Goal: Transaction & Acquisition: Purchase product/service

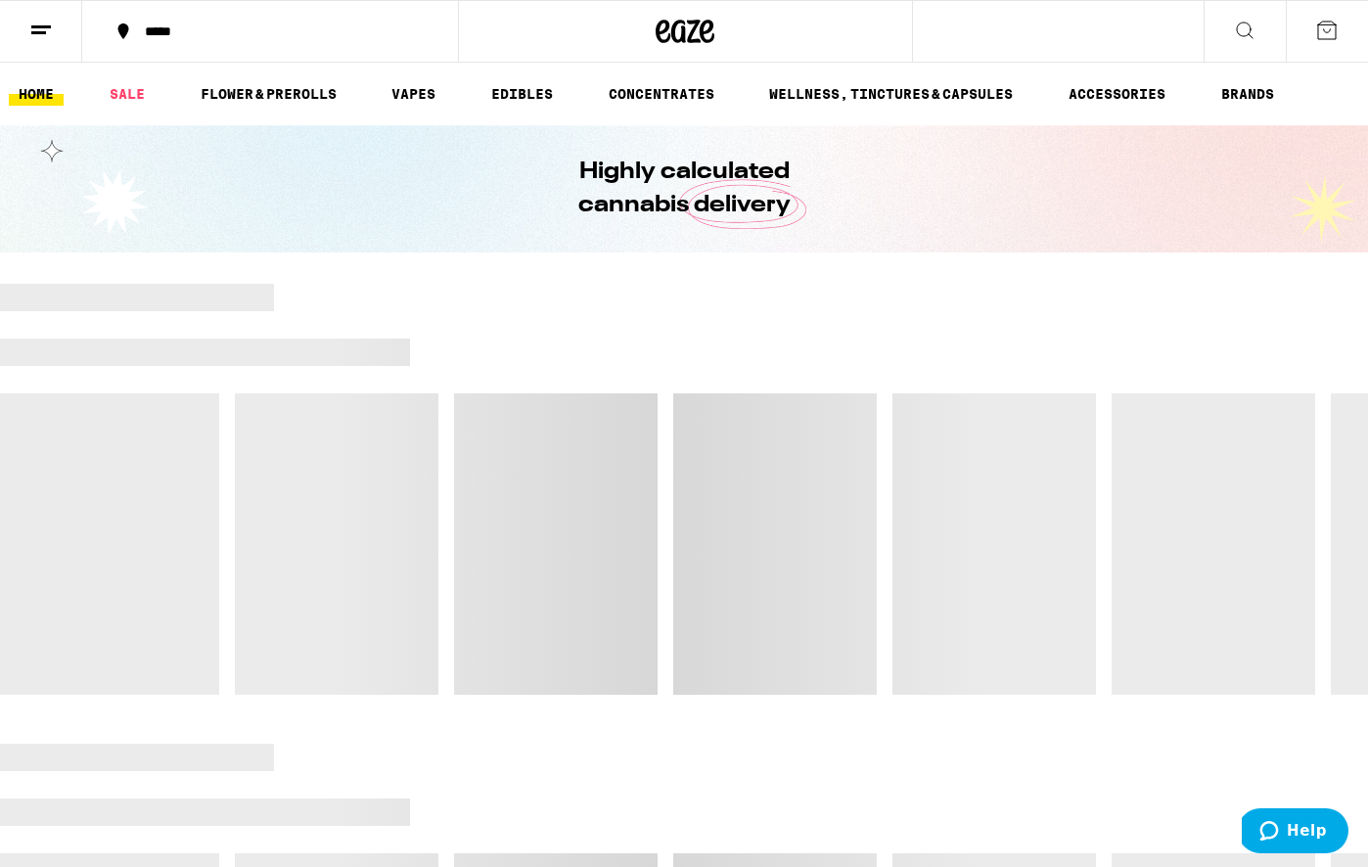
click at [1336, 39] on icon at bounding box center [1326, 30] width 23 height 23
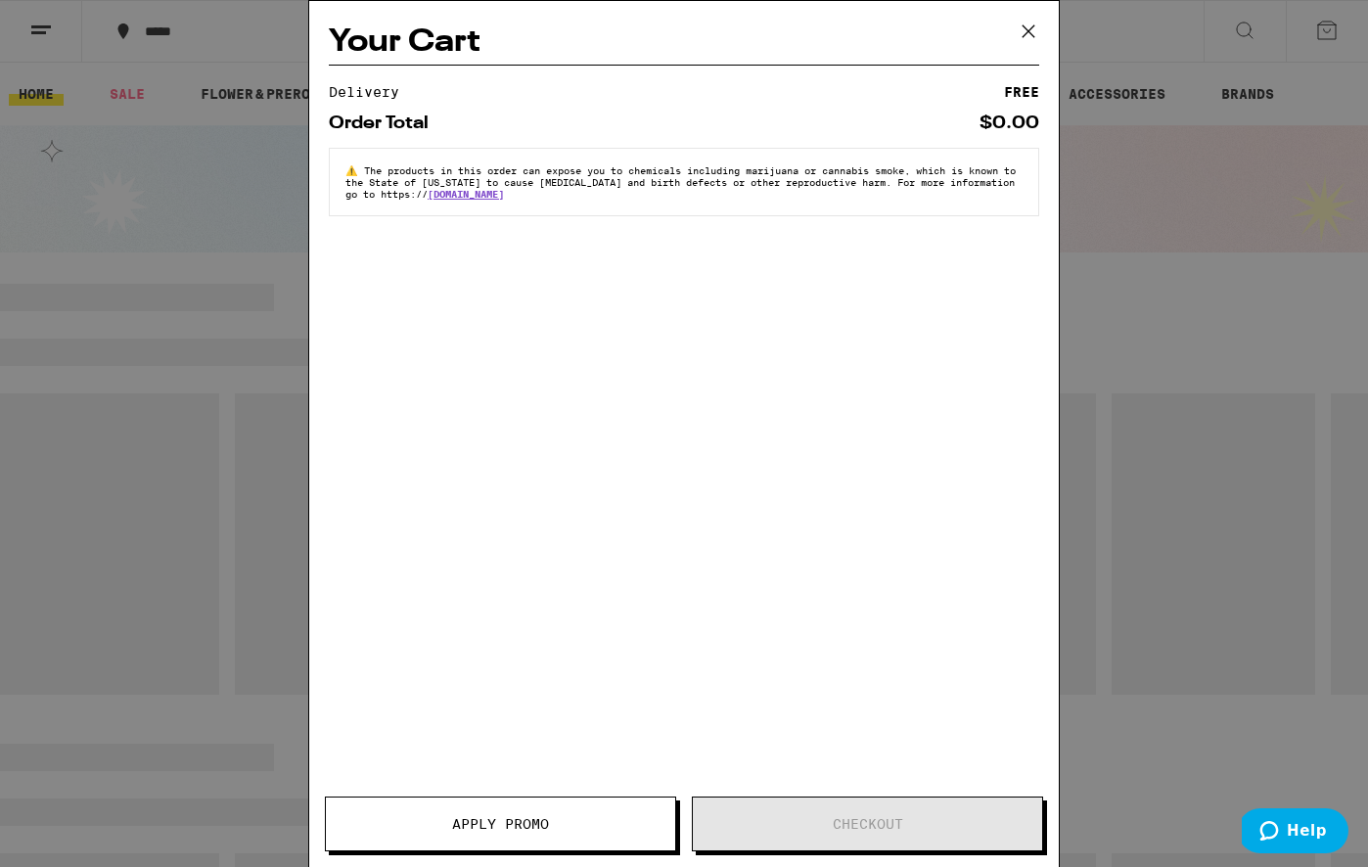
drag, startPoint x: 1035, startPoint y: 25, endPoint x: 1112, endPoint y: 37, distance: 78.2
click at [1034, 25] on icon at bounding box center [1029, 31] width 12 height 12
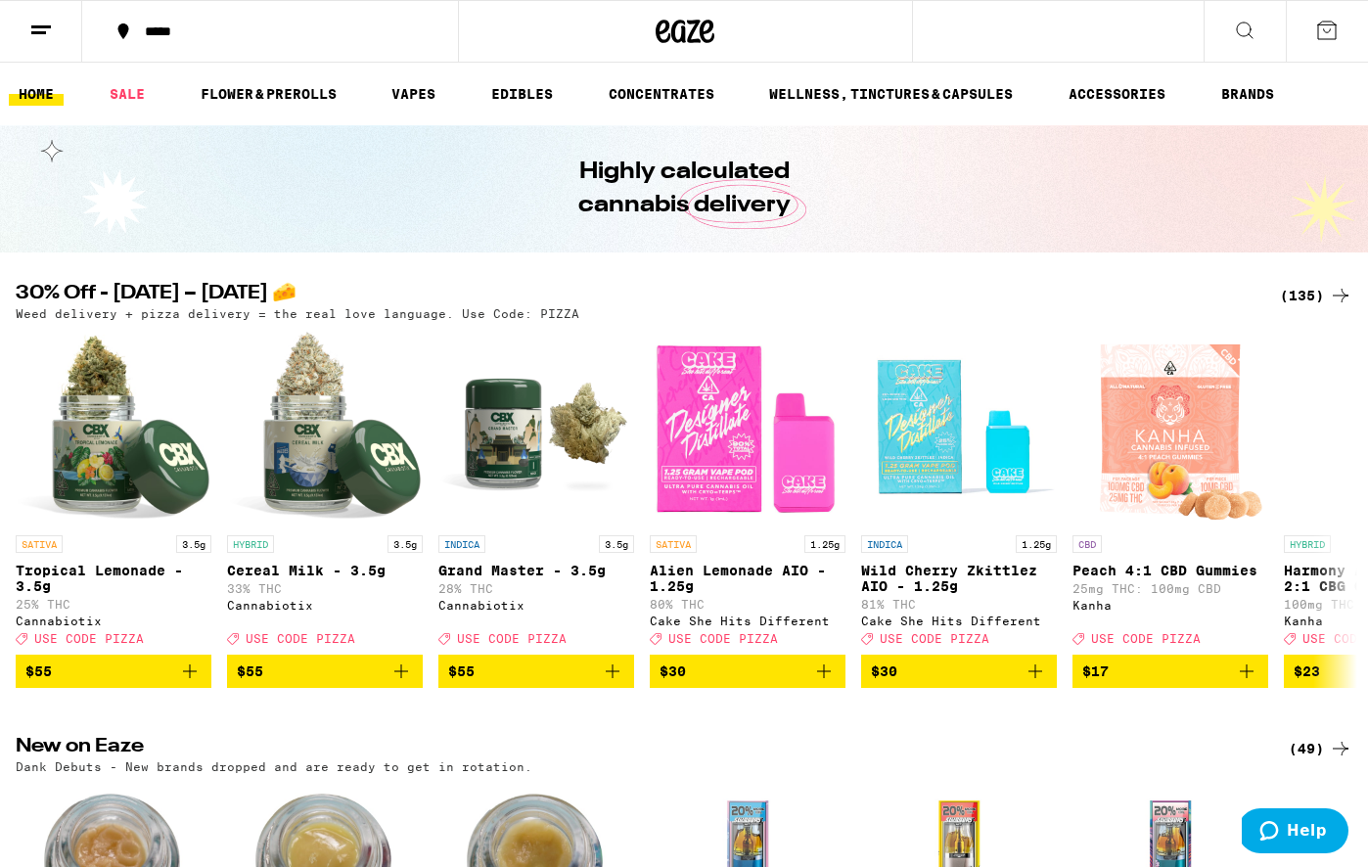
click at [1247, 26] on icon at bounding box center [1244, 30] width 23 height 23
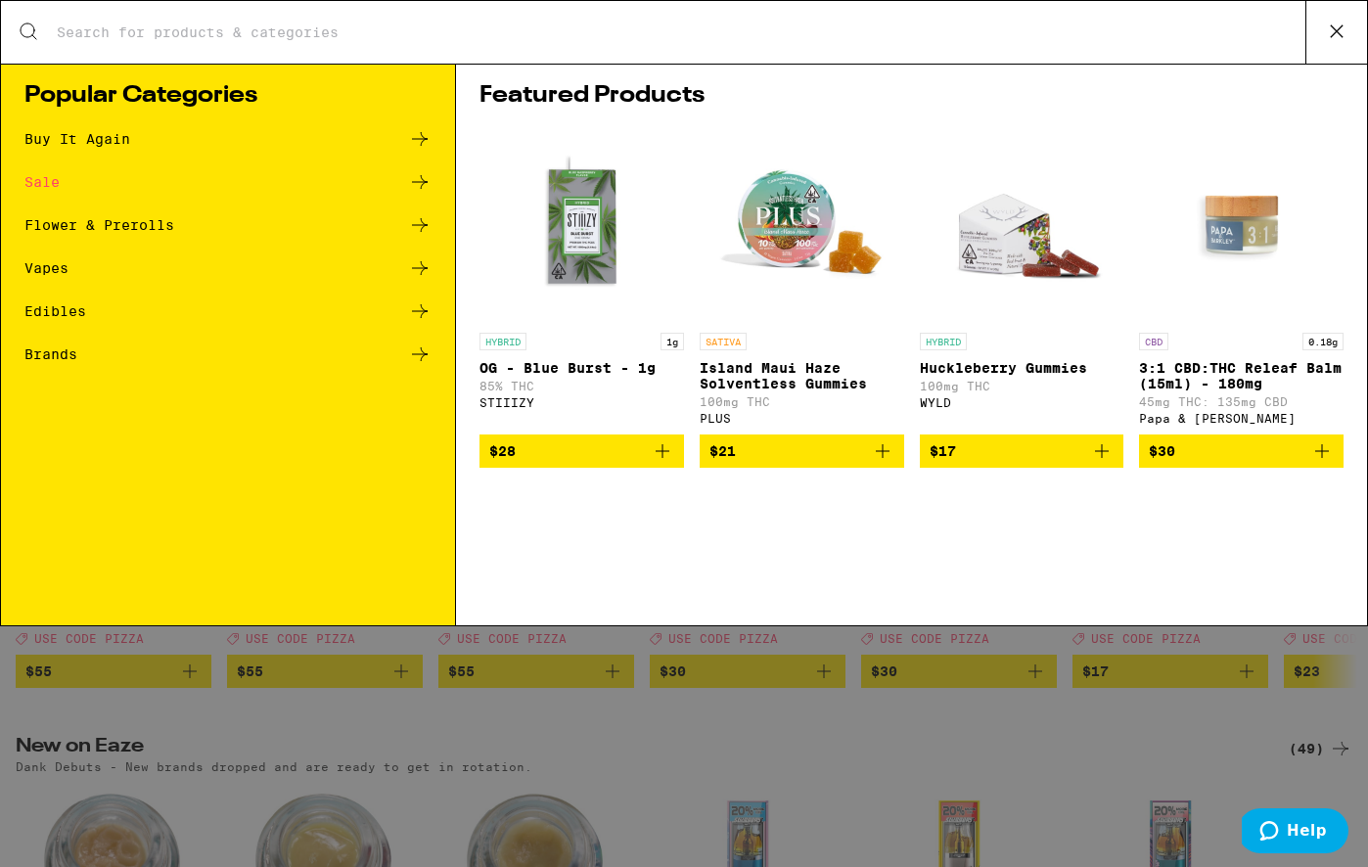
click at [1342, 37] on icon at bounding box center [1336, 31] width 29 height 29
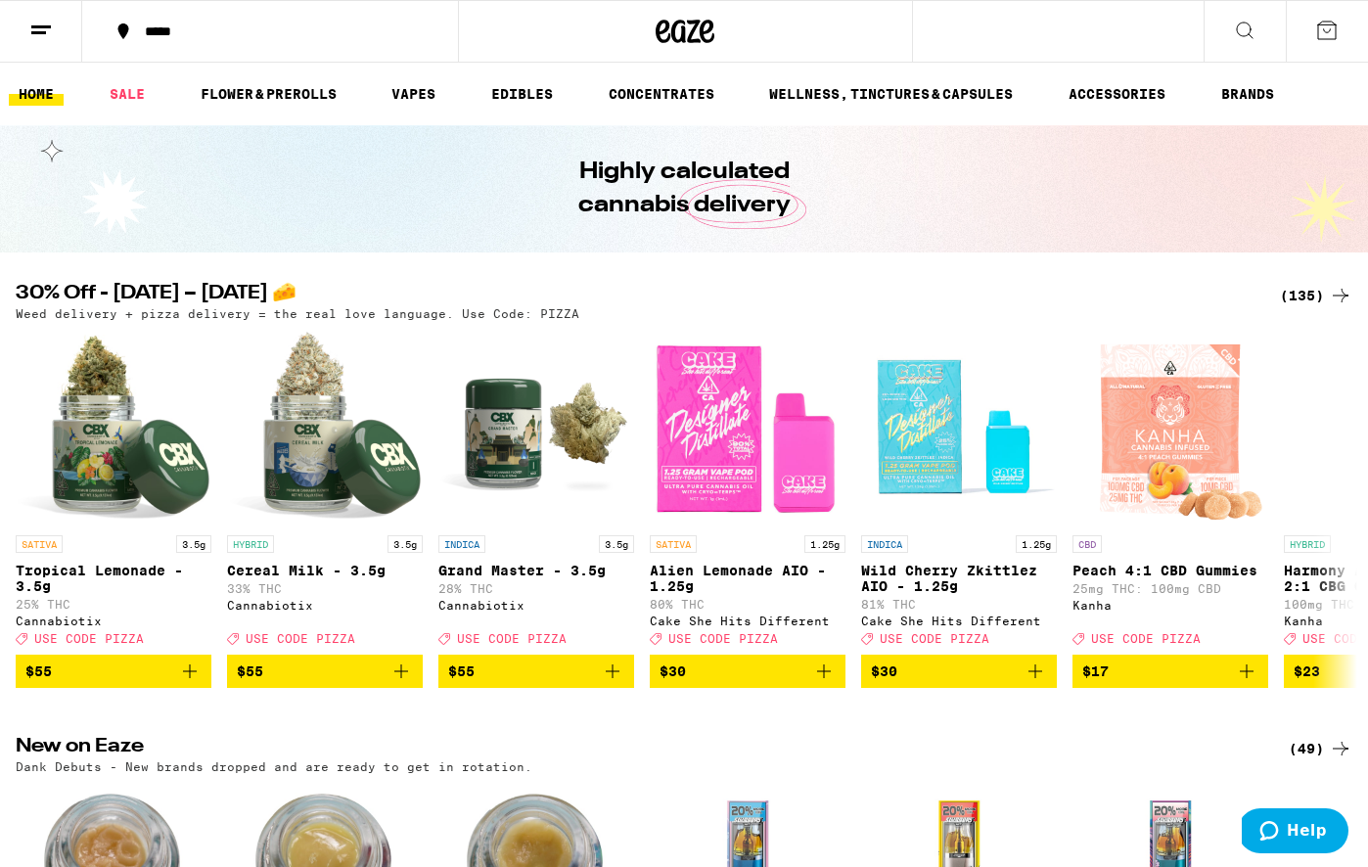
click at [45, 28] on icon at bounding box center [40, 30] width 23 height 23
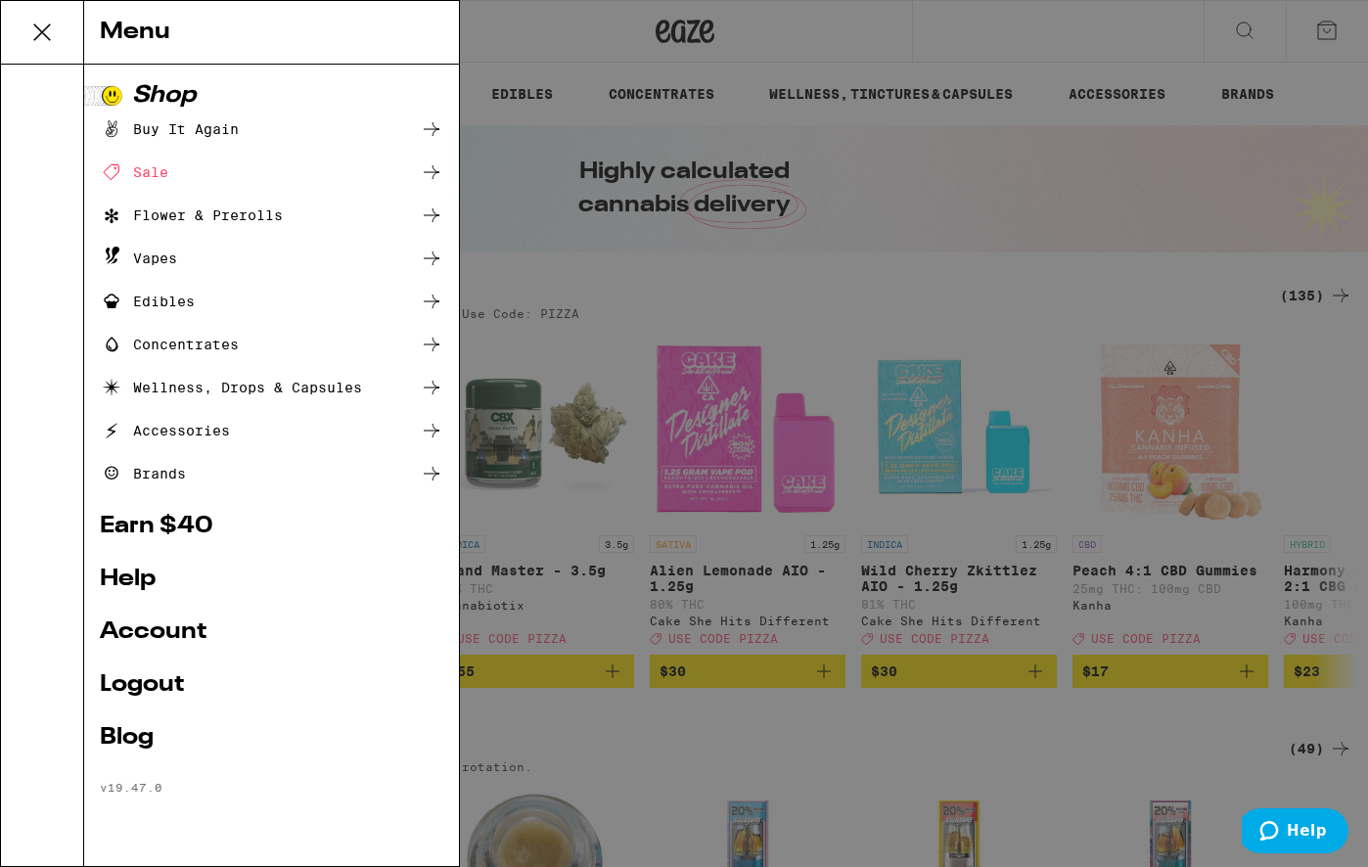
click at [153, 524] on link "Earn $ 40" at bounding box center [272, 526] width 344 height 23
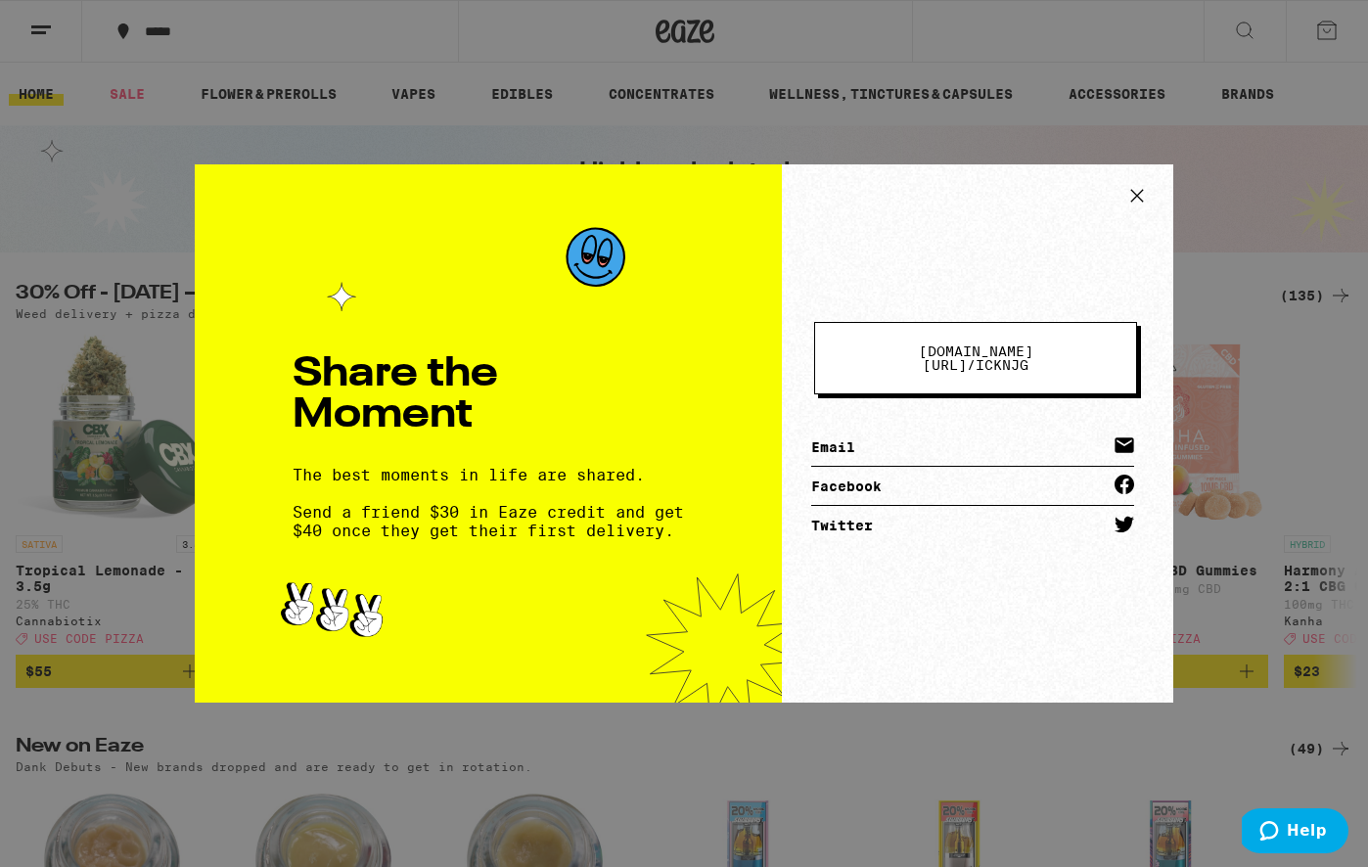
click at [1143, 195] on icon at bounding box center [1137, 195] width 29 height 29
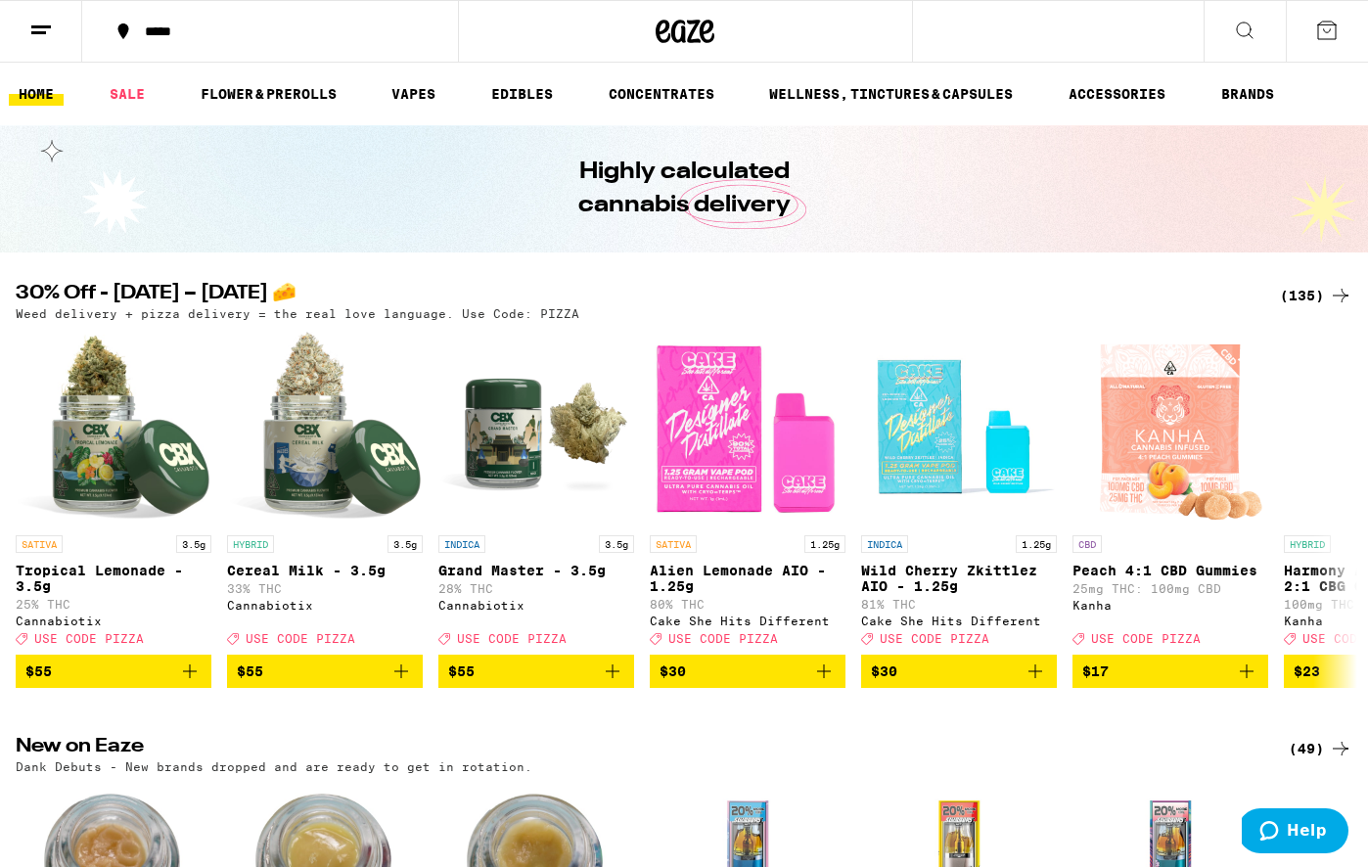
click at [1313, 287] on div "(135)" at bounding box center [1316, 295] width 72 height 23
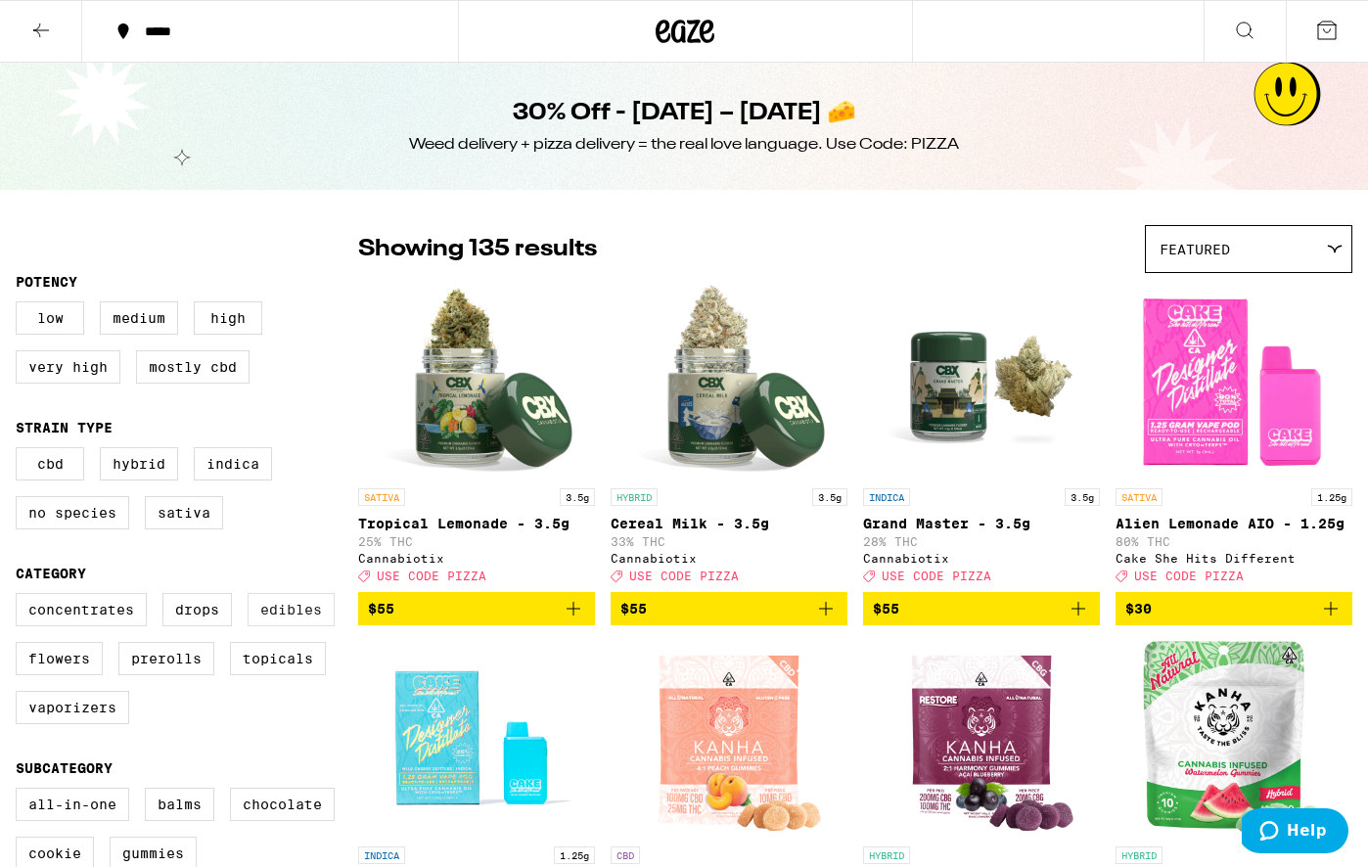
click at [283, 626] on label "Edibles" at bounding box center [291, 609] width 87 height 33
click at [21, 597] on input "Edibles" at bounding box center [20, 596] width 1 height 1
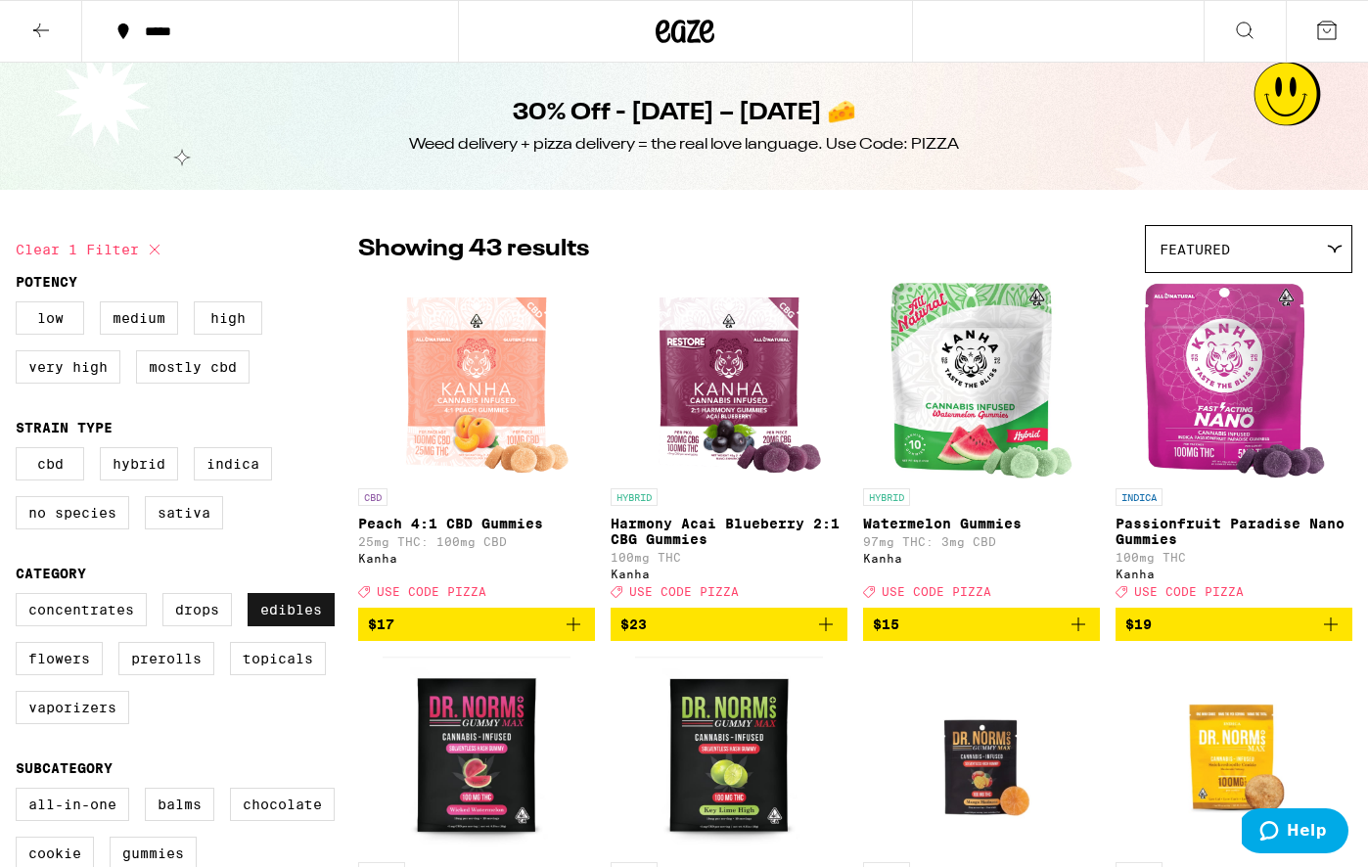
click at [300, 625] on label "Edibles" at bounding box center [291, 609] width 87 height 33
click at [21, 597] on input "Edibles" at bounding box center [20, 596] width 1 height 1
checkbox input "false"
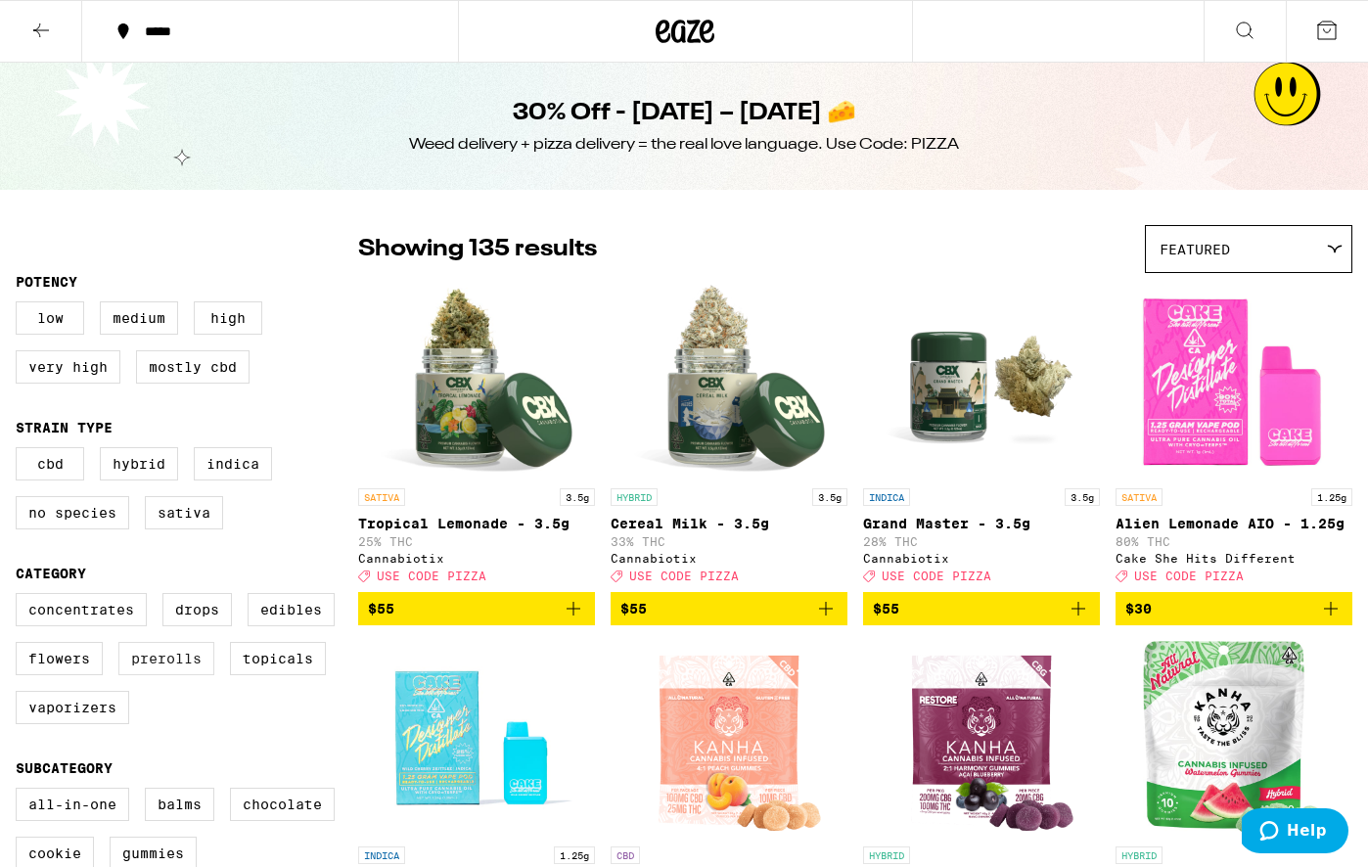
click at [172, 675] on label "Prerolls" at bounding box center [166, 658] width 96 height 33
click at [21, 597] on input "Prerolls" at bounding box center [20, 596] width 1 height 1
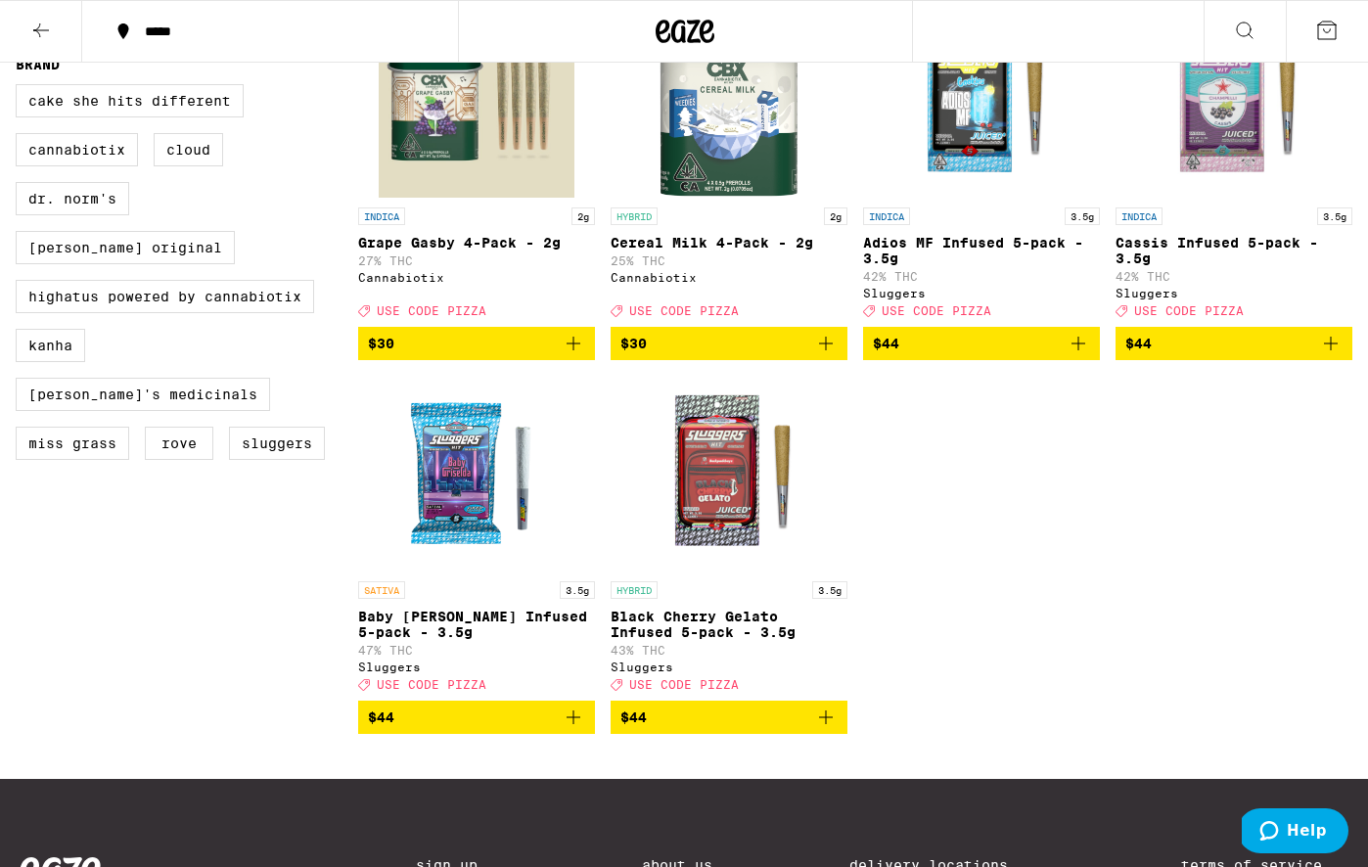
scroll to position [1382, 0]
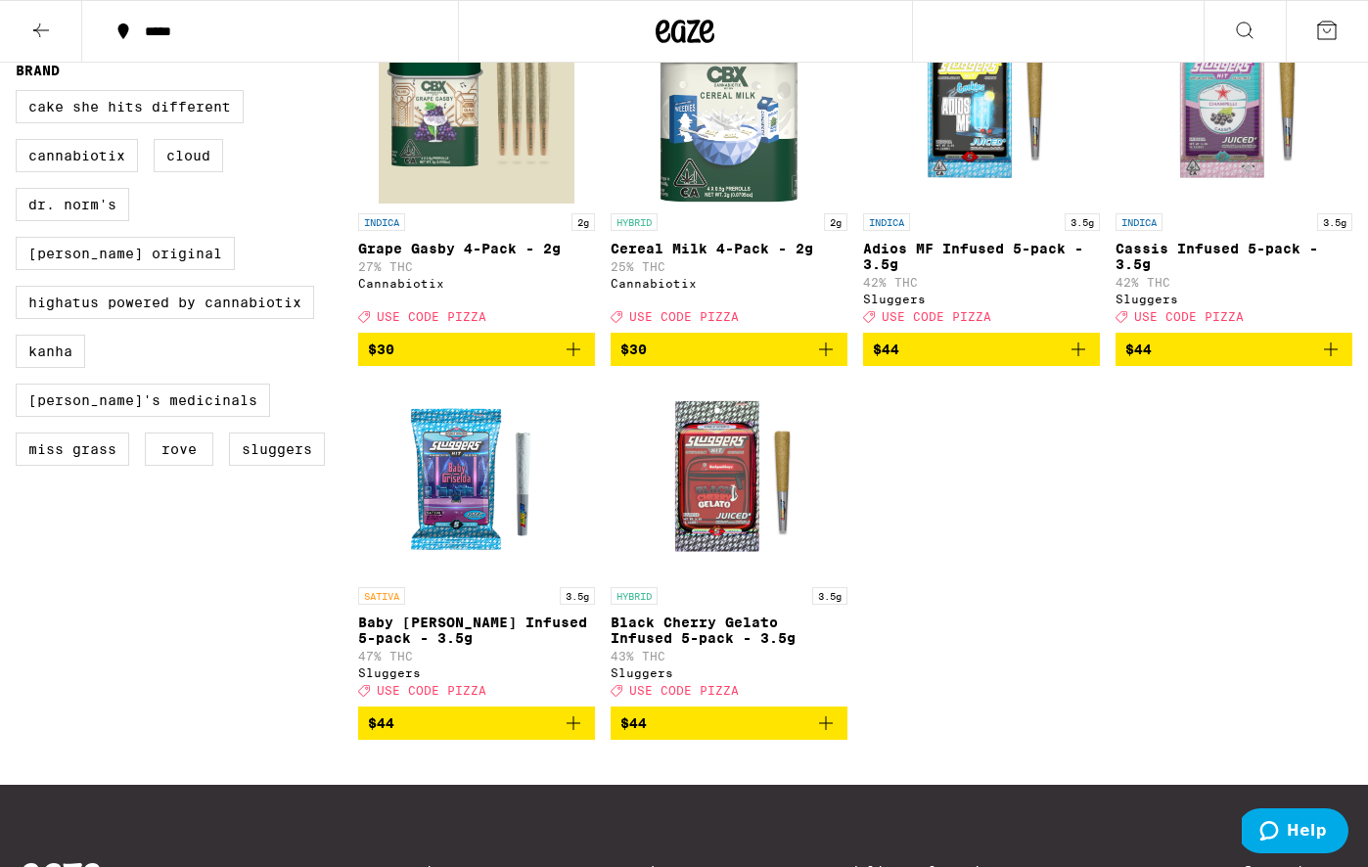
click at [477, 735] on span "$44" at bounding box center [476, 723] width 217 height 23
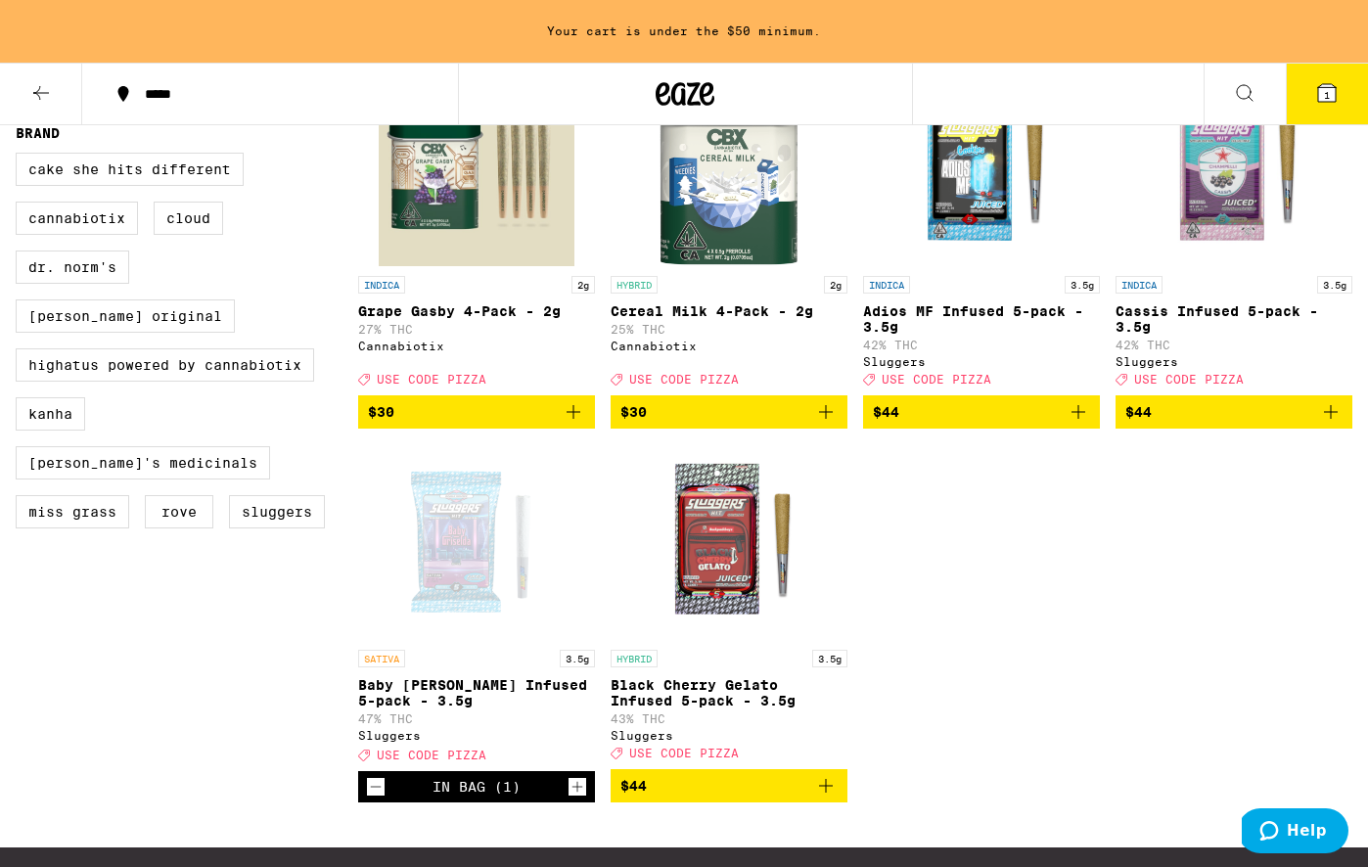
scroll to position [1445, 0]
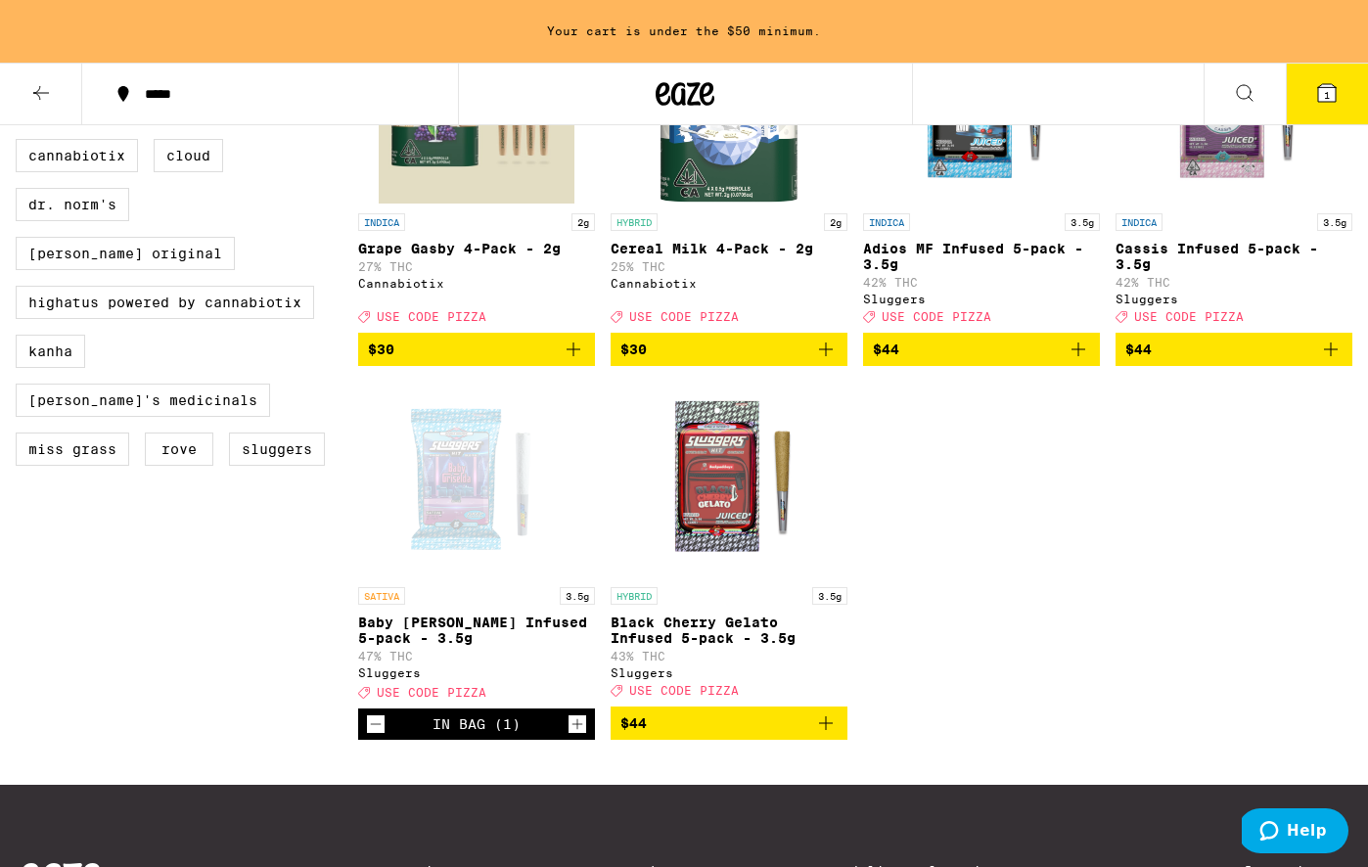
click at [959, 361] on span "$44" at bounding box center [981, 349] width 217 height 23
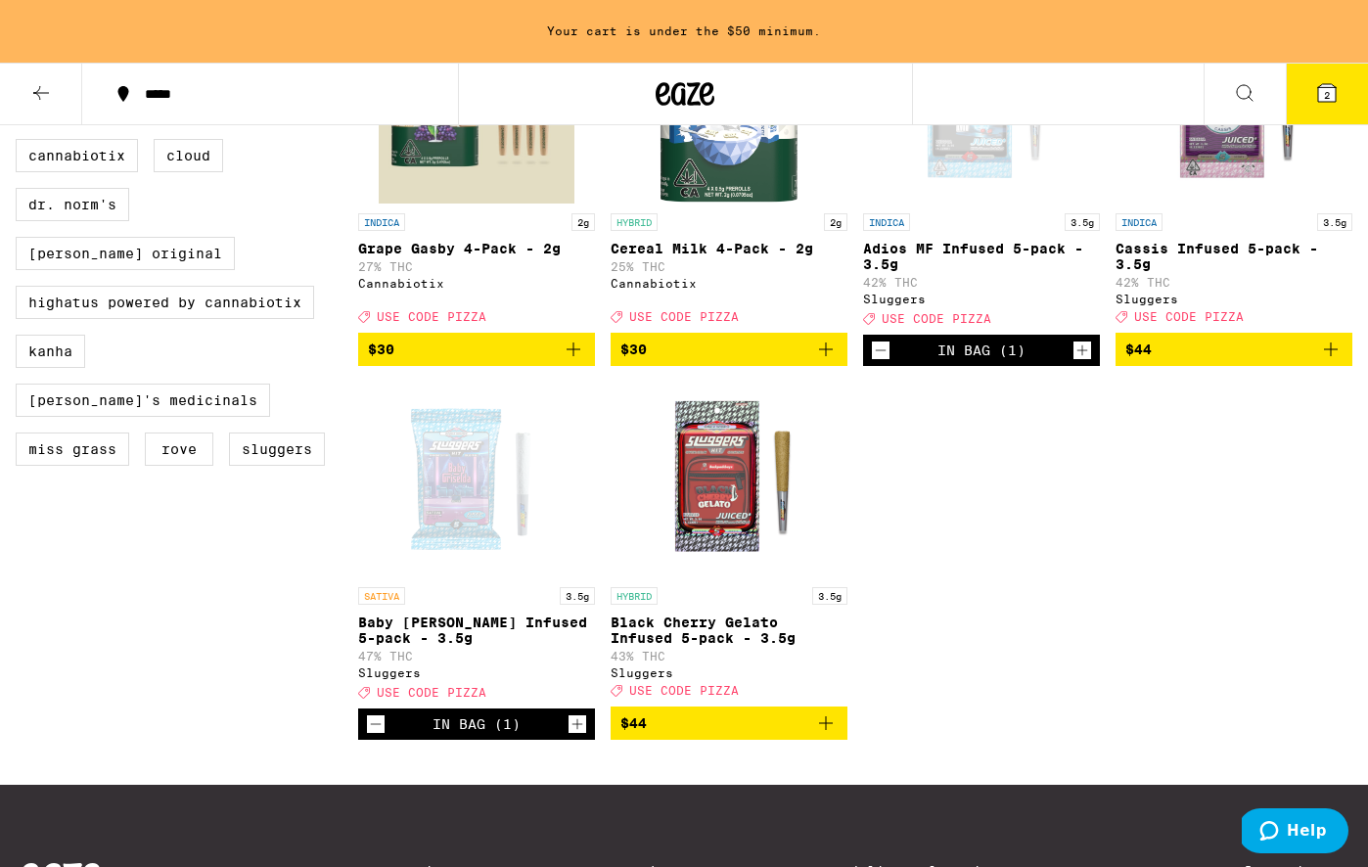
scroll to position [1382, 0]
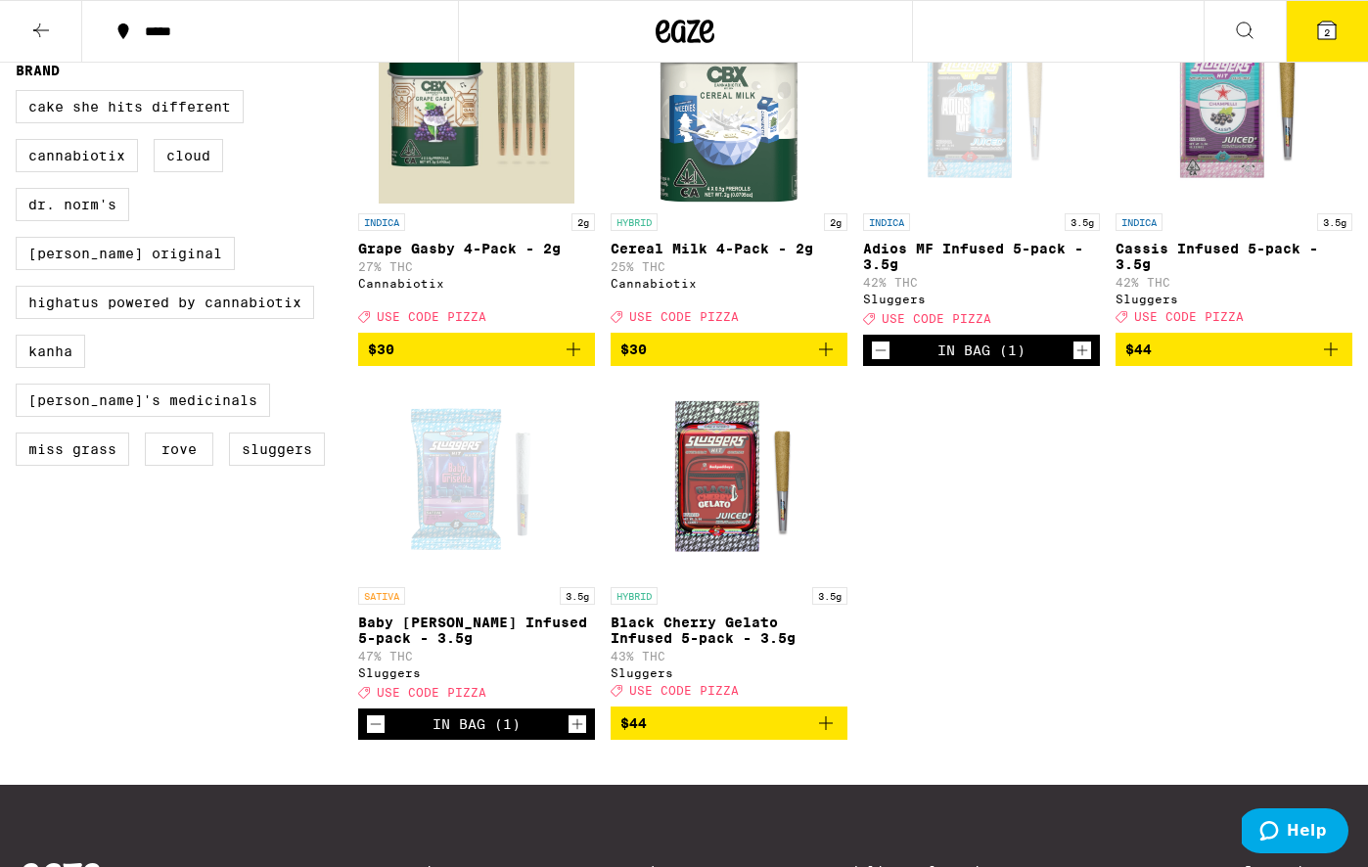
click at [1347, 23] on button "2" at bounding box center [1327, 31] width 82 height 61
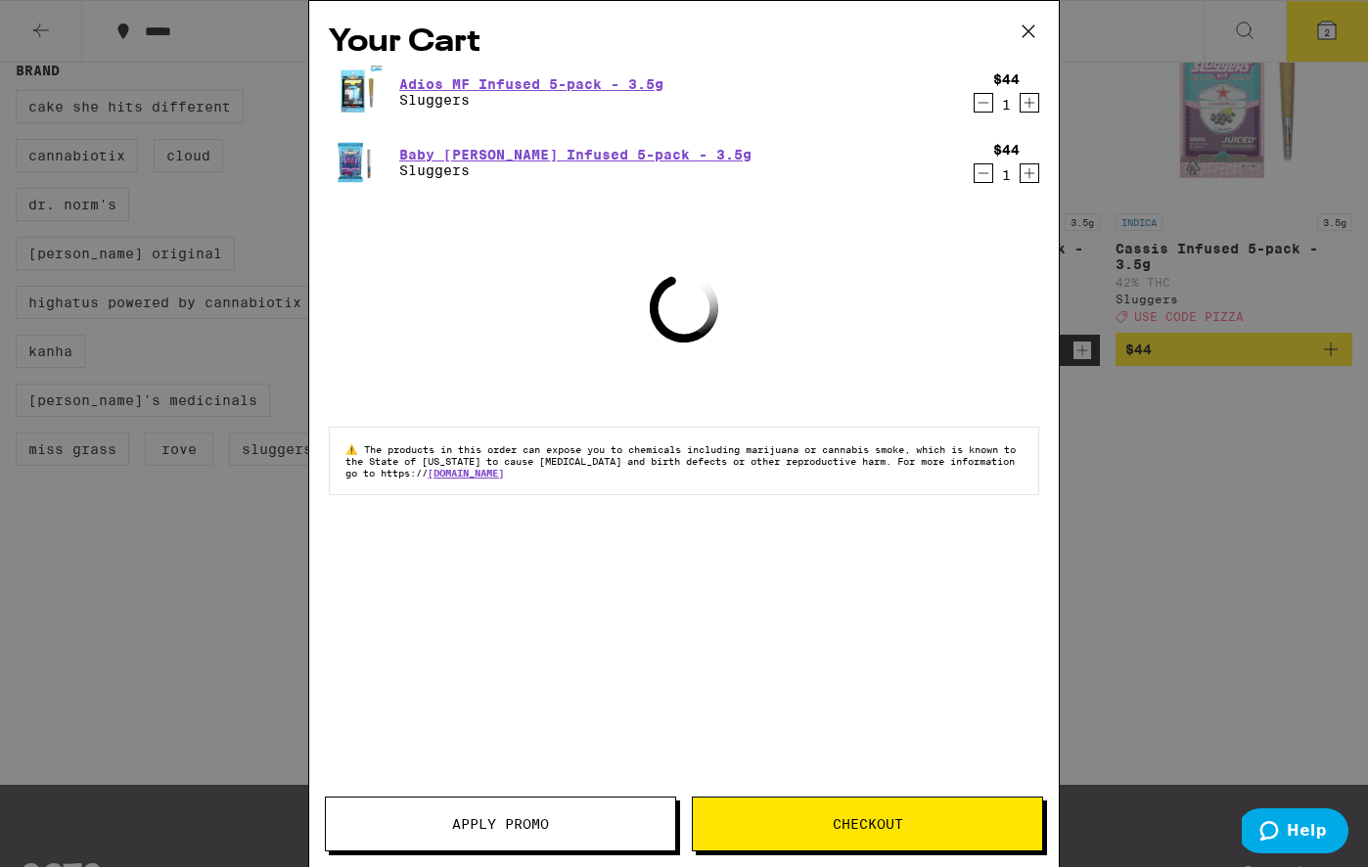
click at [1034, 18] on icon at bounding box center [1028, 31] width 29 height 29
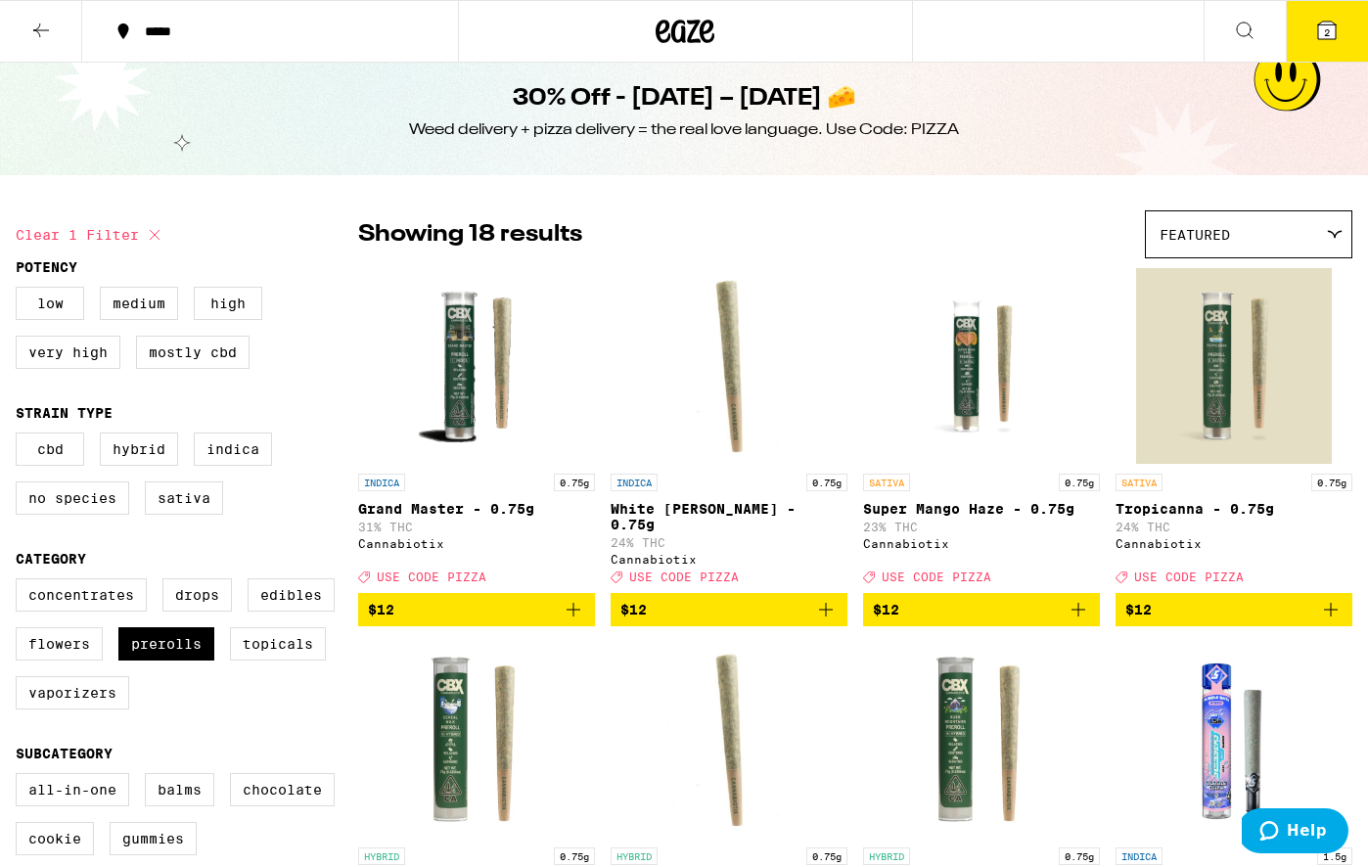
scroll to position [17, 0]
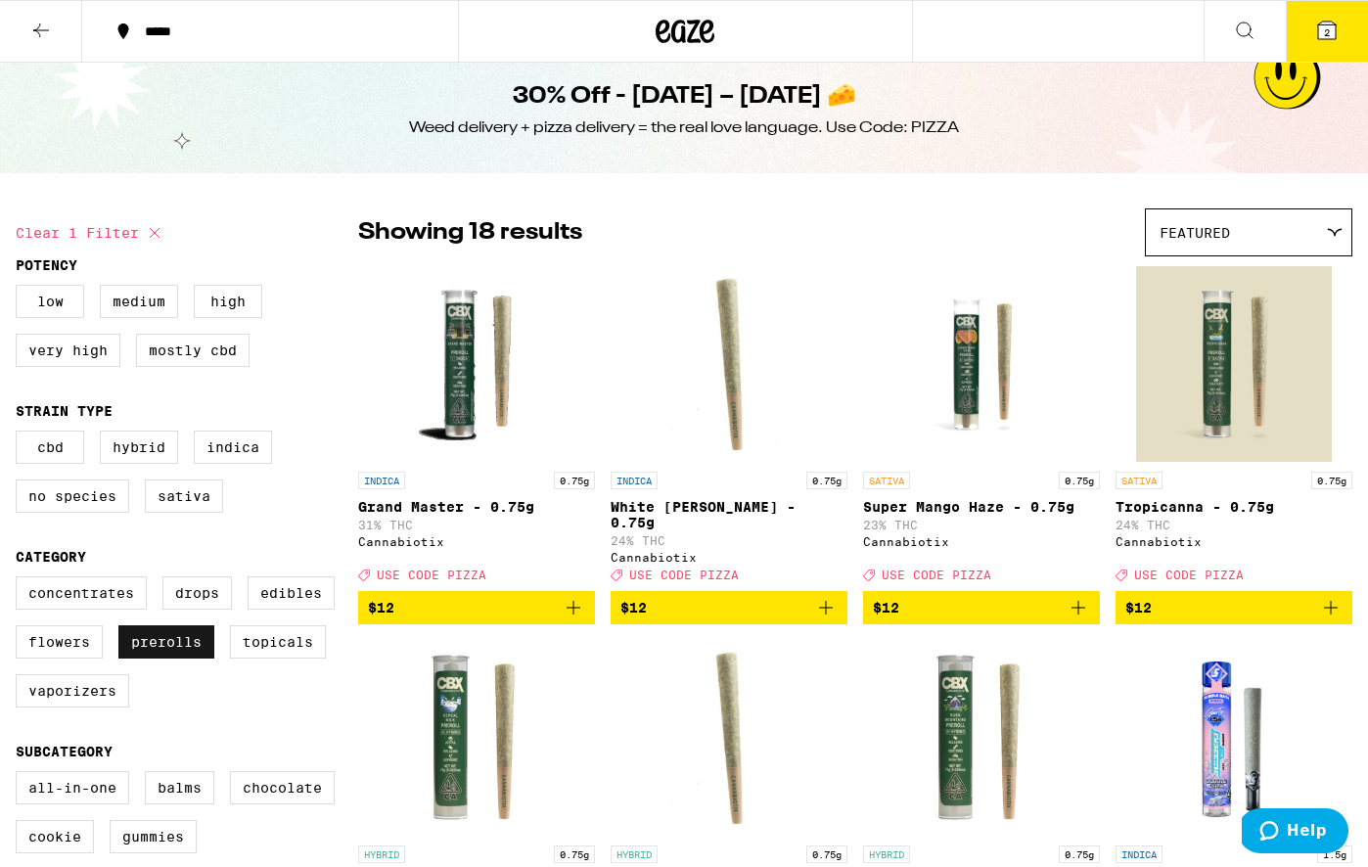
click at [203, 659] on label "Prerolls" at bounding box center [166, 641] width 96 height 33
click at [21, 580] on input "Prerolls" at bounding box center [20, 579] width 1 height 1
checkbox input "false"
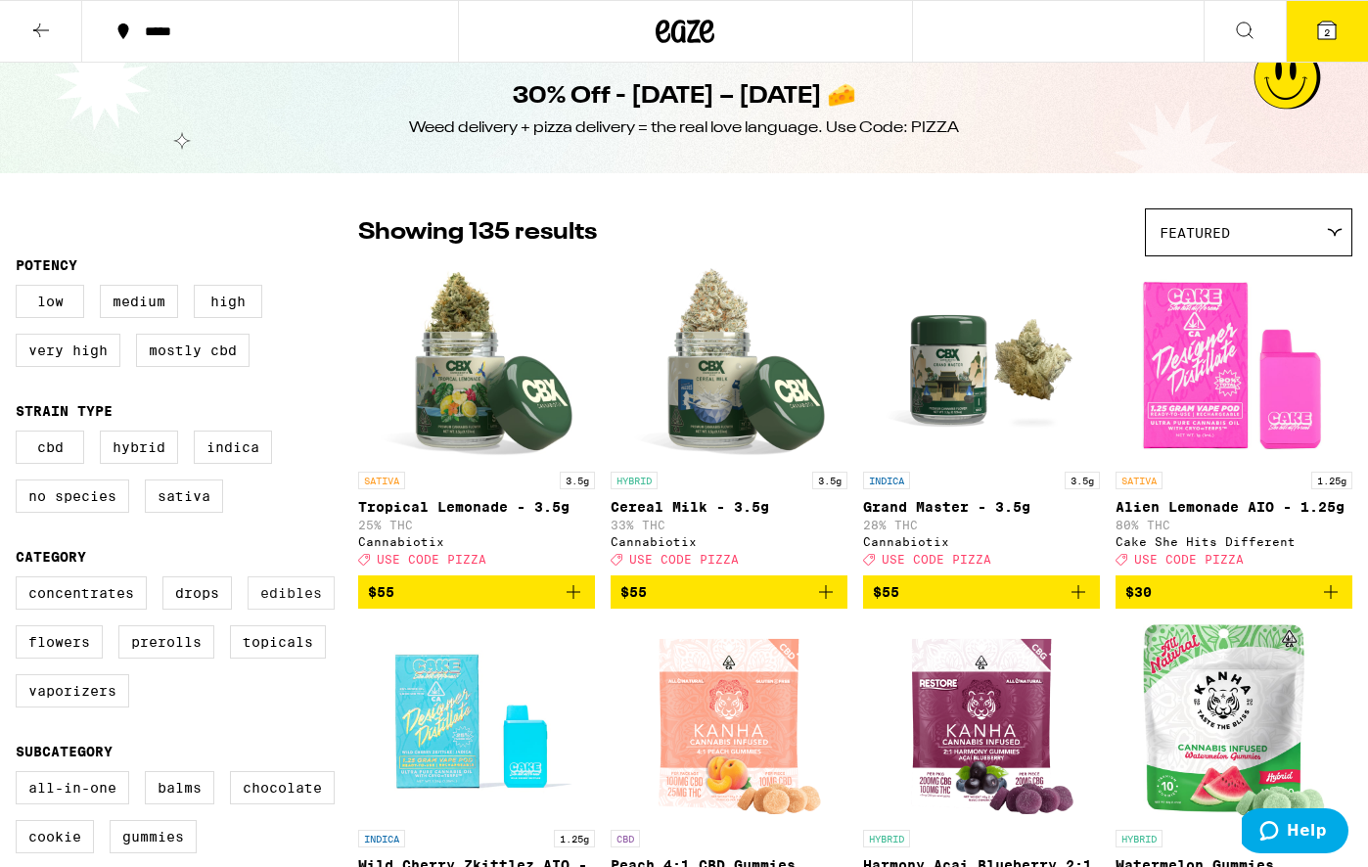
click at [319, 608] on label "Edibles" at bounding box center [291, 593] width 87 height 33
click at [21, 580] on input "Edibles" at bounding box center [20, 579] width 1 height 1
checkbox input "true"
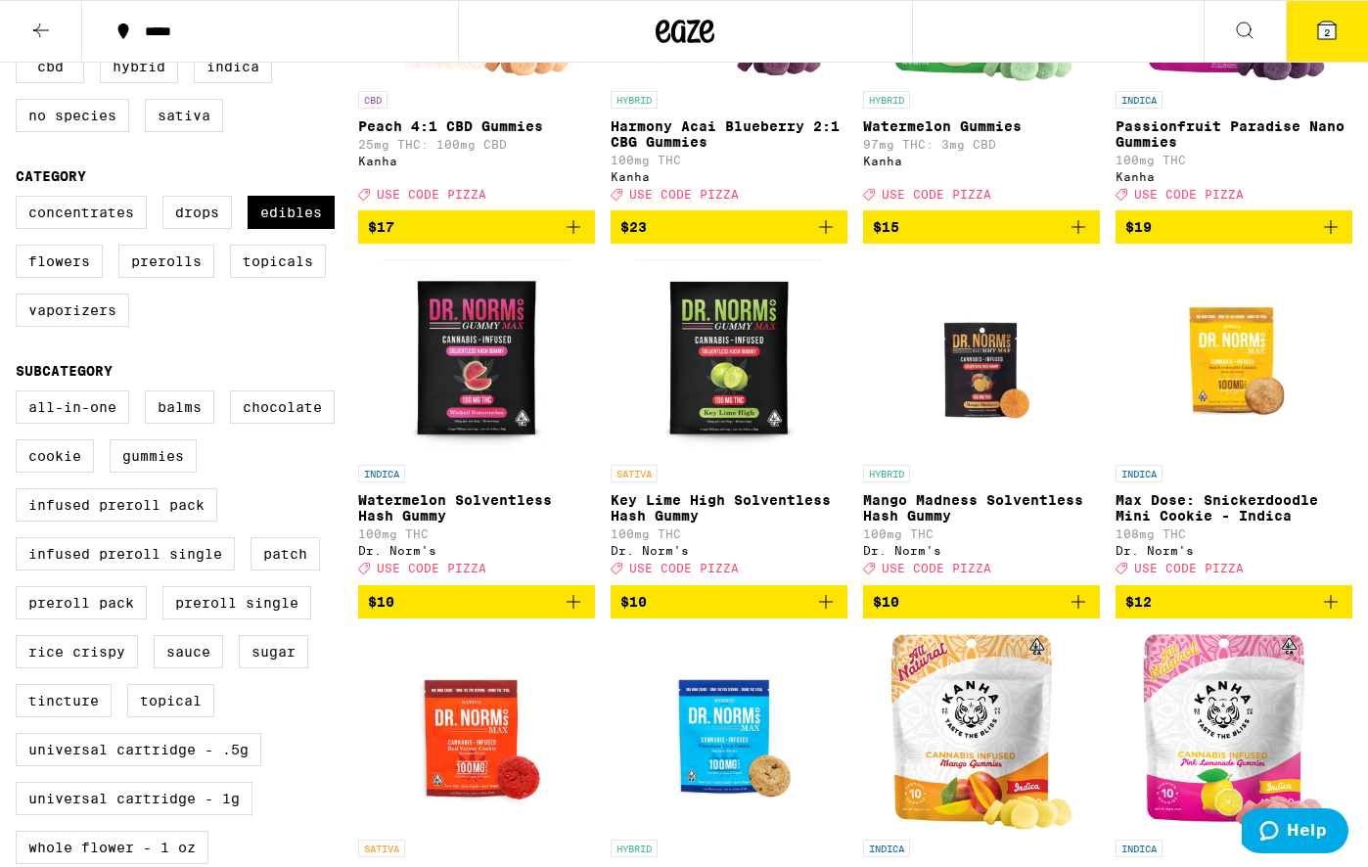
scroll to position [393, 0]
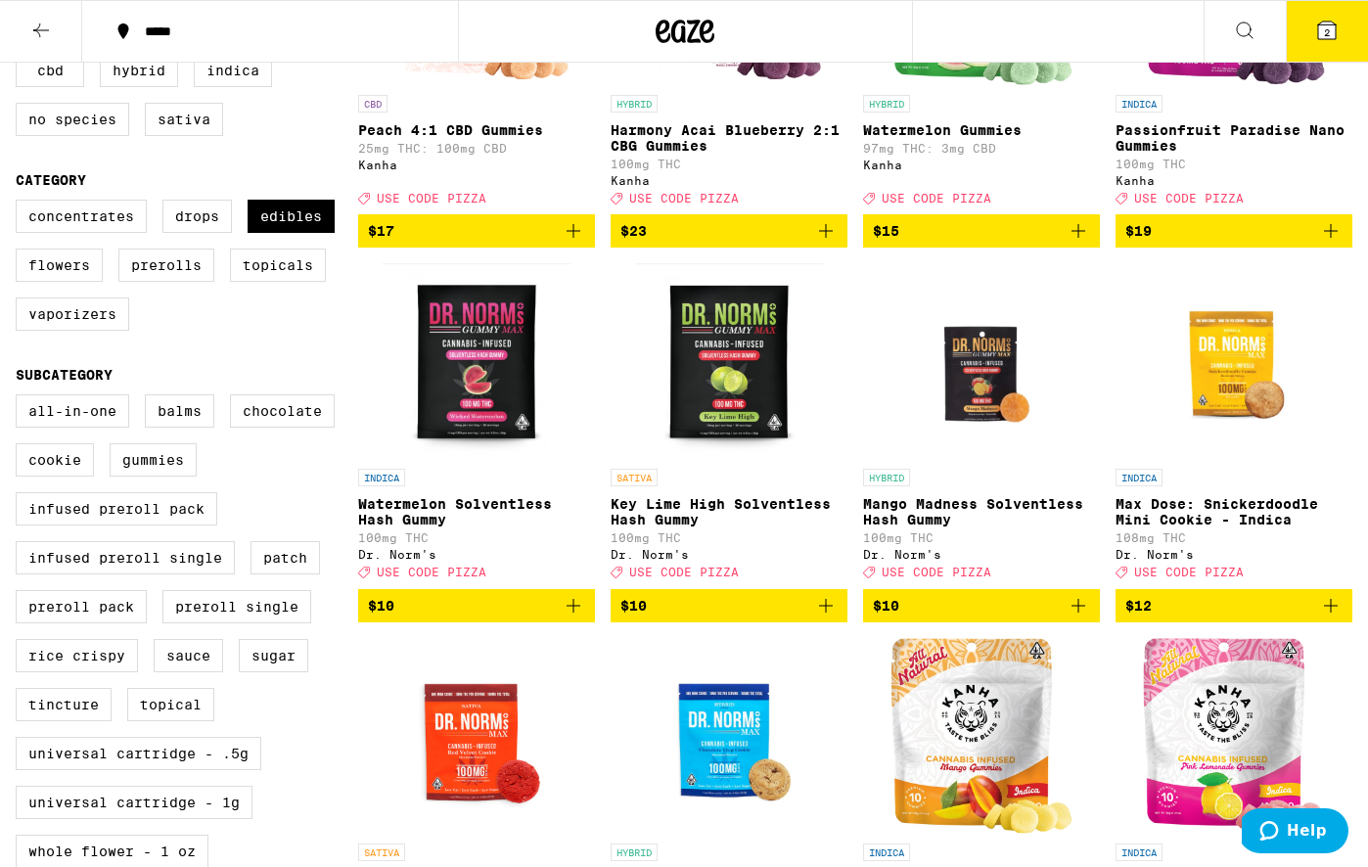
click at [568, 618] on icon "Add to bag" at bounding box center [573, 605] width 23 height 23
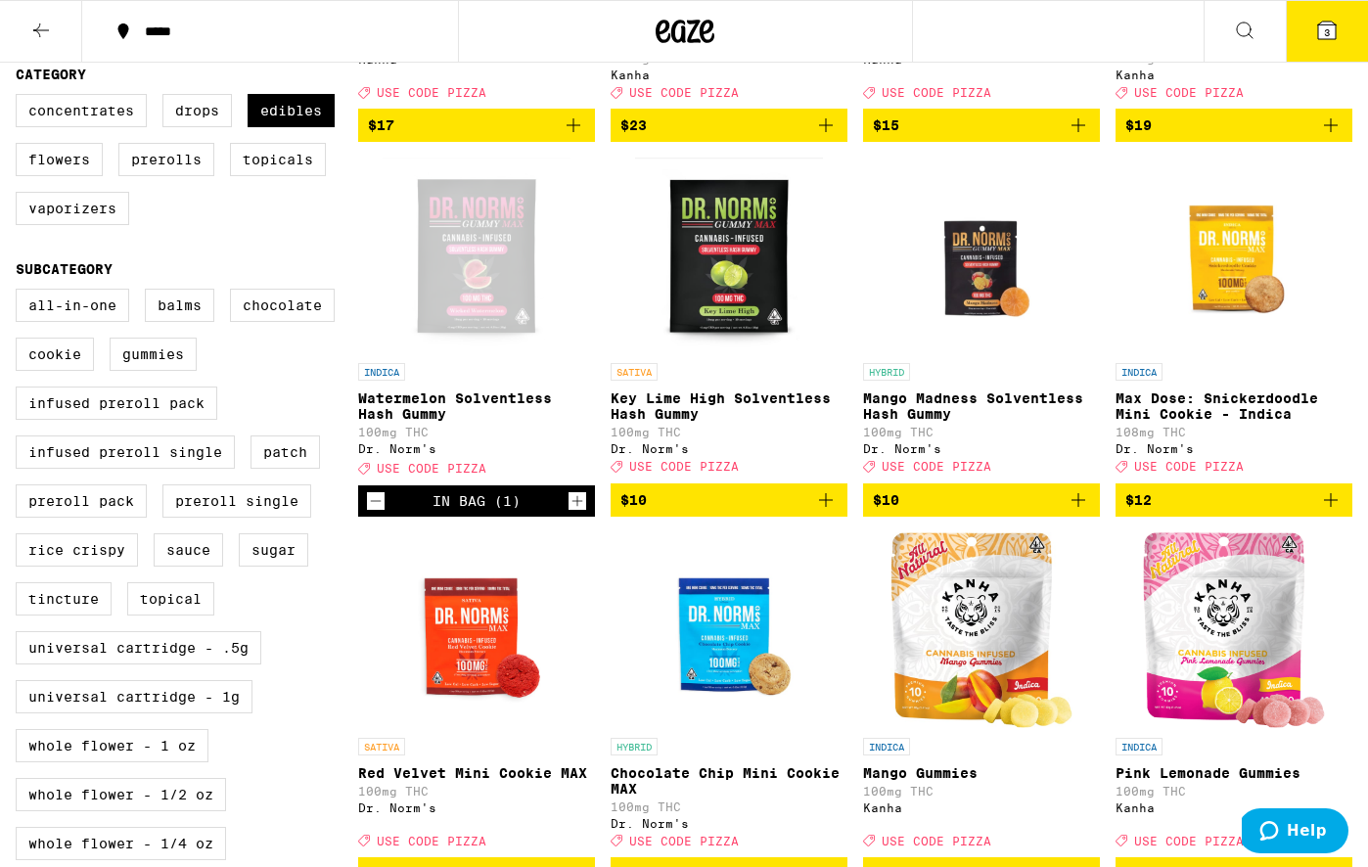
scroll to position [541, 0]
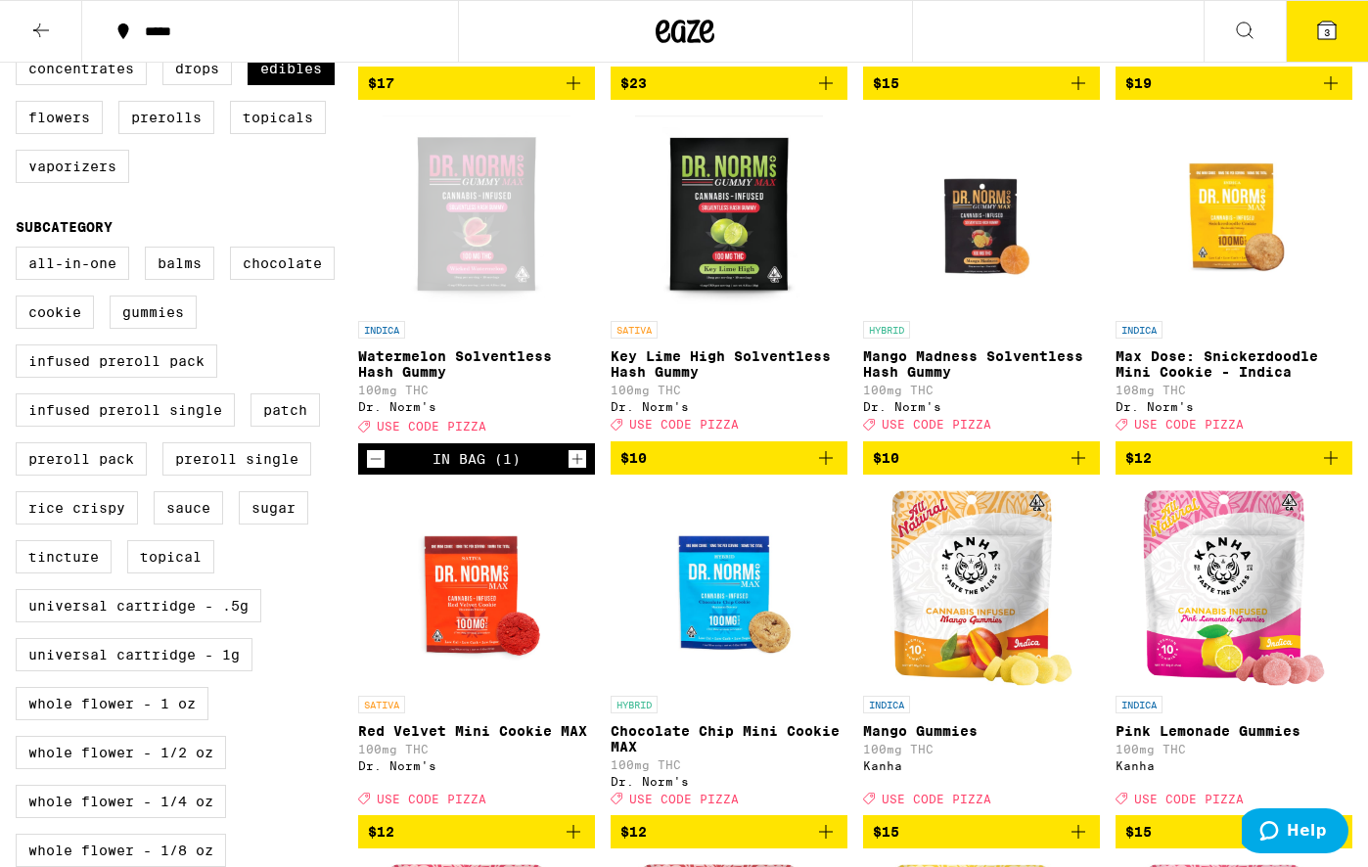
click at [1081, 470] on icon "Add to bag" at bounding box center [1078, 457] width 23 height 23
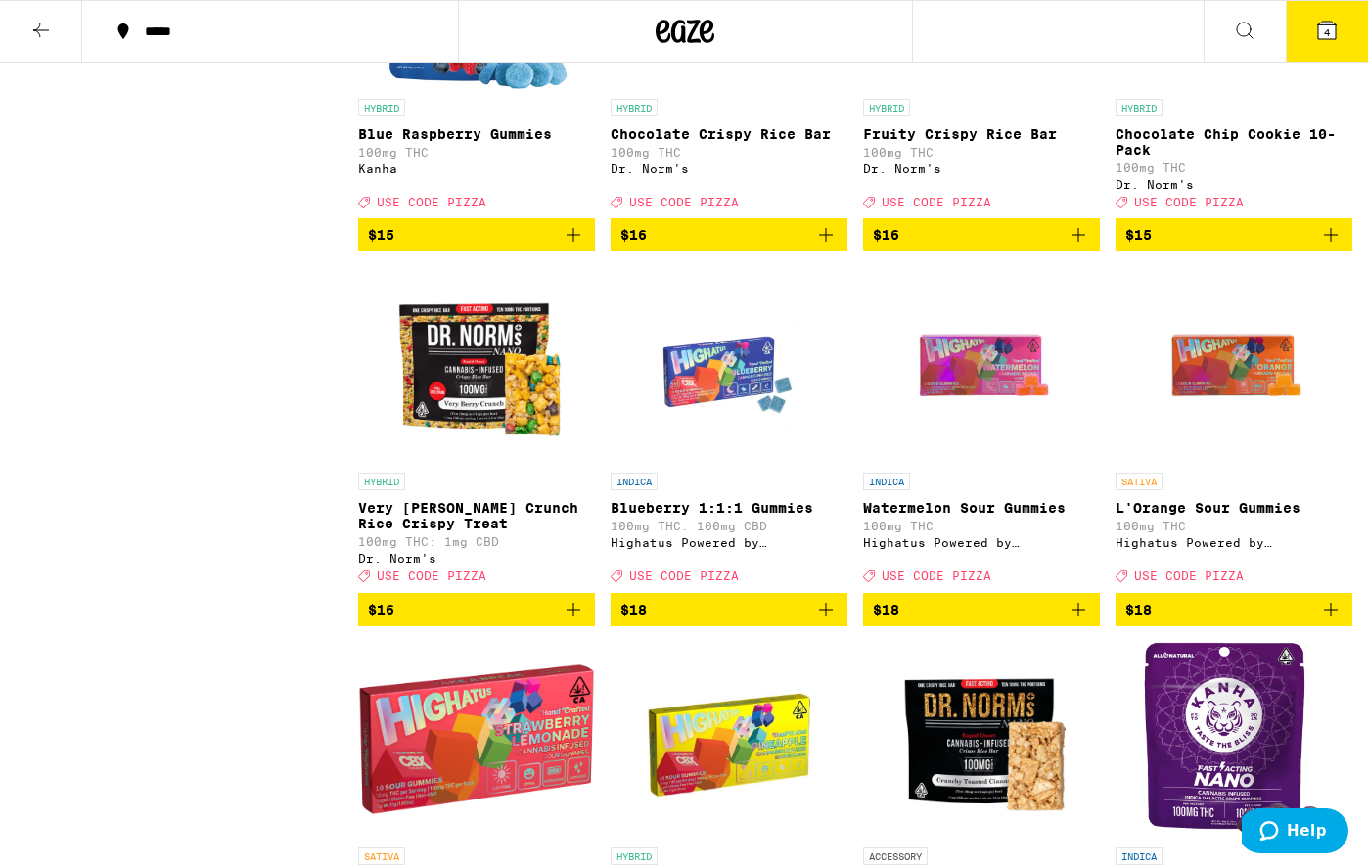
scroll to position [1880, 0]
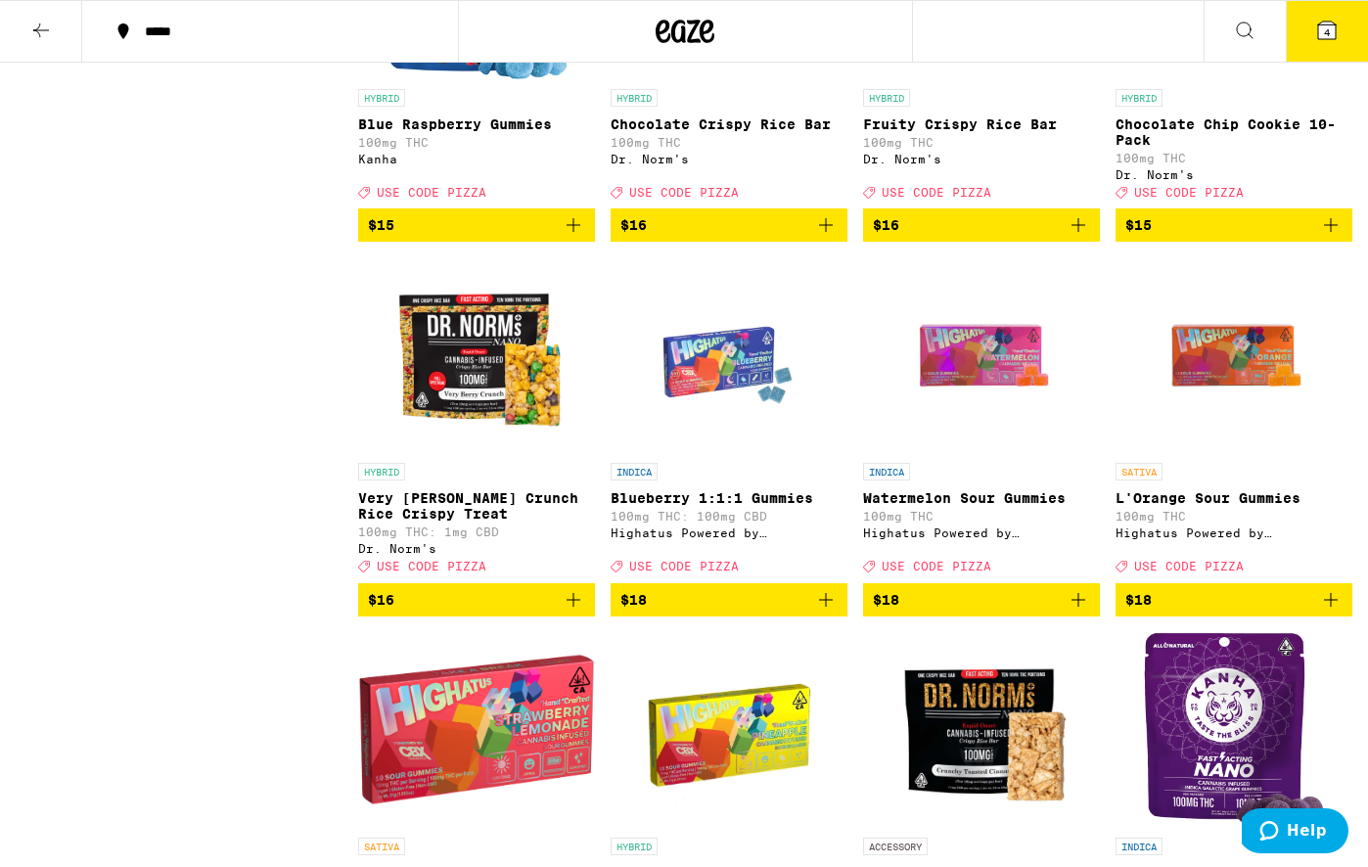
click at [1343, 25] on button "4" at bounding box center [1327, 31] width 82 height 61
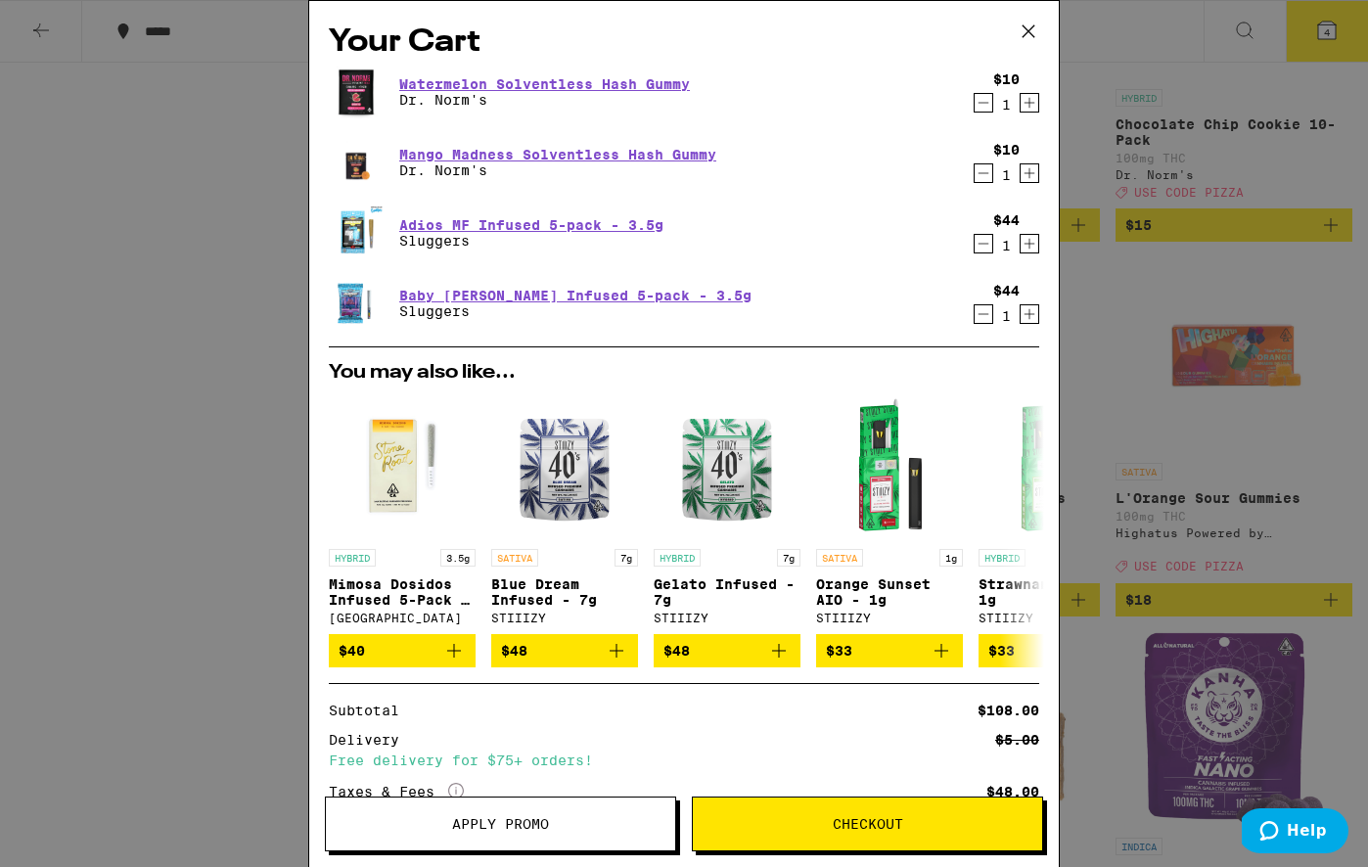
scroll to position [157, 0]
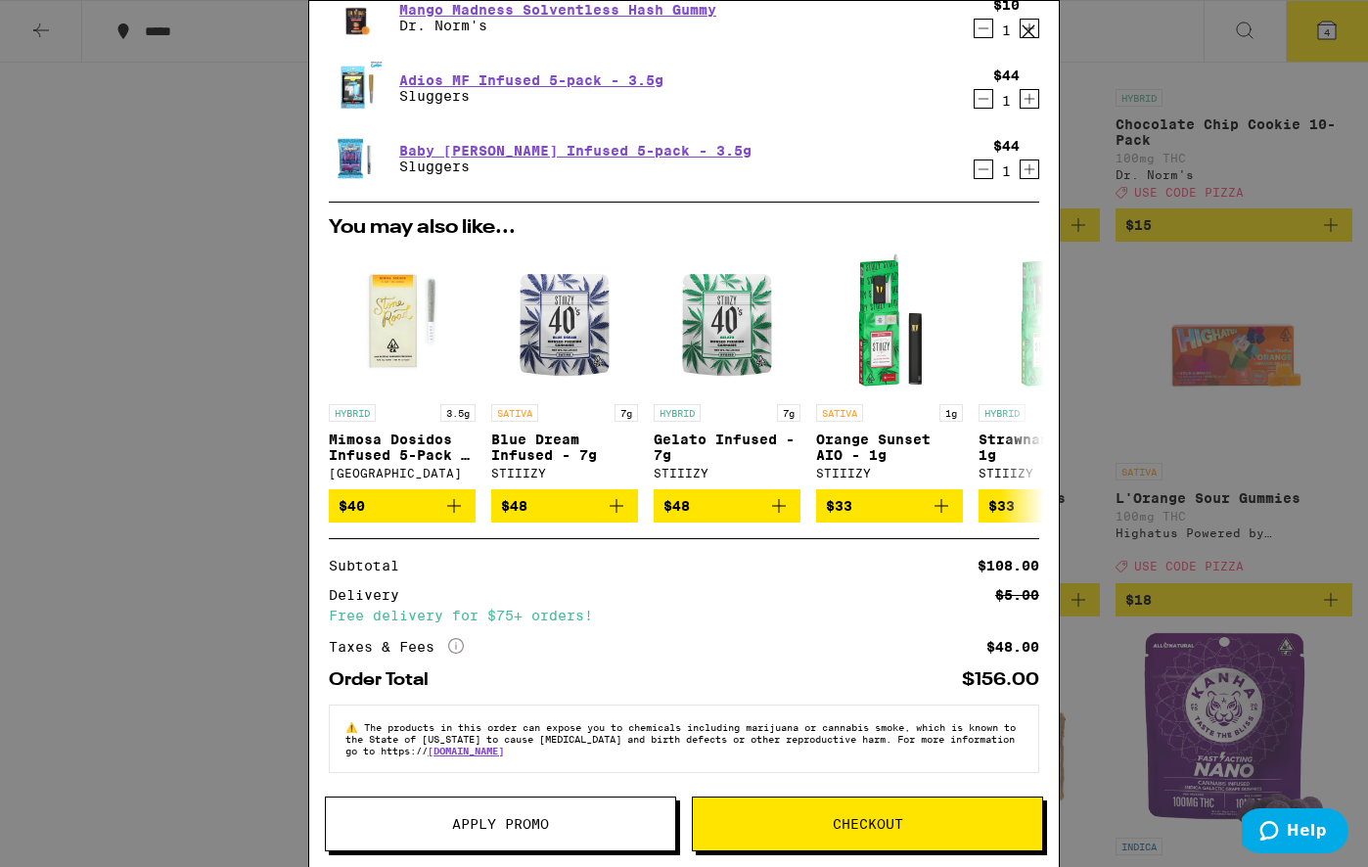
click at [479, 818] on span "Apply Promo" at bounding box center [500, 824] width 97 height 14
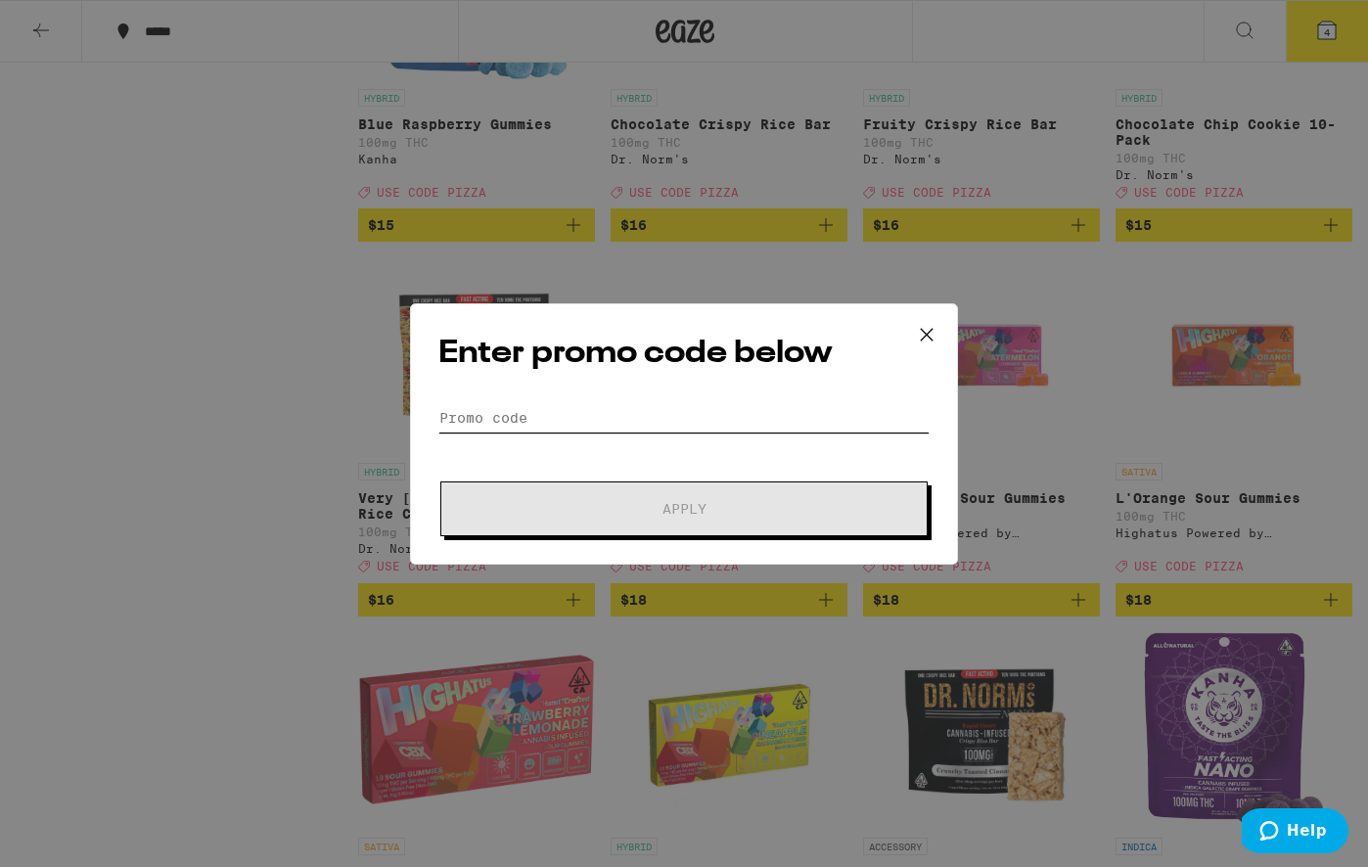
click at [597, 403] on input "Promo Code" at bounding box center [683, 417] width 491 height 29
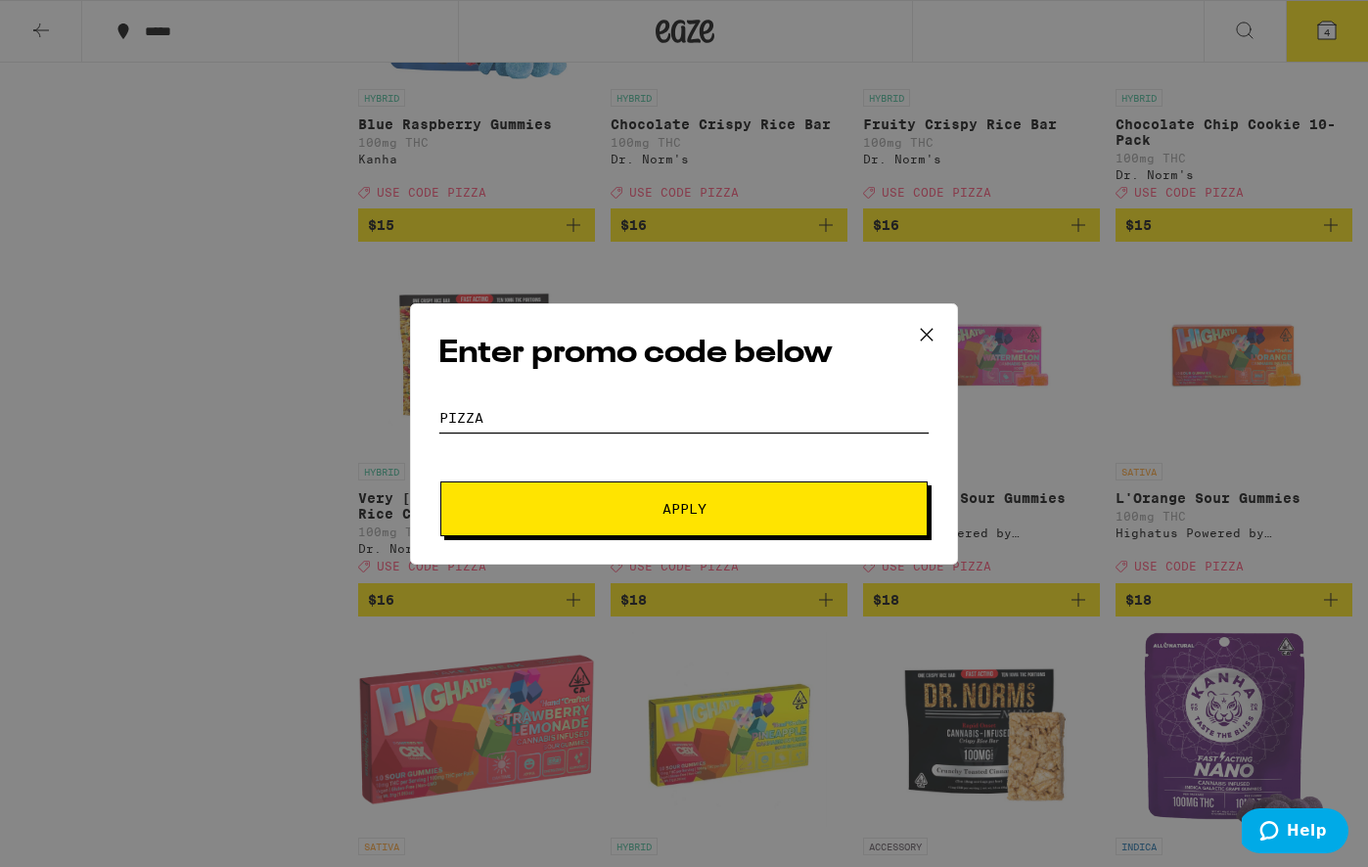
type input "Pizza"
click at [572, 504] on span "Apply" at bounding box center [684, 509] width 352 height 14
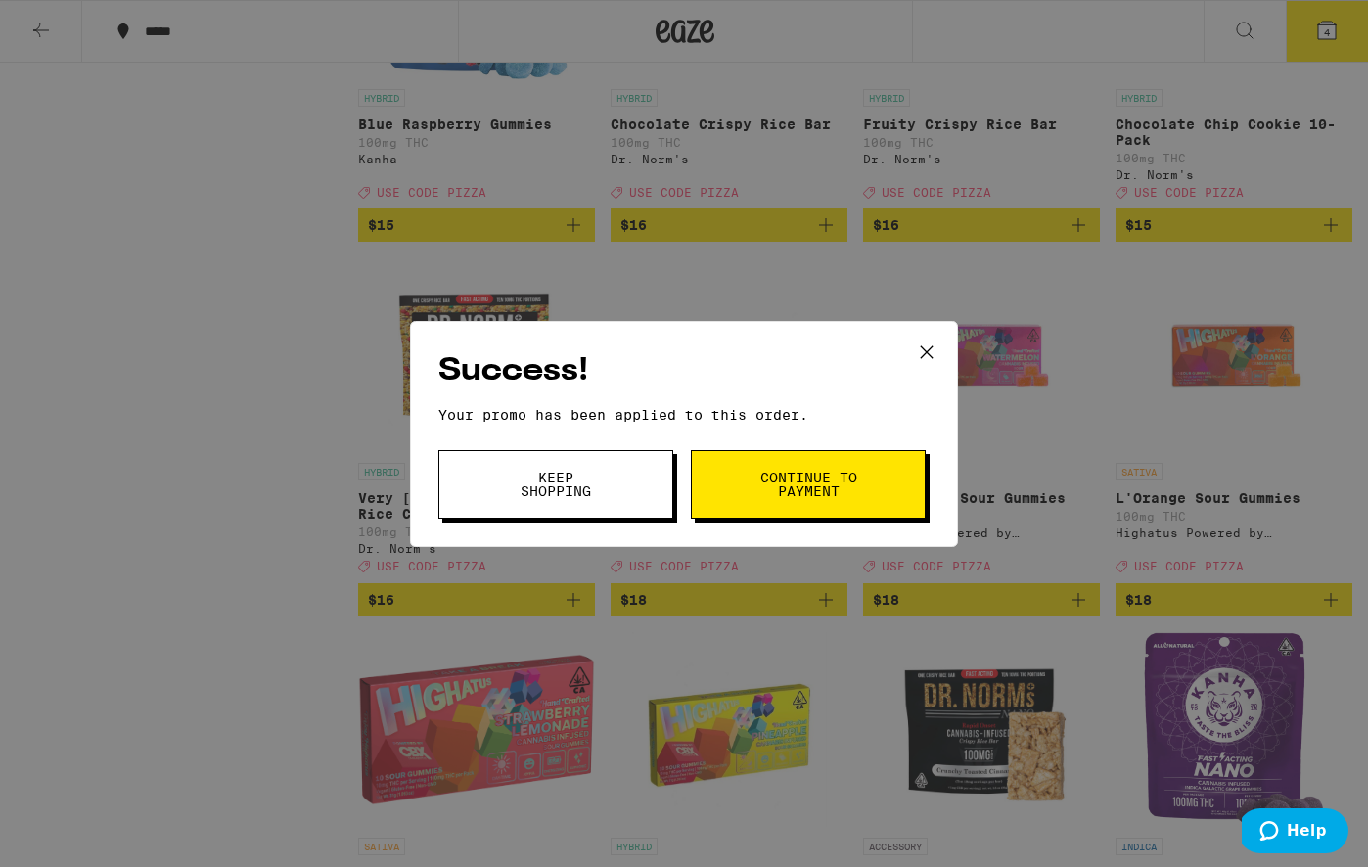
click at [785, 493] on span "Continue to payment" at bounding box center [809, 484] width 100 height 27
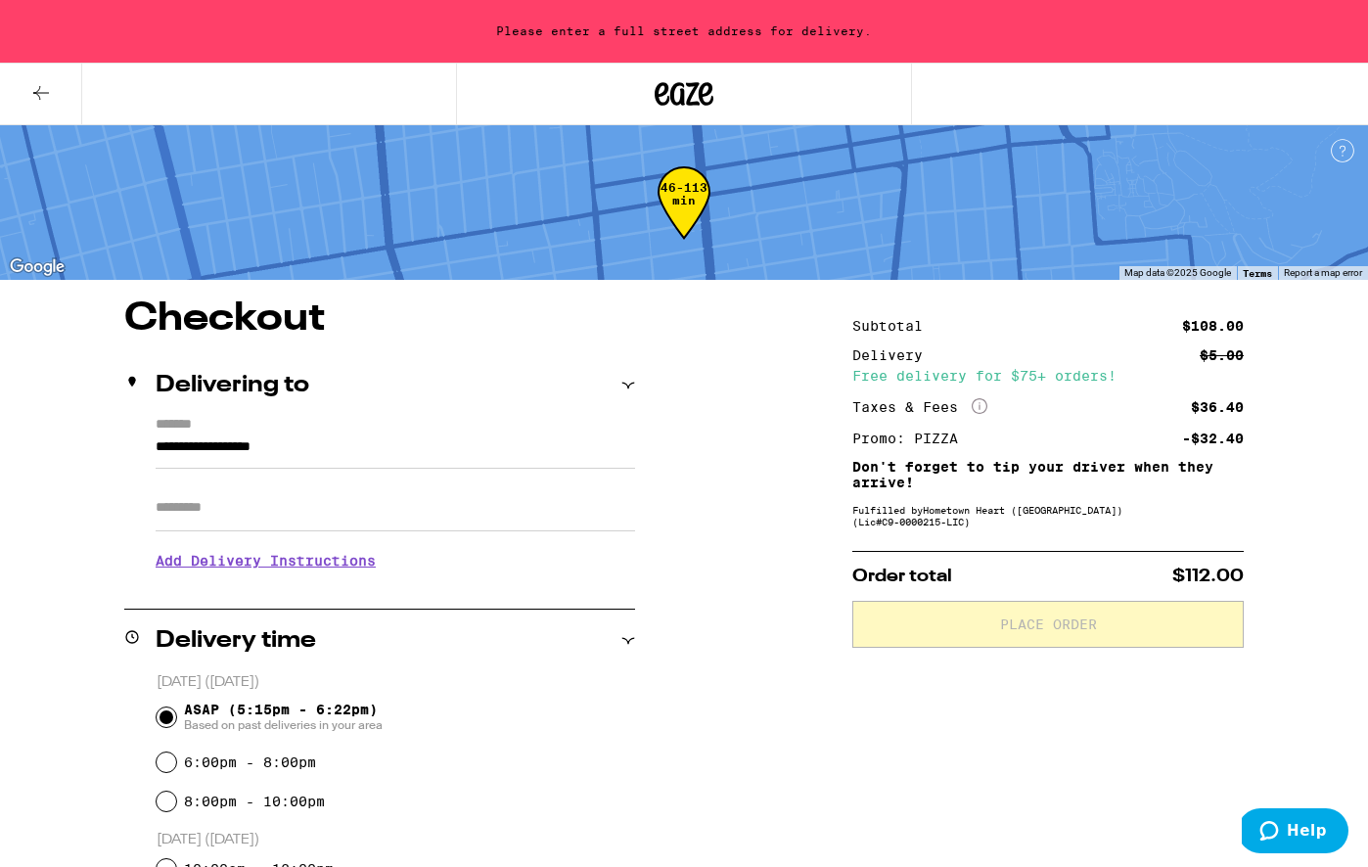
click at [291, 449] on input "**********" at bounding box center [396, 452] width 480 height 33
click at [341, 432] on label "*******" at bounding box center [396, 426] width 480 height 19
click at [341, 436] on input "**********" at bounding box center [396, 452] width 480 height 33
click at [341, 432] on label "*******" at bounding box center [396, 426] width 480 height 19
click at [341, 436] on input "**********" at bounding box center [396, 452] width 480 height 33
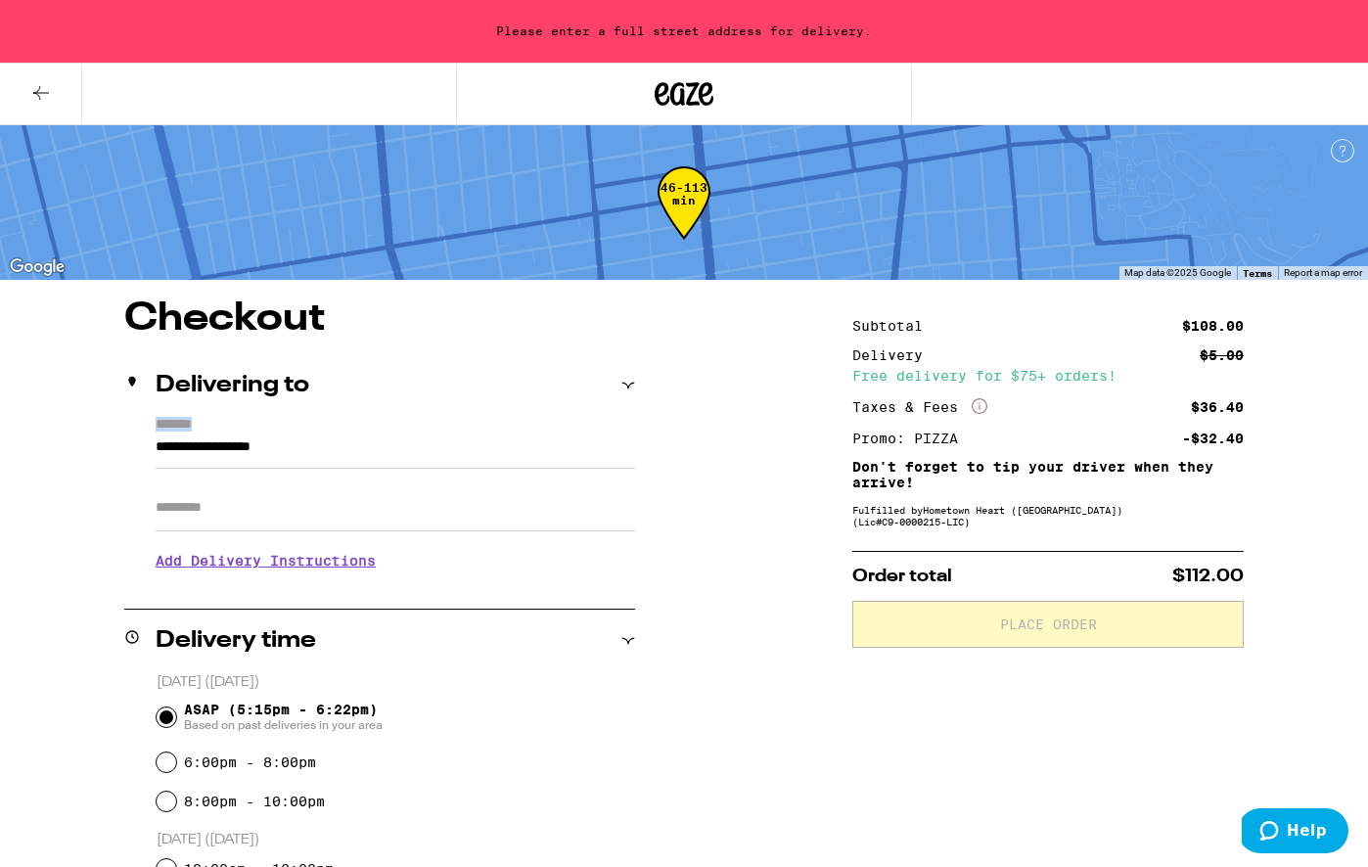
click at [341, 432] on label "*******" at bounding box center [396, 426] width 480 height 19
click at [341, 436] on input "**********" at bounding box center [396, 452] width 480 height 33
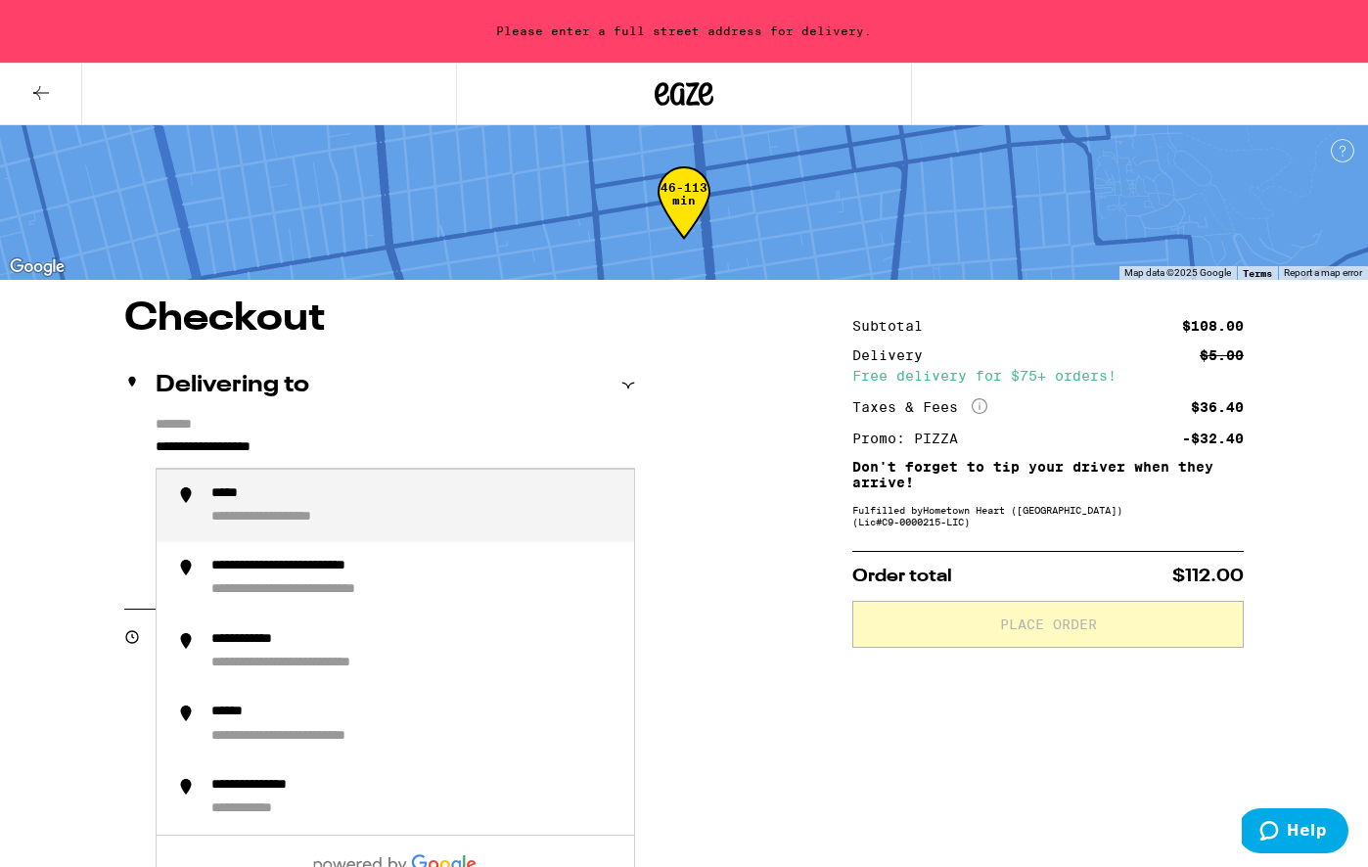
click at [335, 441] on input "**********" at bounding box center [396, 452] width 480 height 33
click at [336, 519] on div "**********" at bounding box center [286, 518] width 151 height 19
type input "**********"
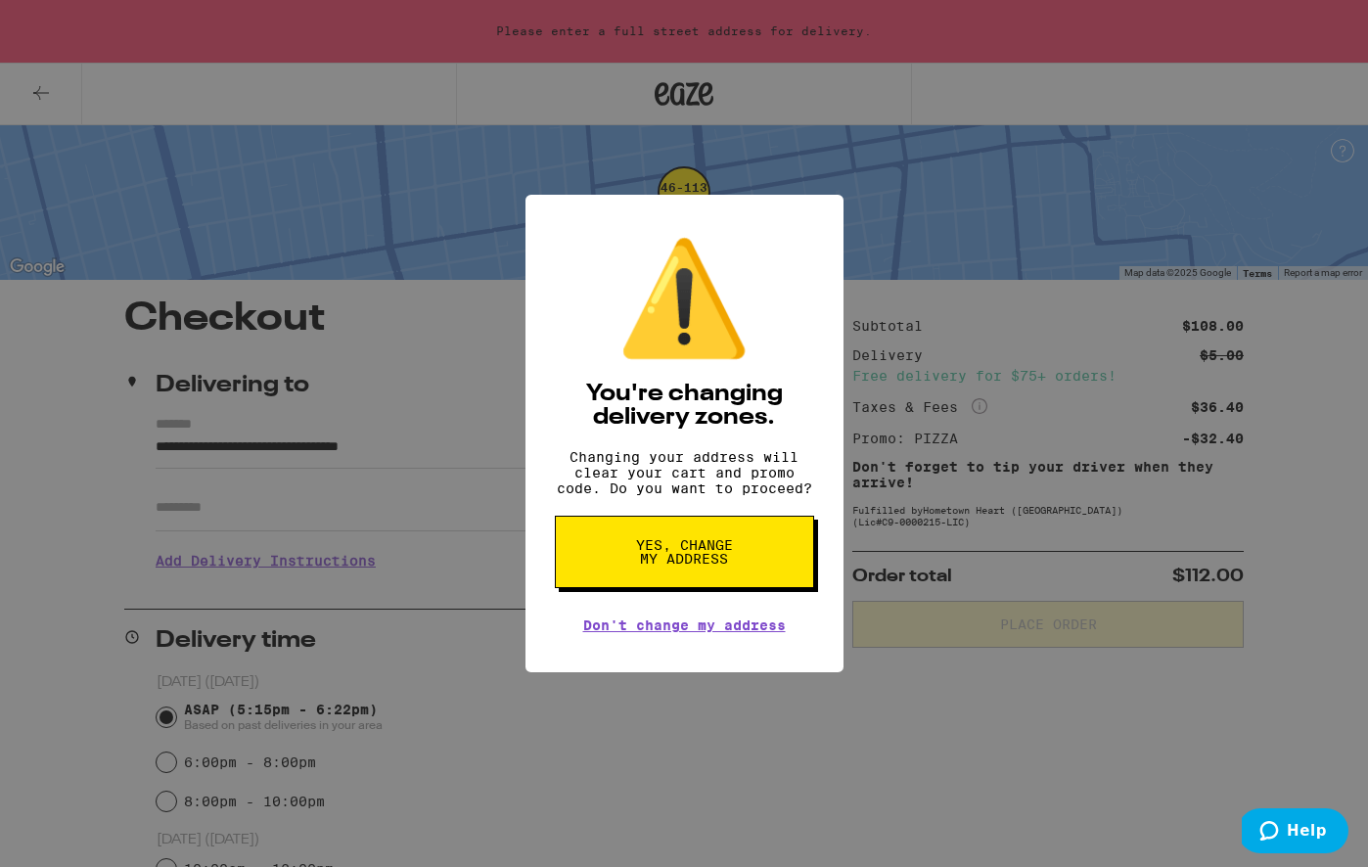
click at [681, 566] on span "Yes, change my address" at bounding box center [684, 551] width 101 height 27
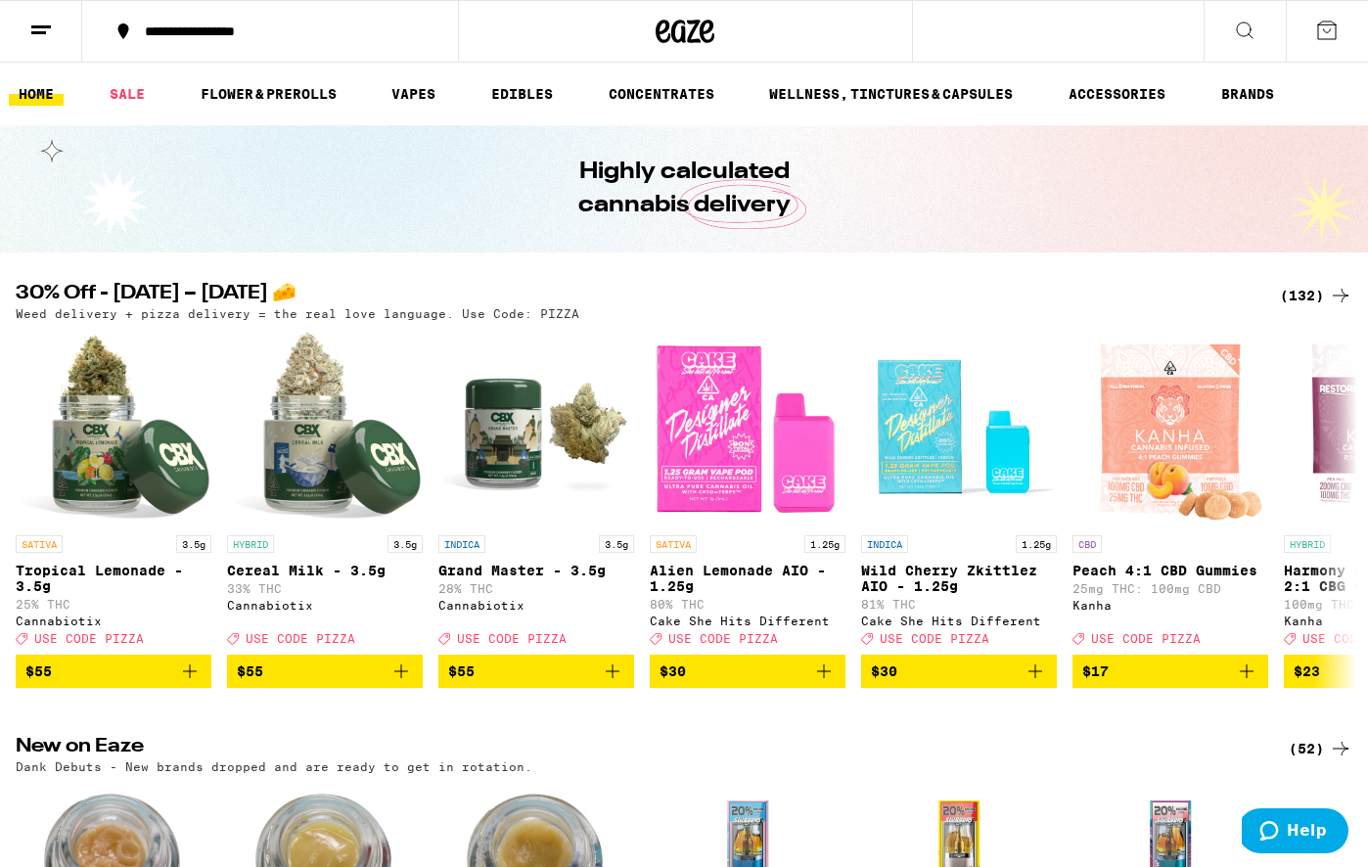
click at [1326, 30] on icon at bounding box center [1326, 30] width 23 height 23
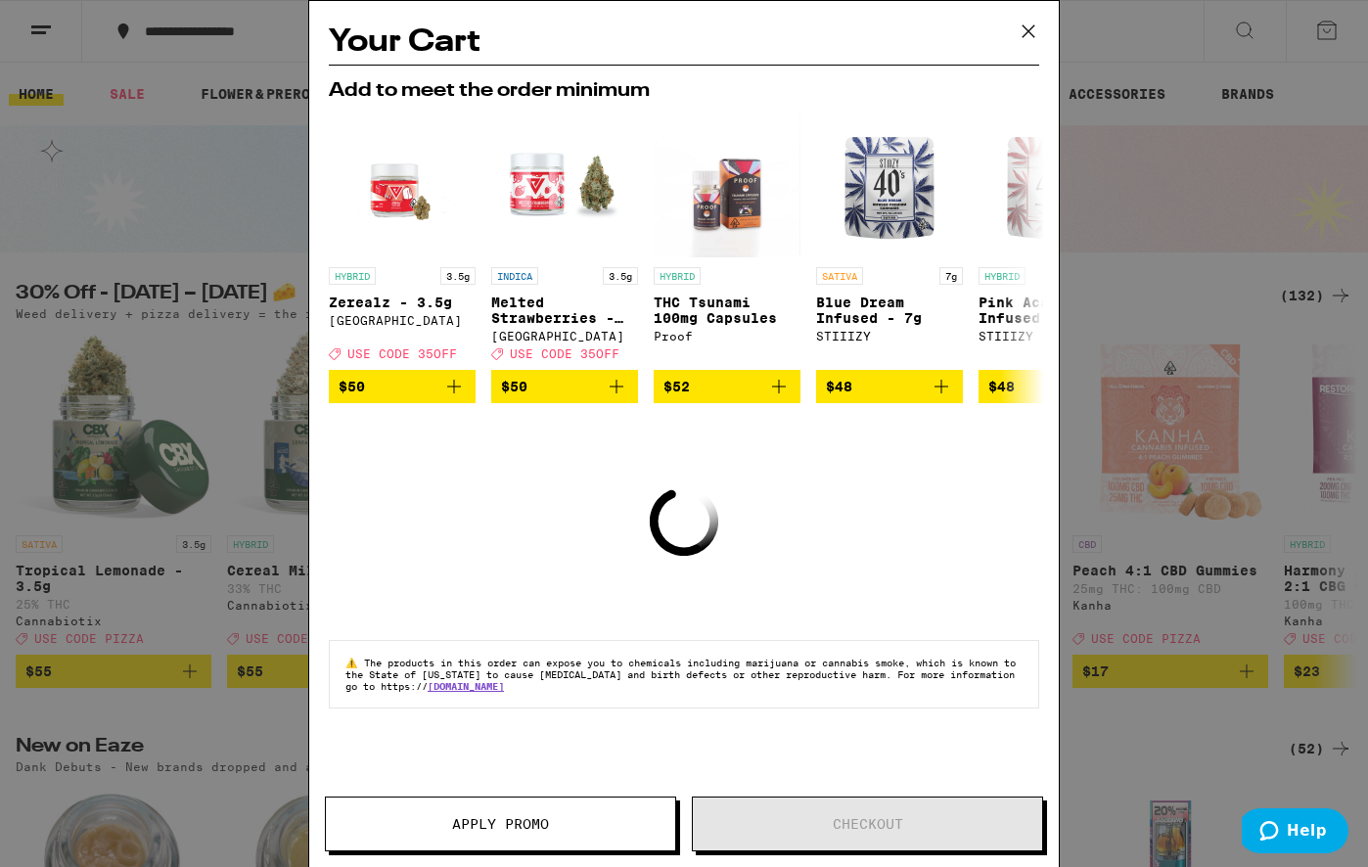
click at [1038, 22] on icon at bounding box center [1028, 31] width 29 height 29
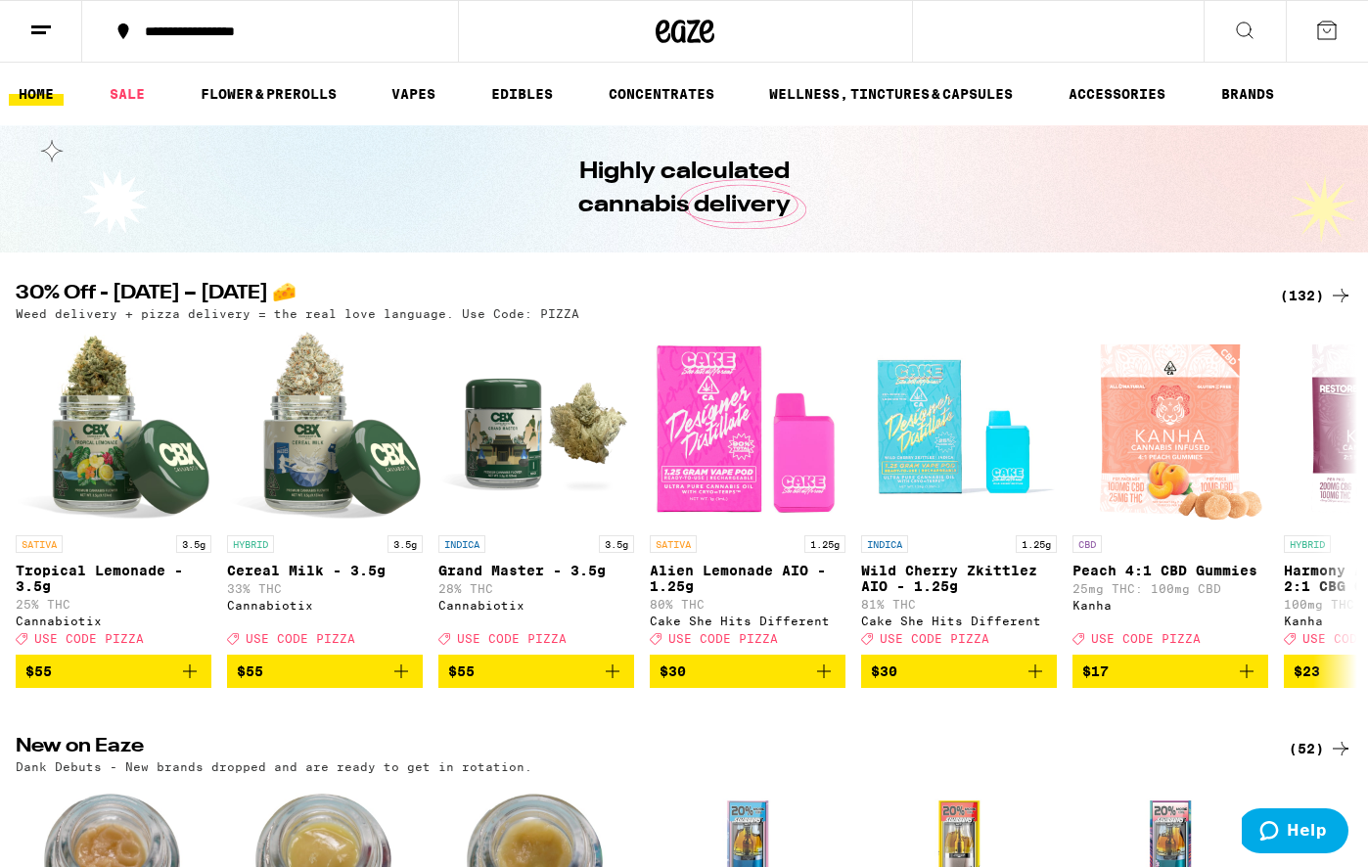
click at [1302, 302] on div "(132)" at bounding box center [1316, 295] width 72 height 23
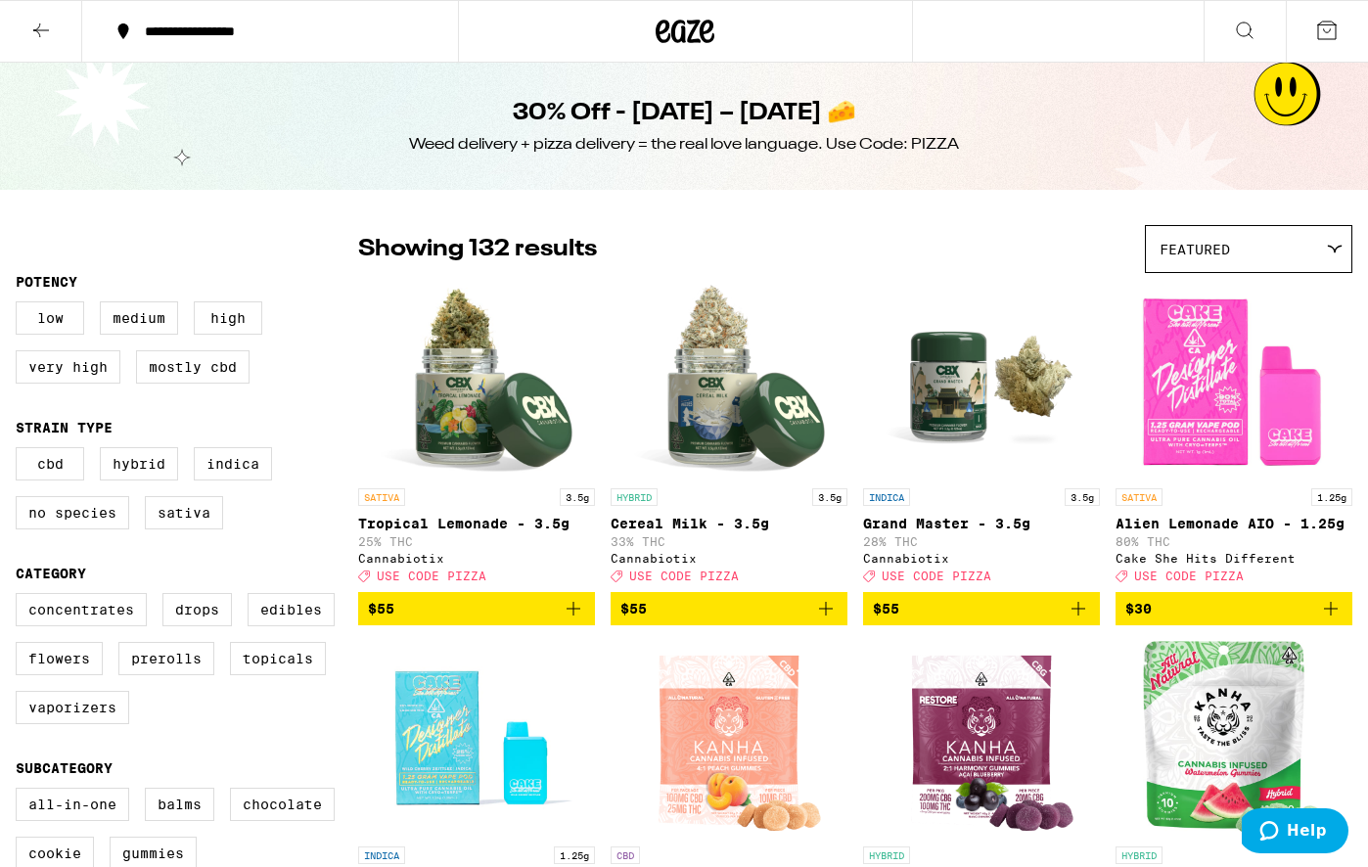
click at [254, 605] on fieldset "Category Concentrates Drops Edibles Flowers Prerolls Topicals Vaporizers" at bounding box center [187, 653] width 343 height 174
click at [283, 626] on label "Edibles" at bounding box center [291, 609] width 87 height 33
click at [21, 597] on input "Edibles" at bounding box center [20, 596] width 1 height 1
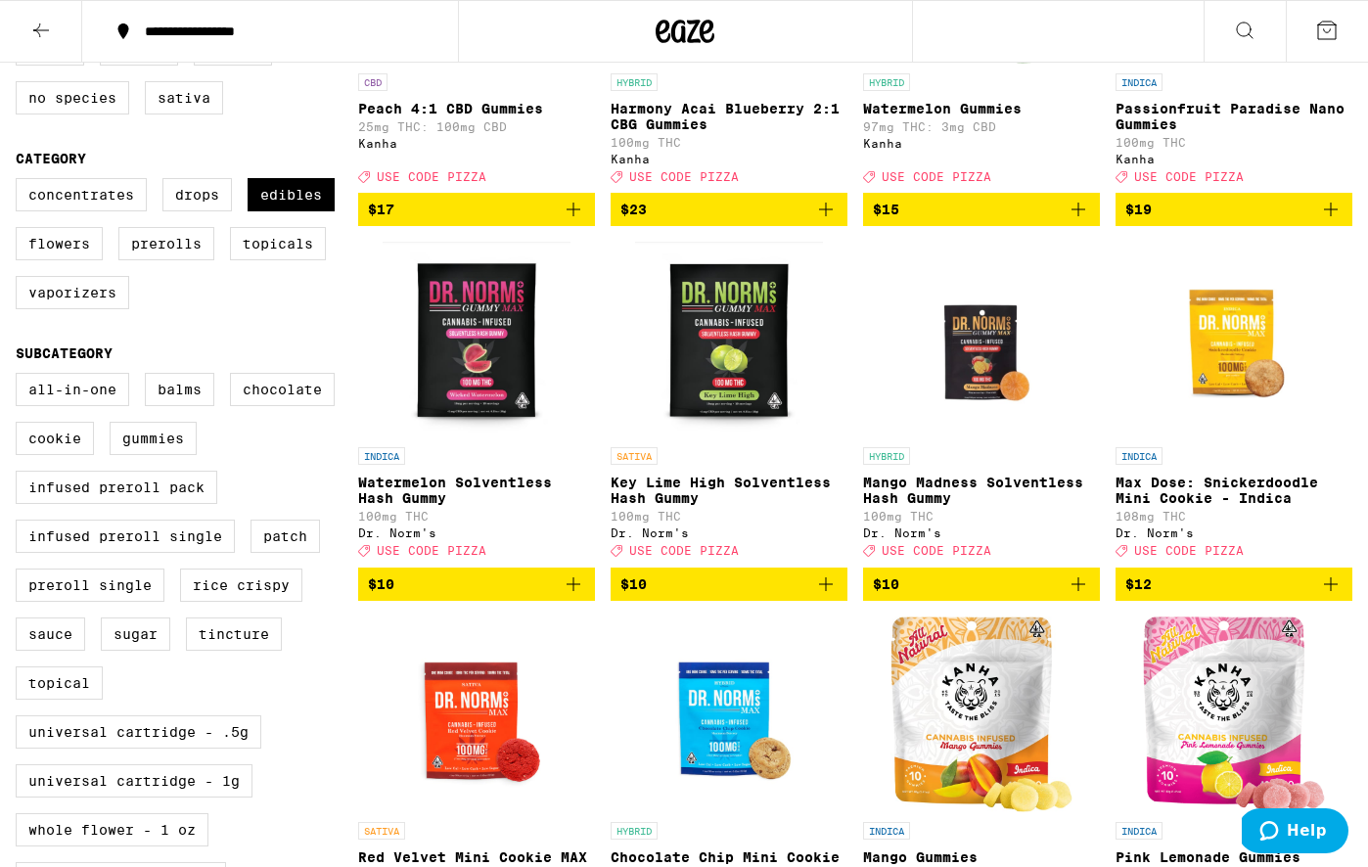
scroll to position [422, 0]
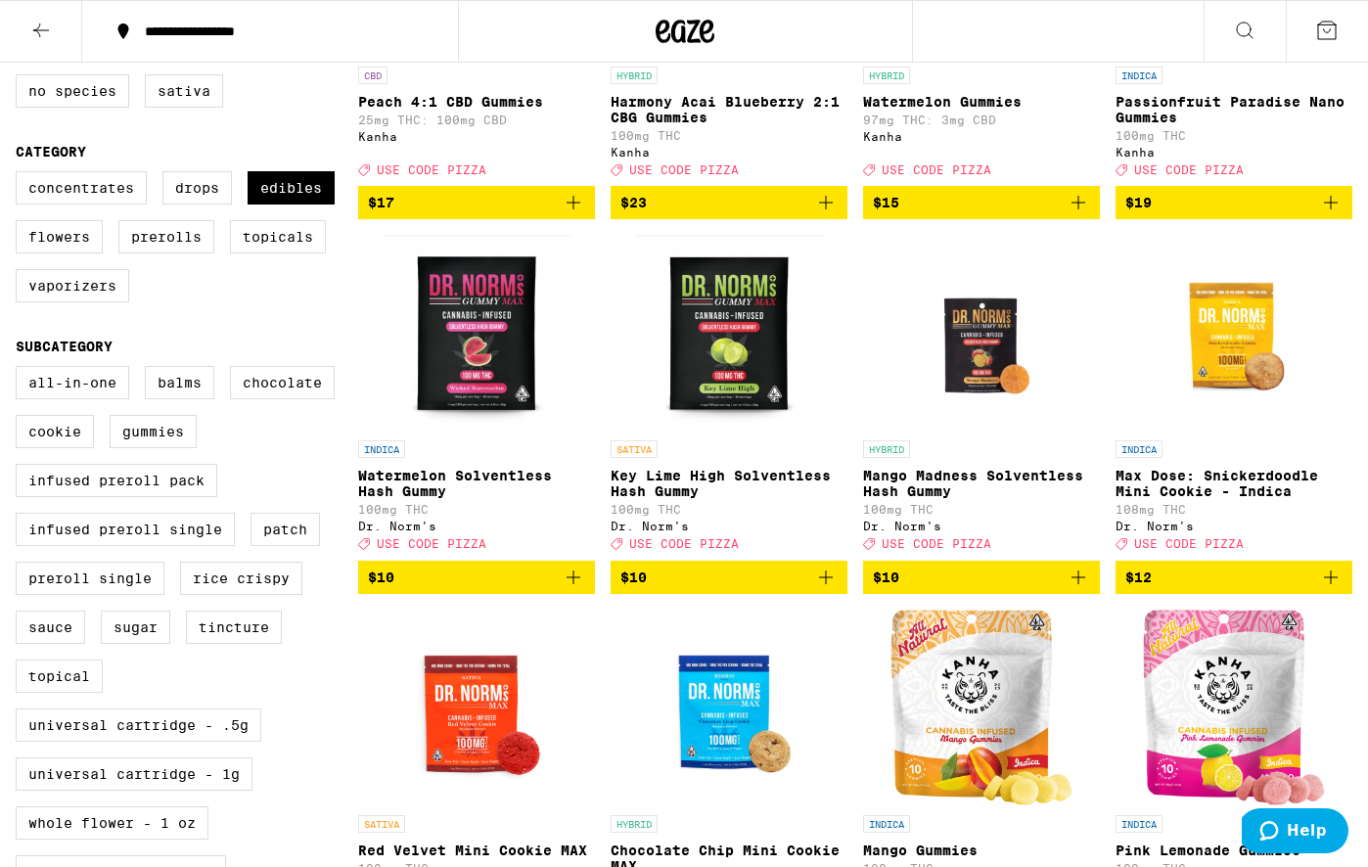
click at [566, 589] on icon "Add to bag" at bounding box center [573, 577] width 23 height 23
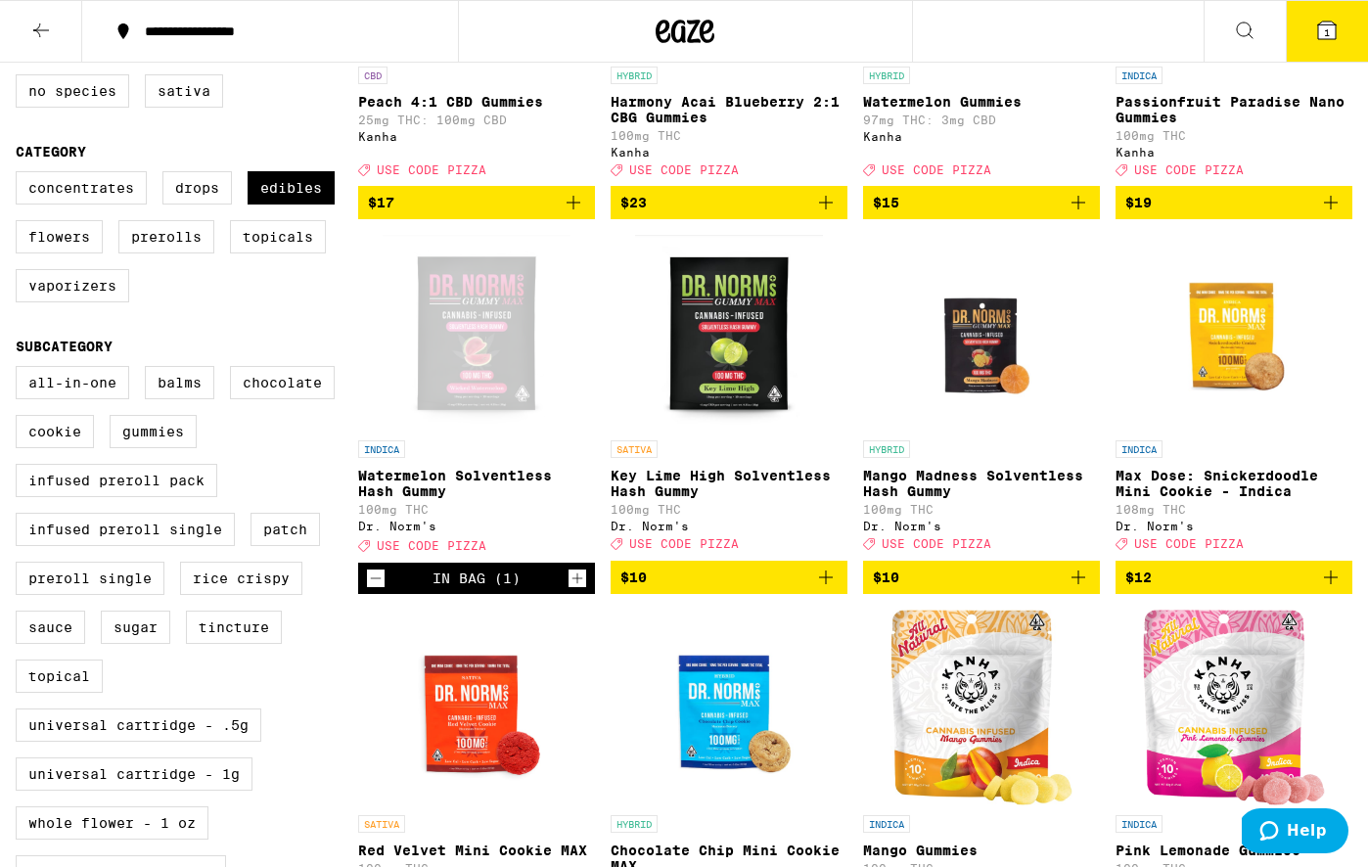
scroll to position [484, 0]
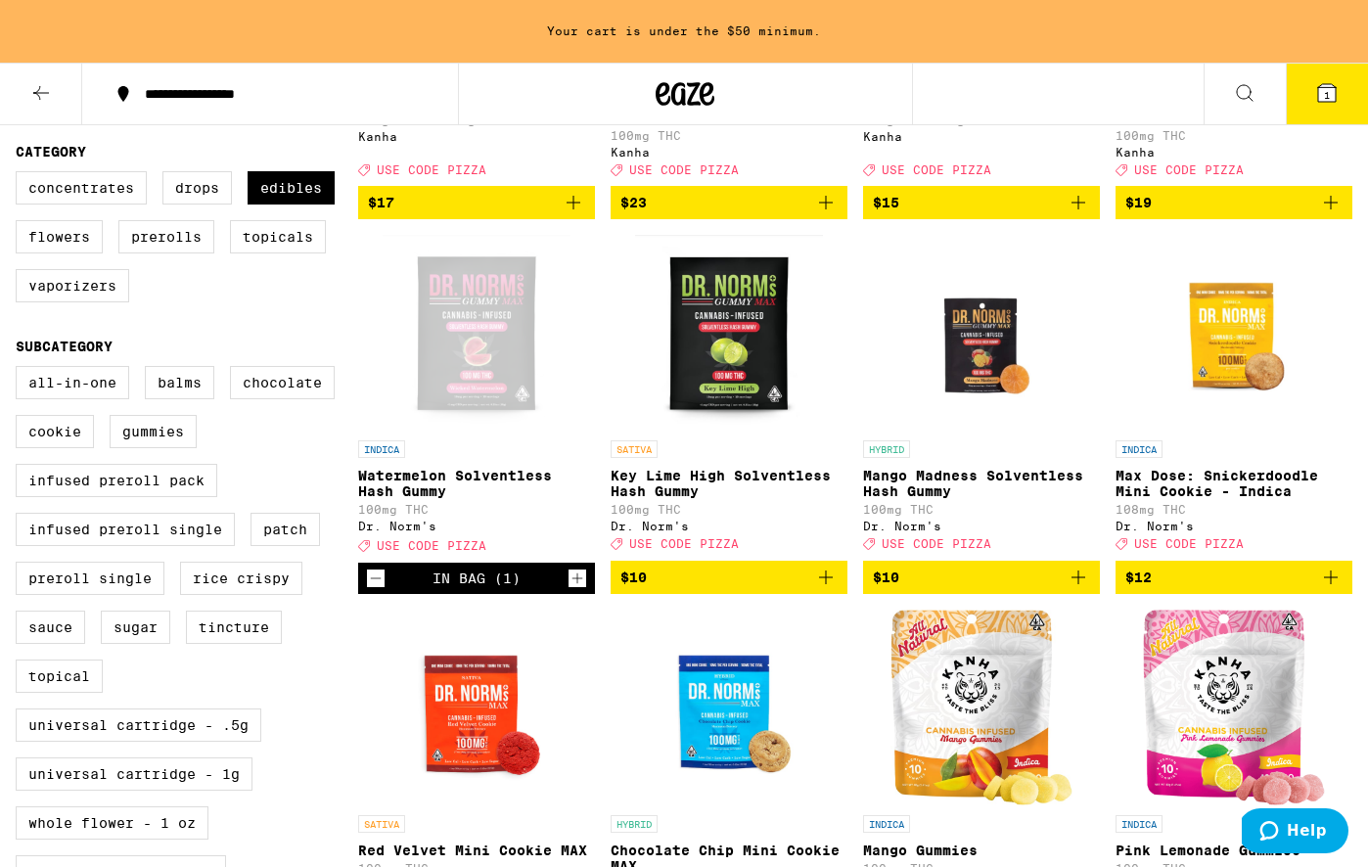
click at [1089, 589] on icon "Add to bag" at bounding box center [1078, 577] width 23 height 23
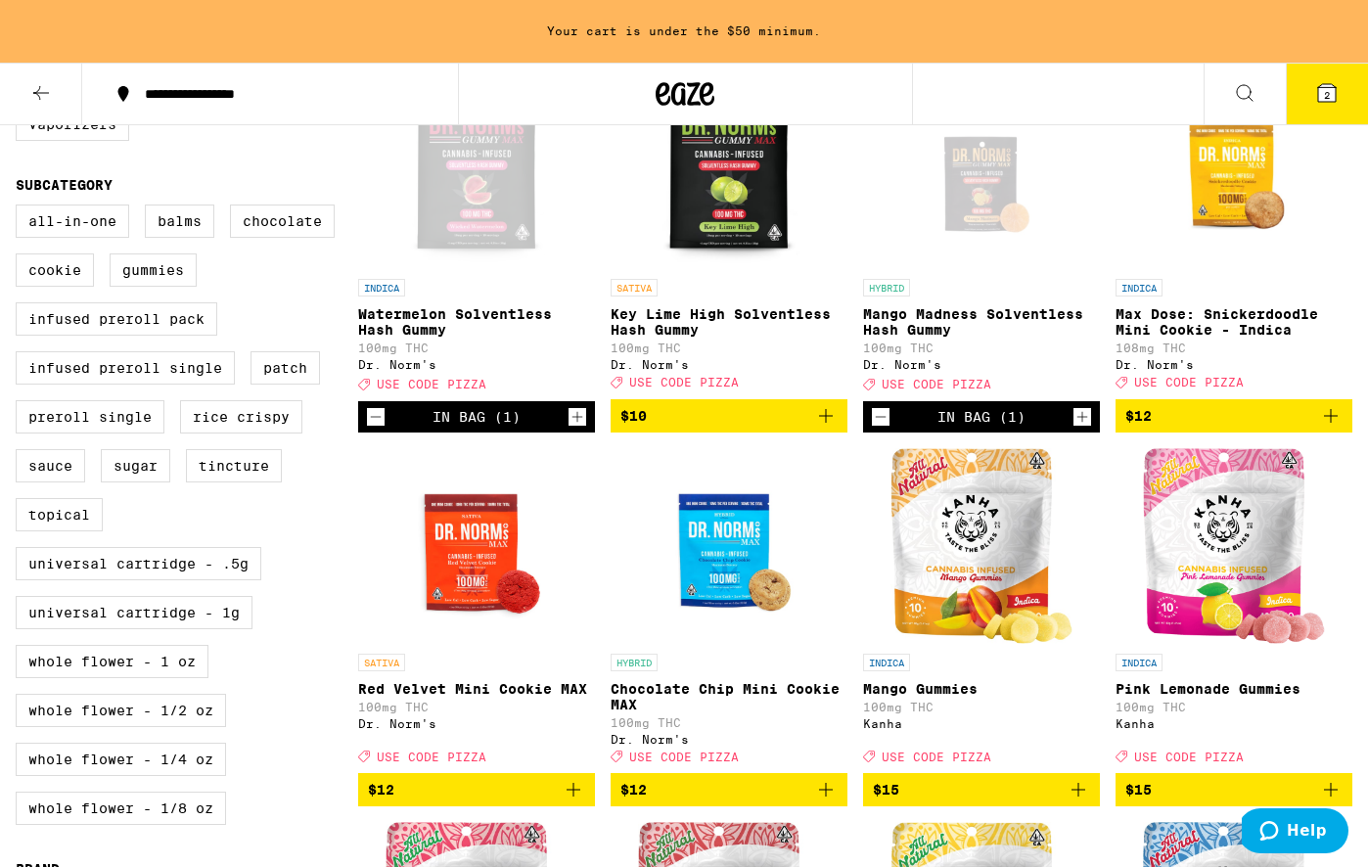
scroll to position [0, 0]
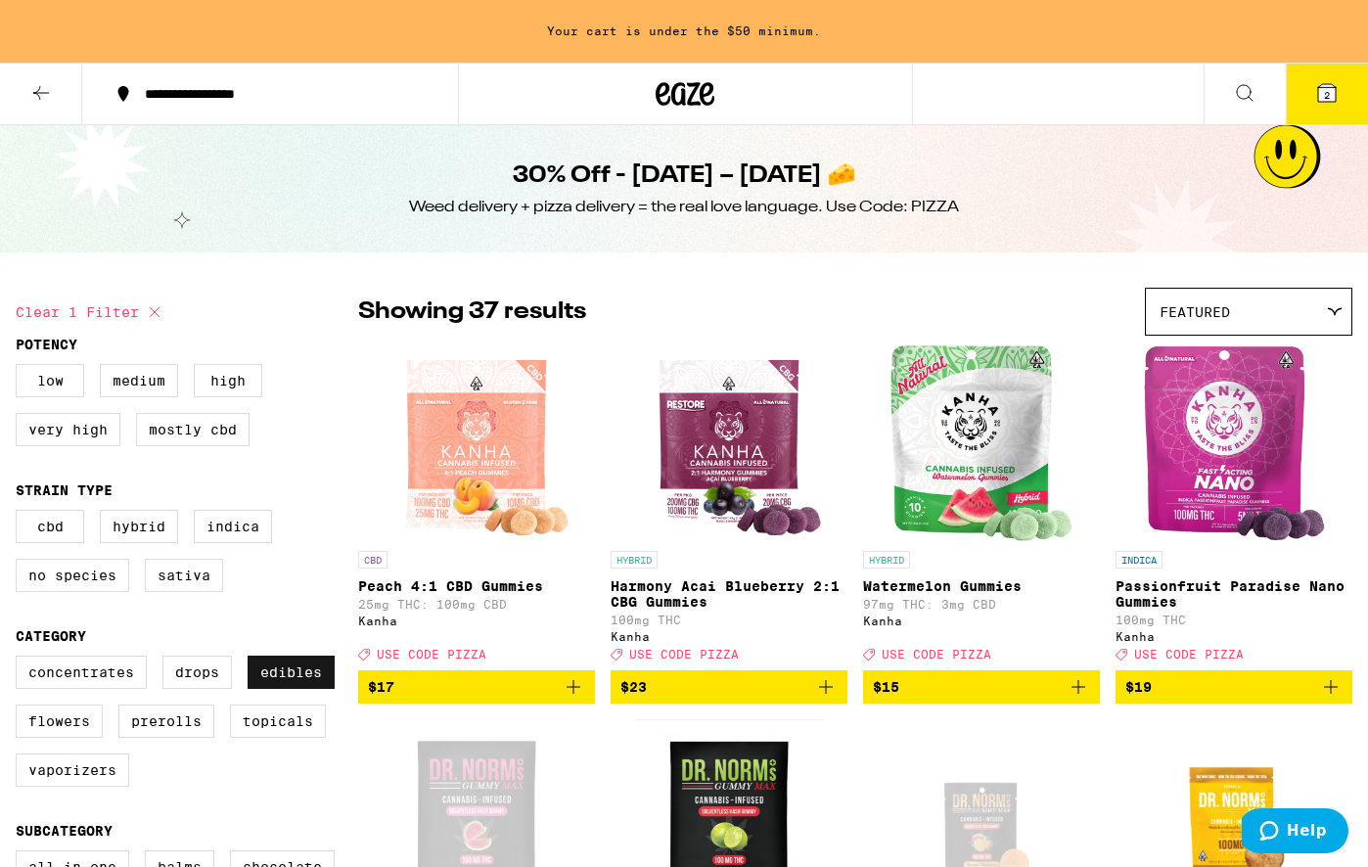
click at [308, 688] on label "Edibles" at bounding box center [291, 672] width 87 height 33
click at [21, 660] on input "Edibles" at bounding box center [20, 659] width 1 height 1
checkbox input "false"
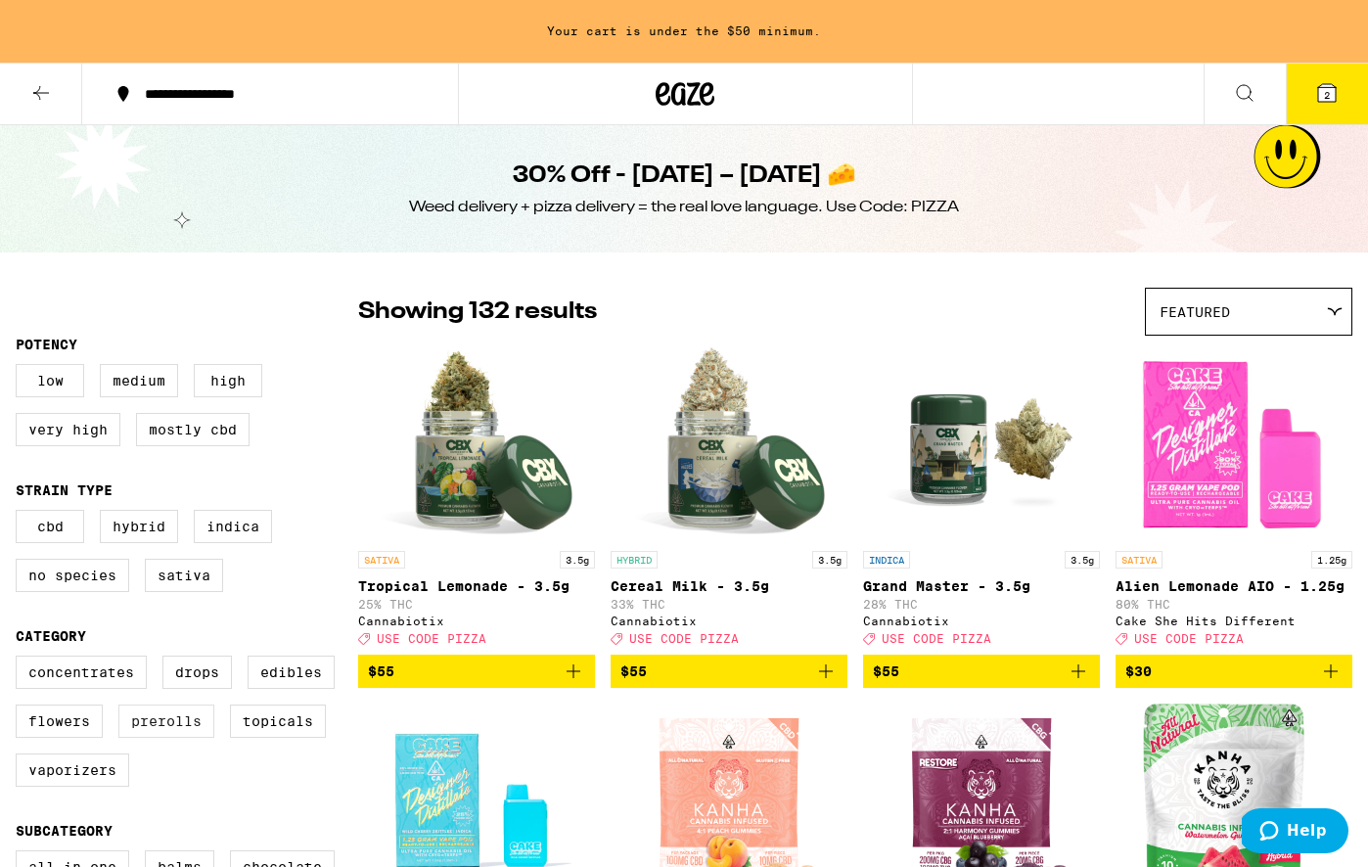
click at [205, 738] on label "Prerolls" at bounding box center [166, 721] width 96 height 33
click at [21, 660] on input "Prerolls" at bounding box center [20, 659] width 1 height 1
checkbox input "true"
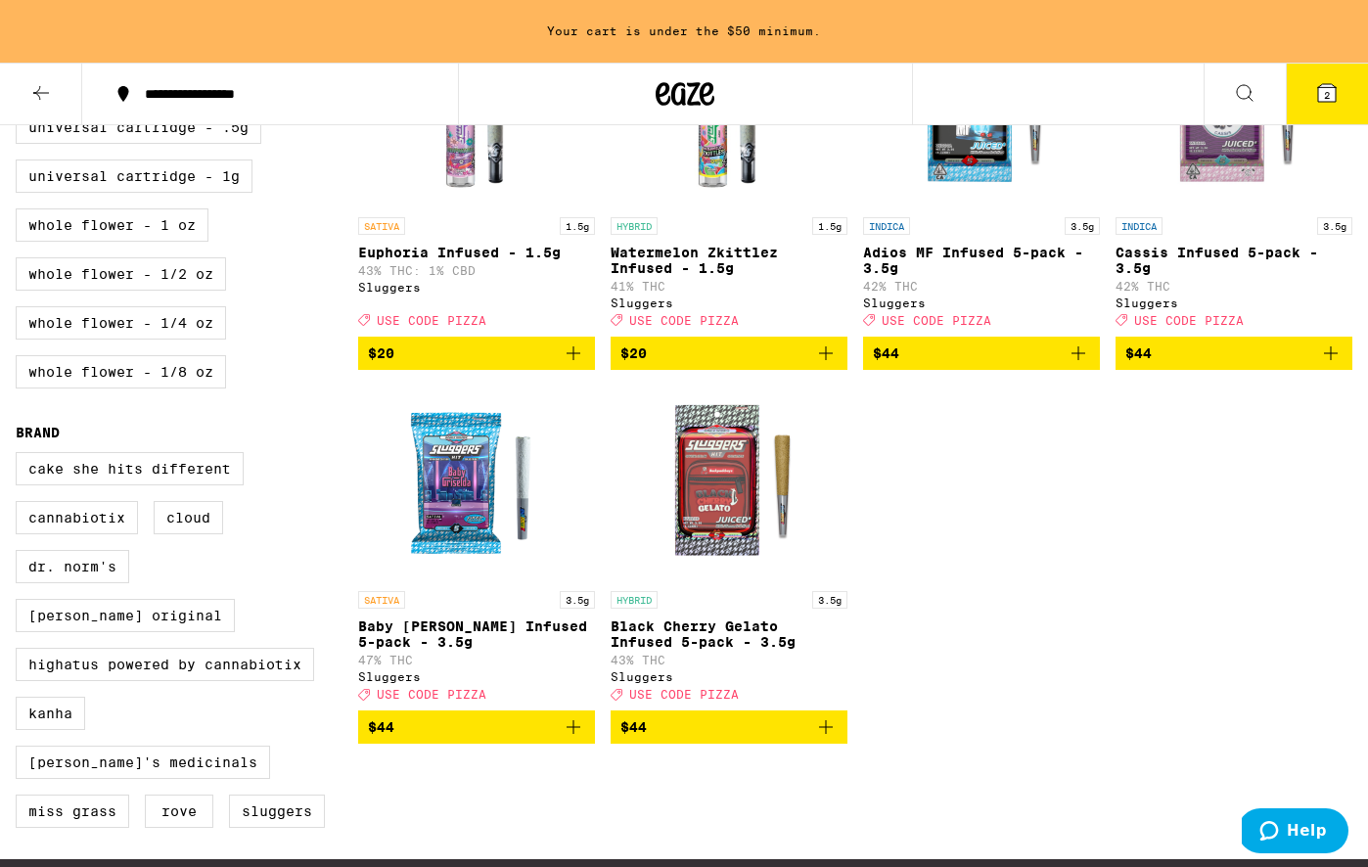
scroll to position [1074, 0]
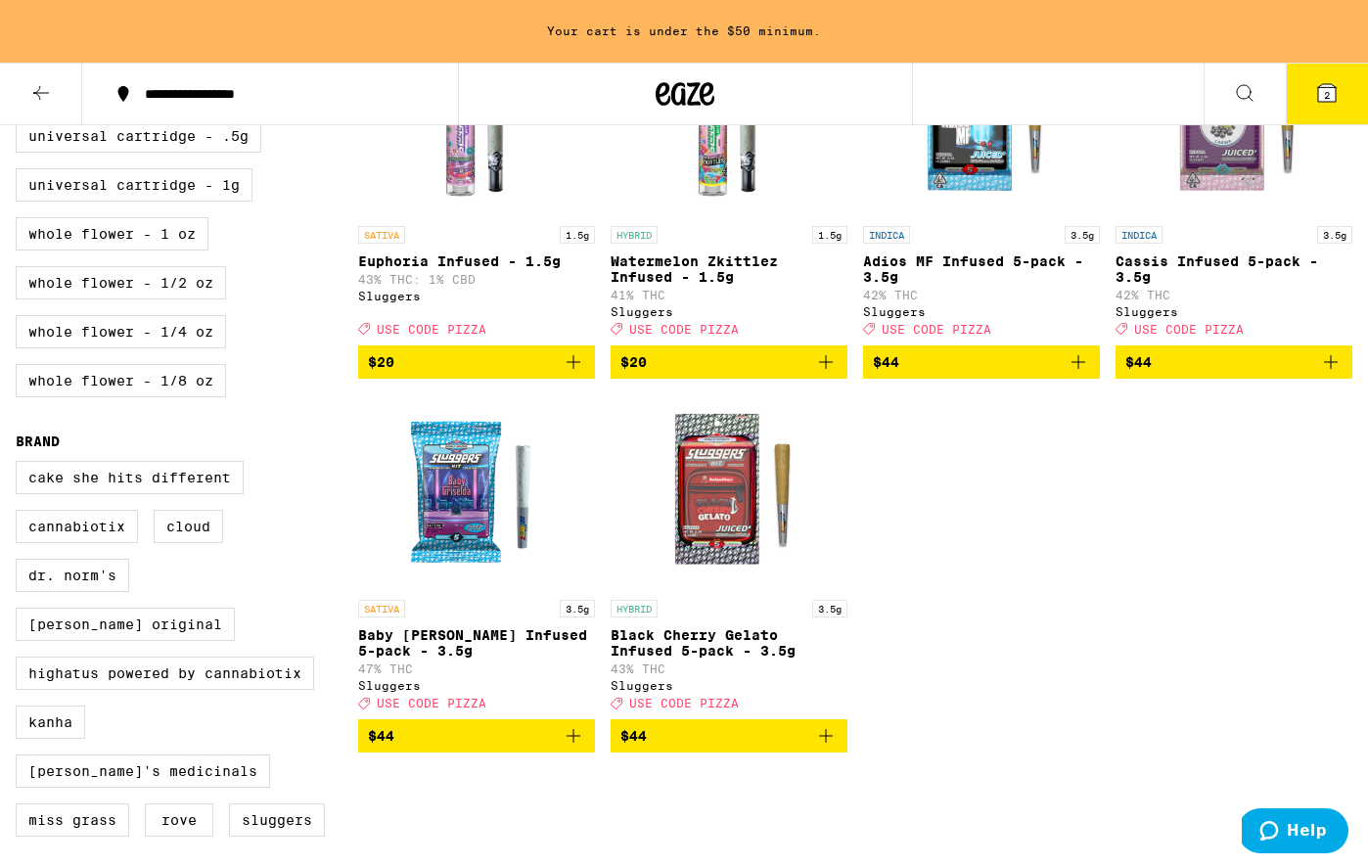
click at [569, 748] on icon "Add to bag" at bounding box center [573, 735] width 23 height 23
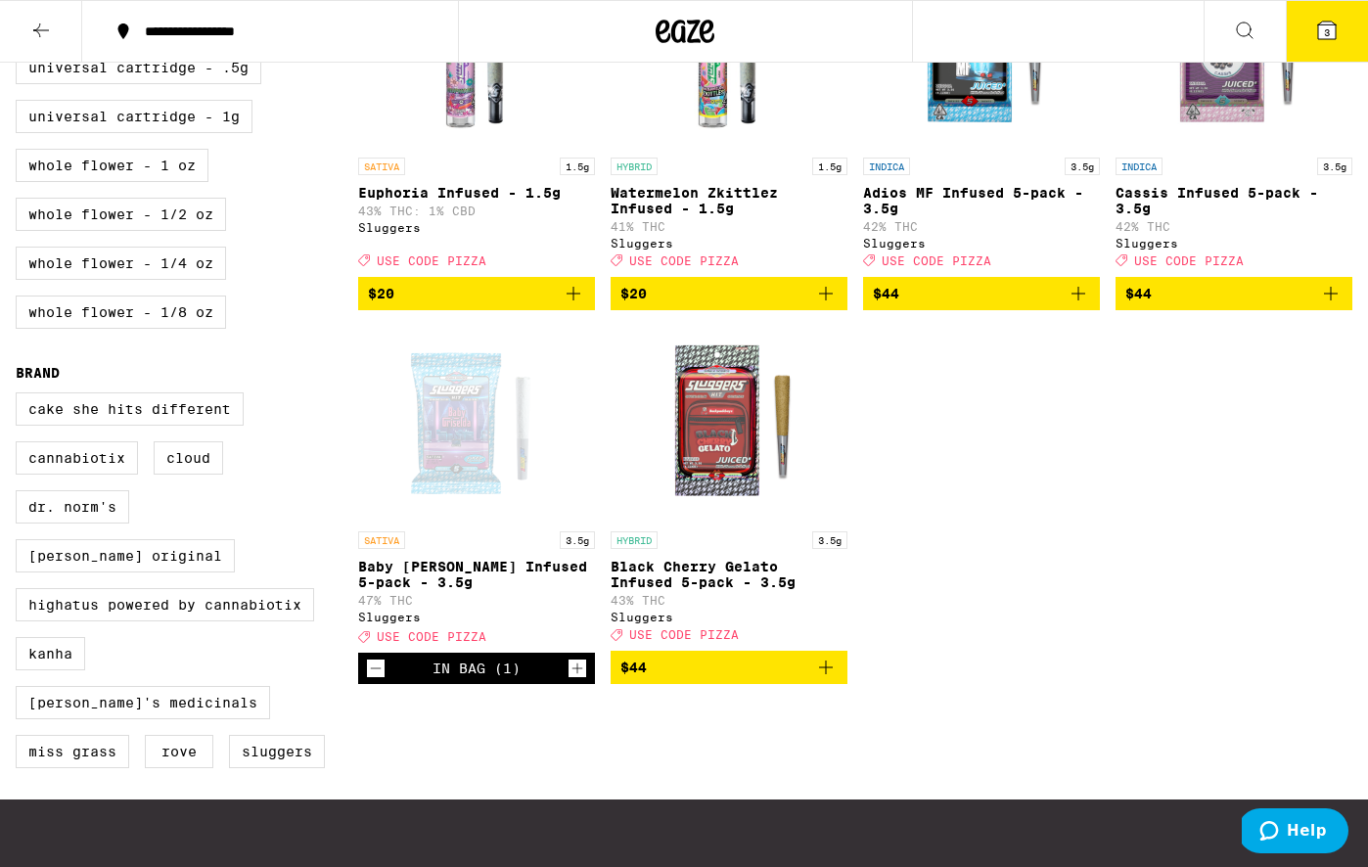
scroll to position [1081, 0]
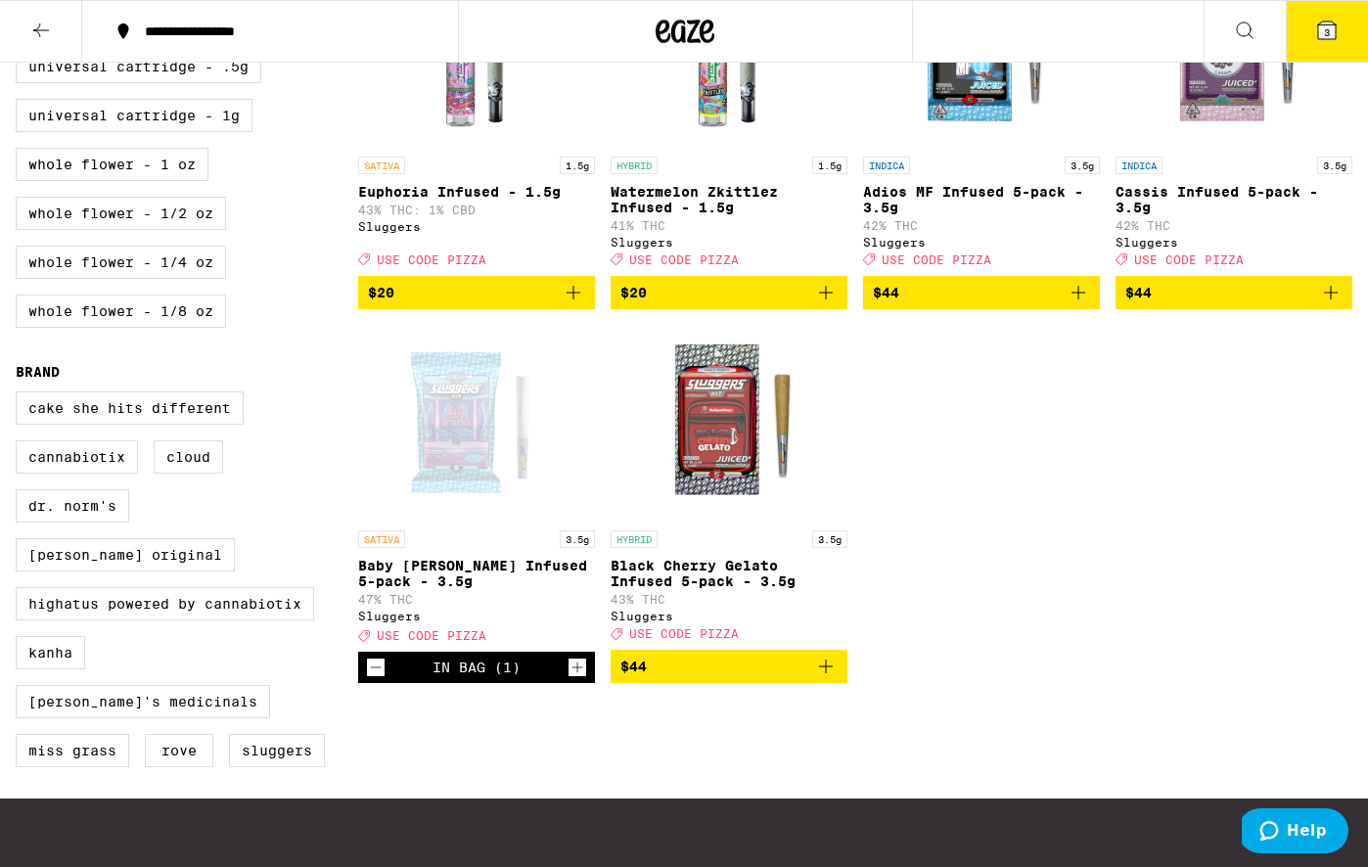
click at [580, 679] on icon "Increment" at bounding box center [578, 667] width 18 height 23
click at [1327, 28] on span "4" at bounding box center [1327, 32] width 6 height 12
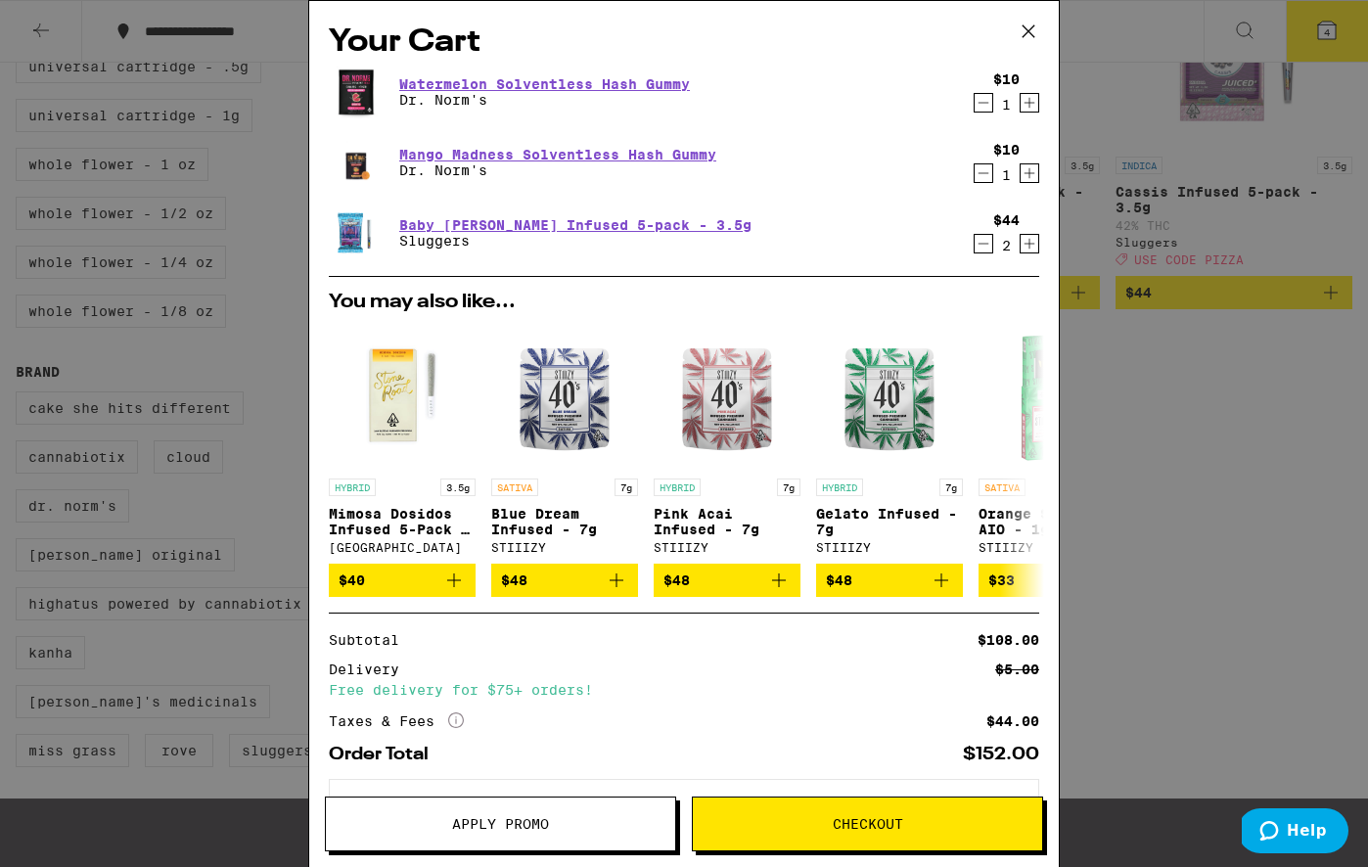
scroll to position [86, 0]
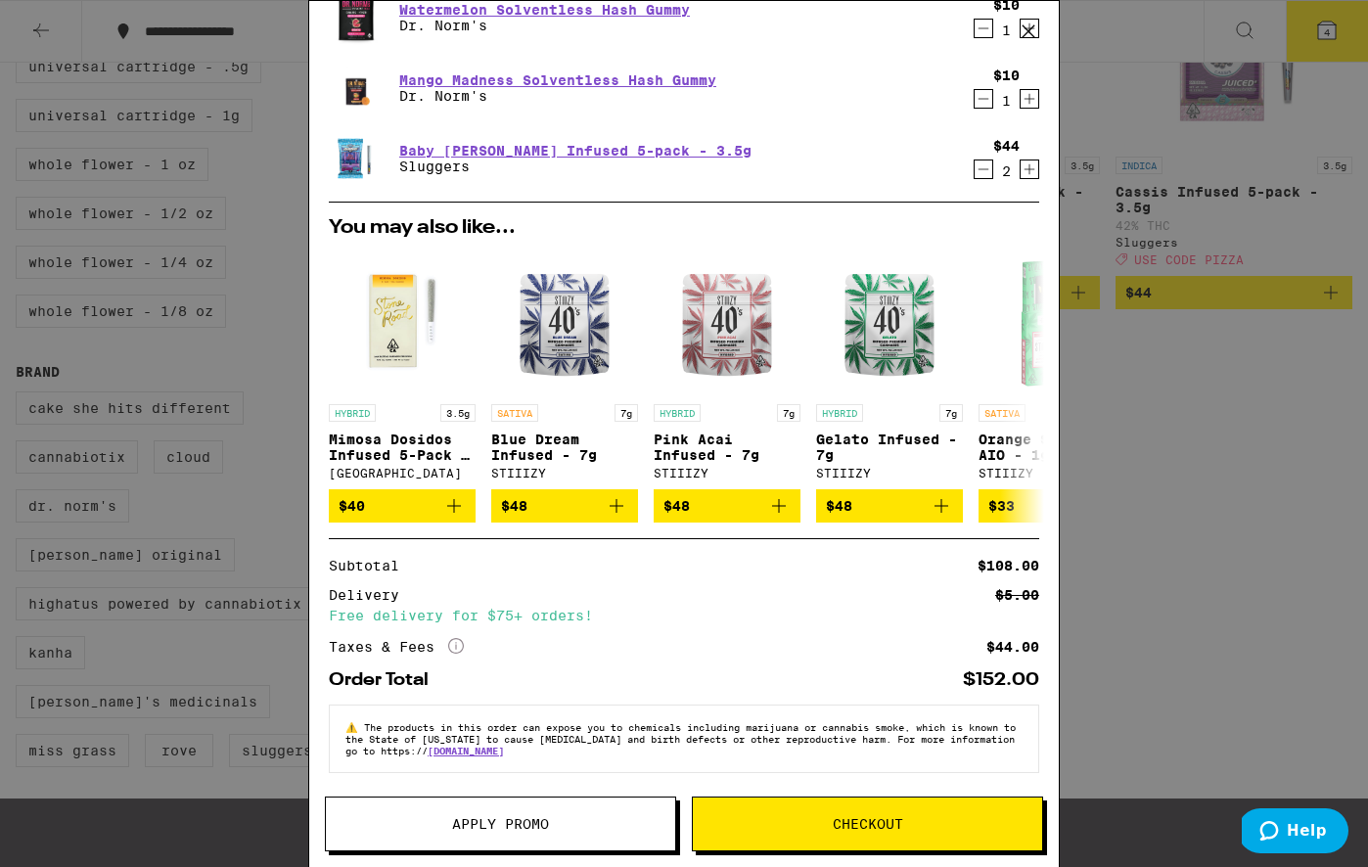
click at [519, 818] on span "Apply Promo" at bounding box center [500, 824] width 97 height 14
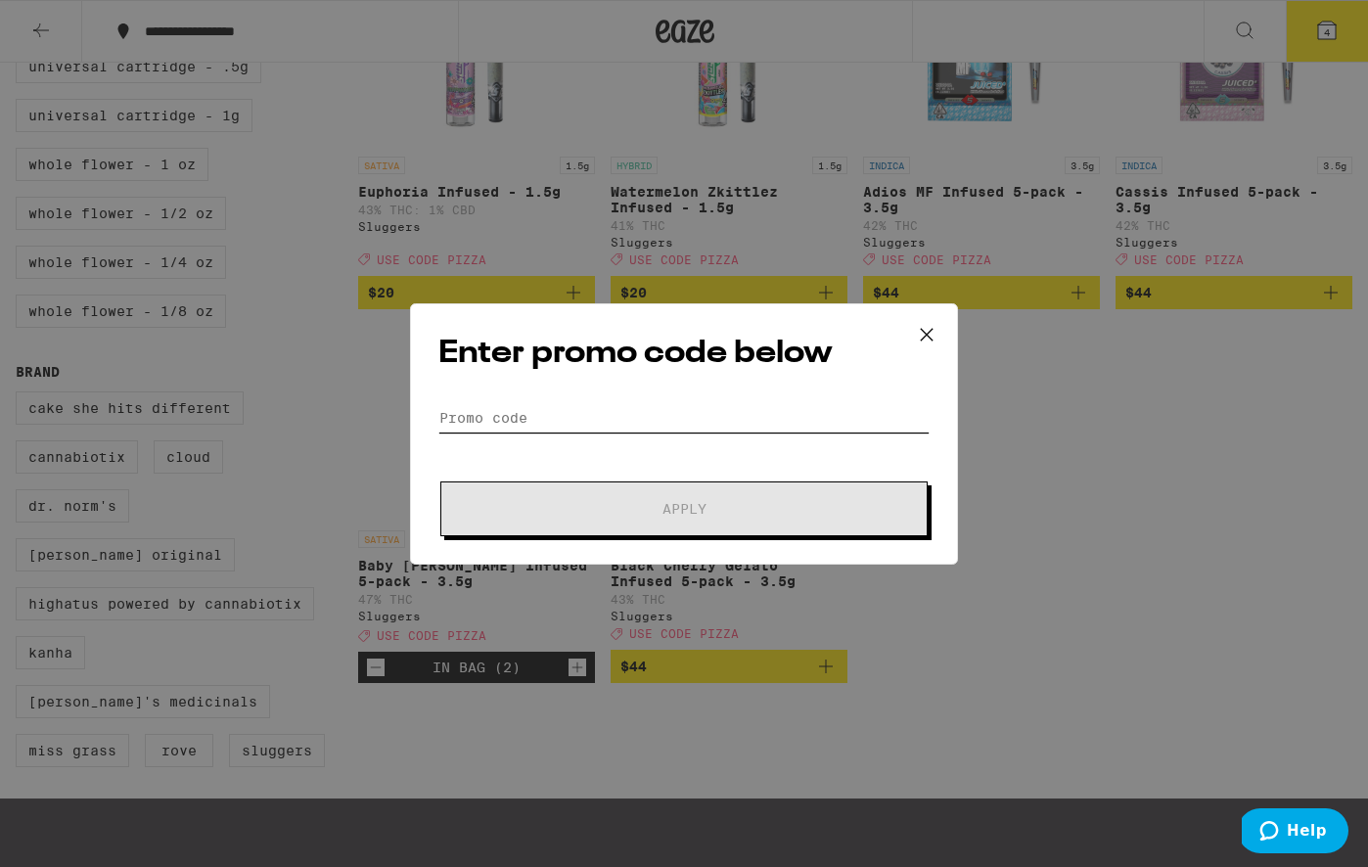
click at [640, 413] on input "Promo Code" at bounding box center [683, 417] width 491 height 29
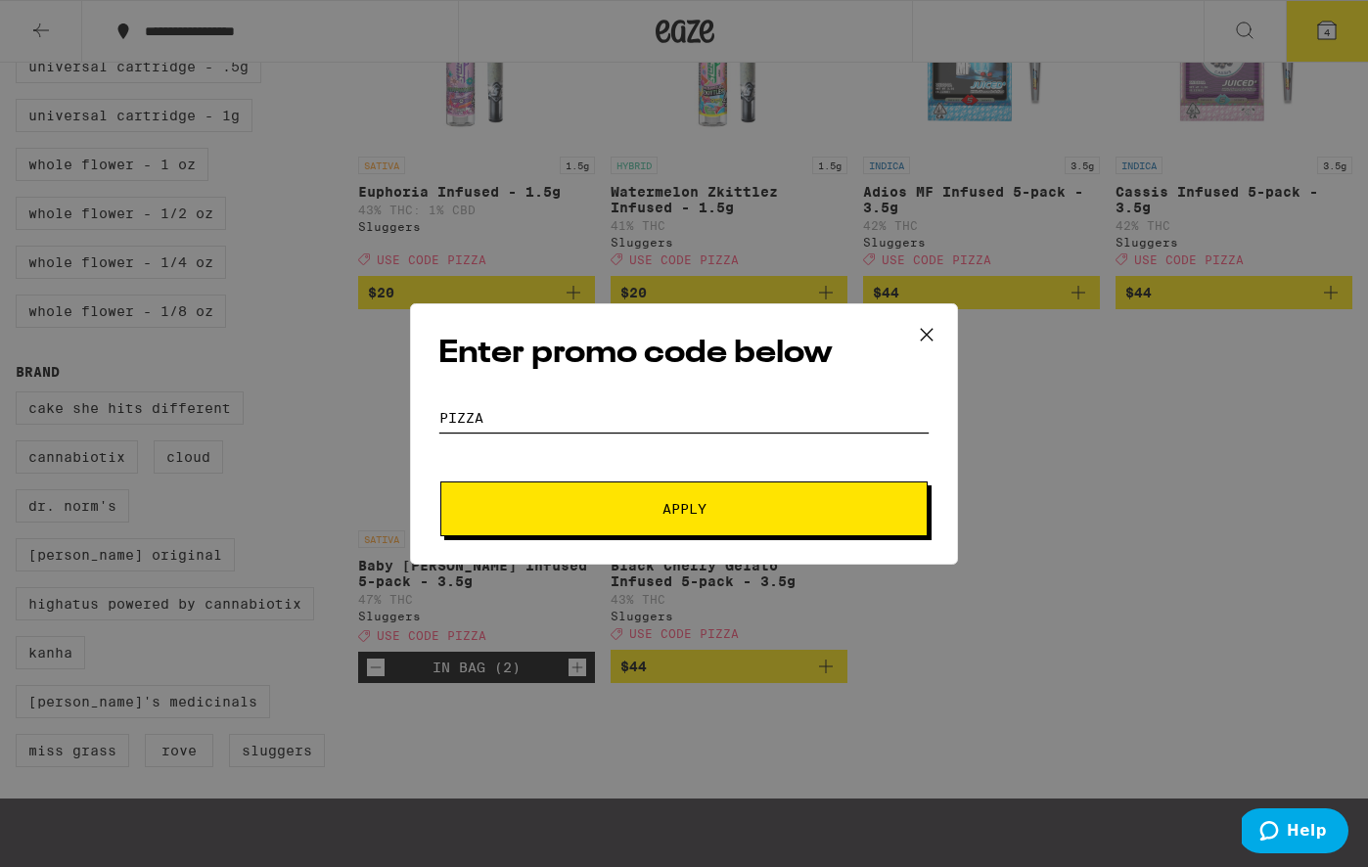
type input "Pizza"
click at [593, 514] on span "Apply" at bounding box center [684, 509] width 352 height 14
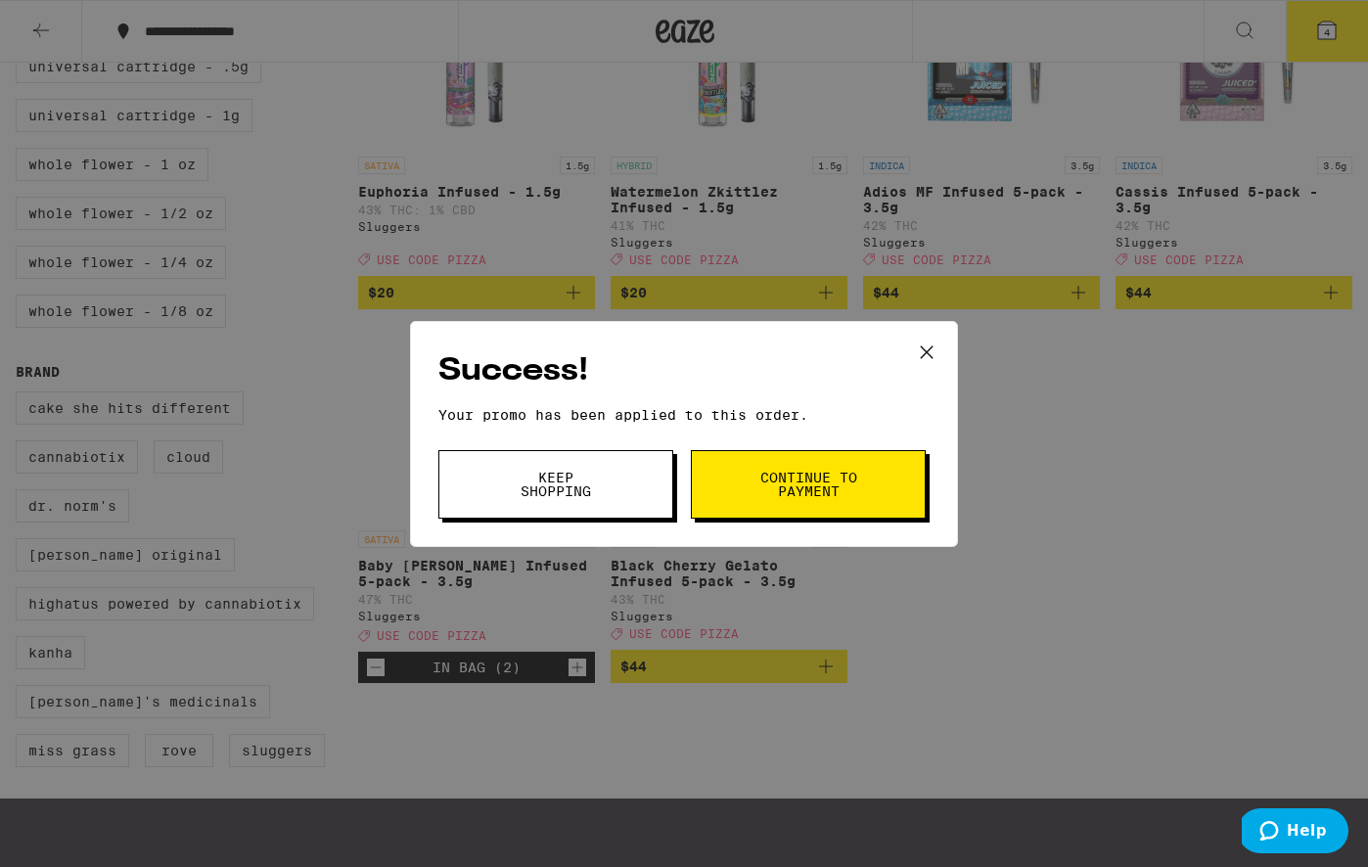
click at [760, 466] on button "Continue to payment" at bounding box center [808, 484] width 235 height 69
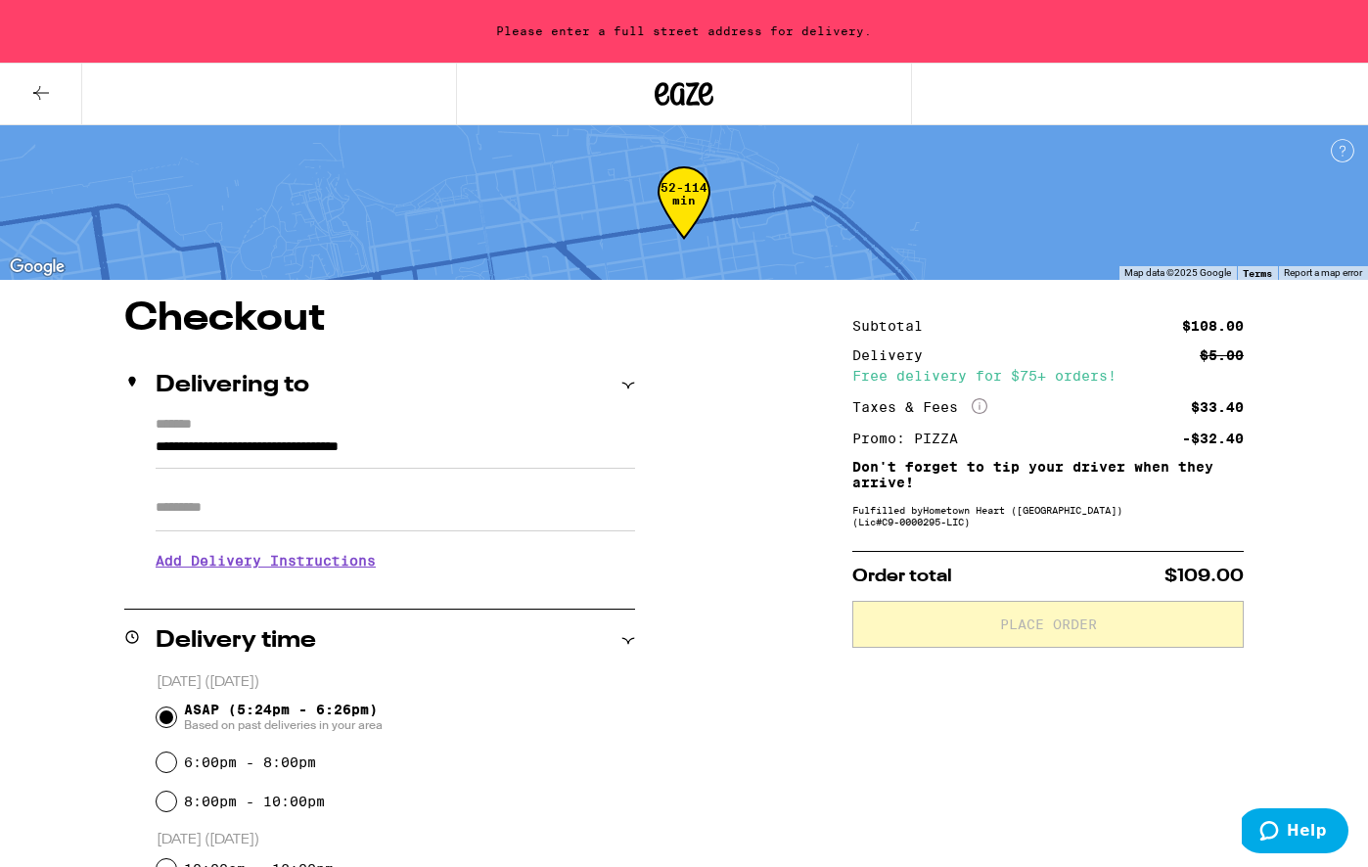
click at [500, 455] on input "**********" at bounding box center [396, 452] width 480 height 33
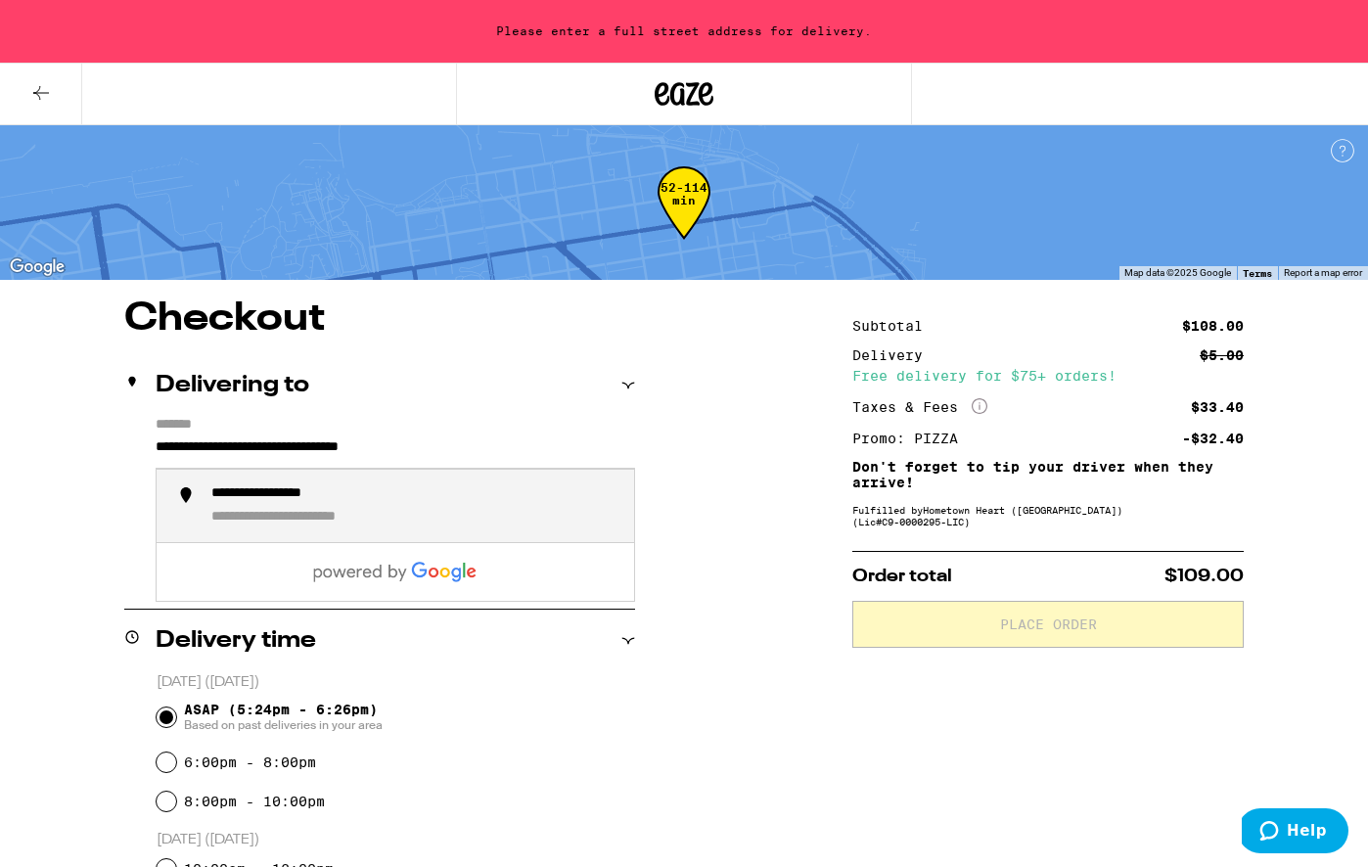
click at [480, 503] on div "**********" at bounding box center [414, 506] width 407 height 42
type input "**********"
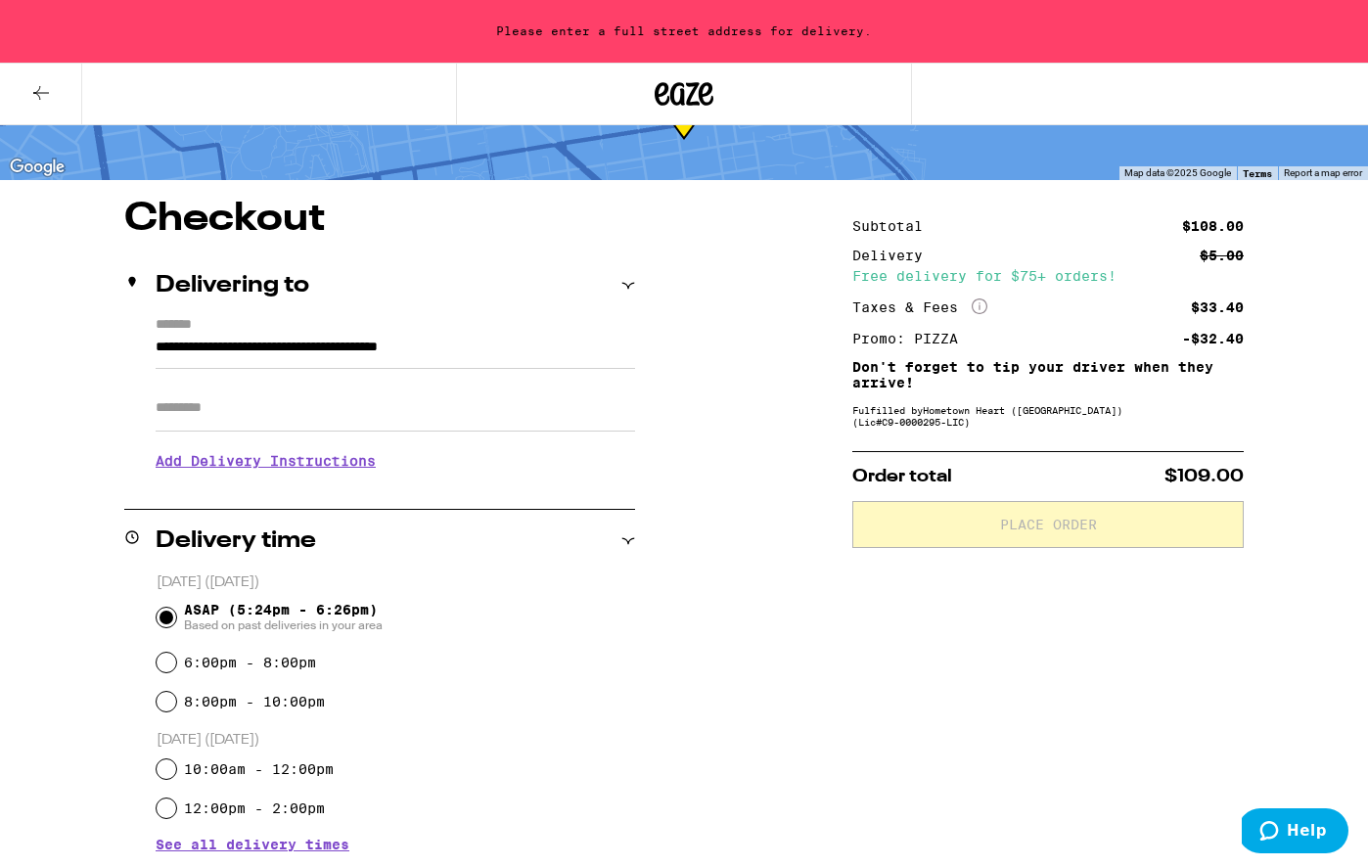
scroll to position [98, 0]
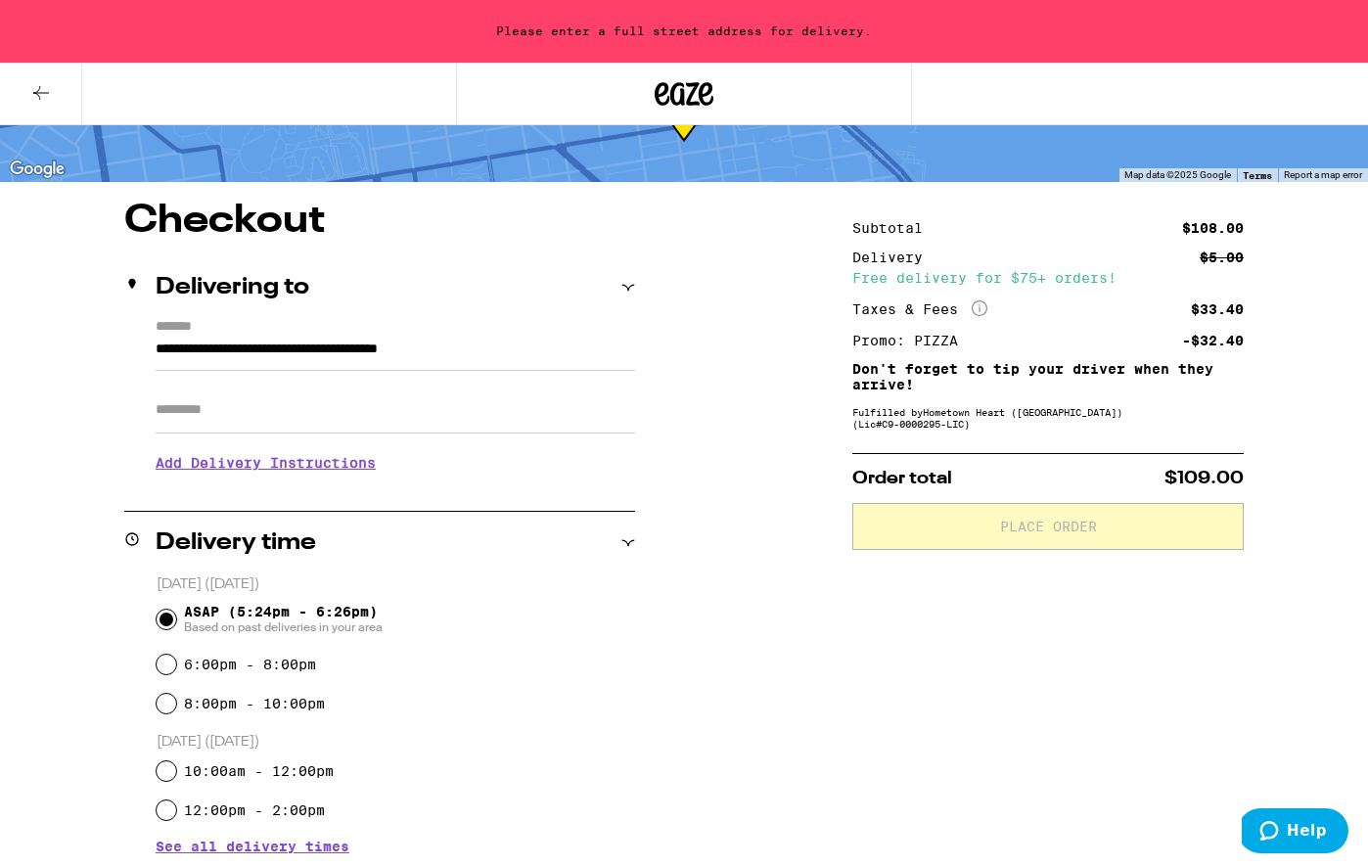
click at [537, 332] on label "*******" at bounding box center [396, 328] width 480 height 19
click at [537, 338] on input "**********" at bounding box center [396, 354] width 480 height 33
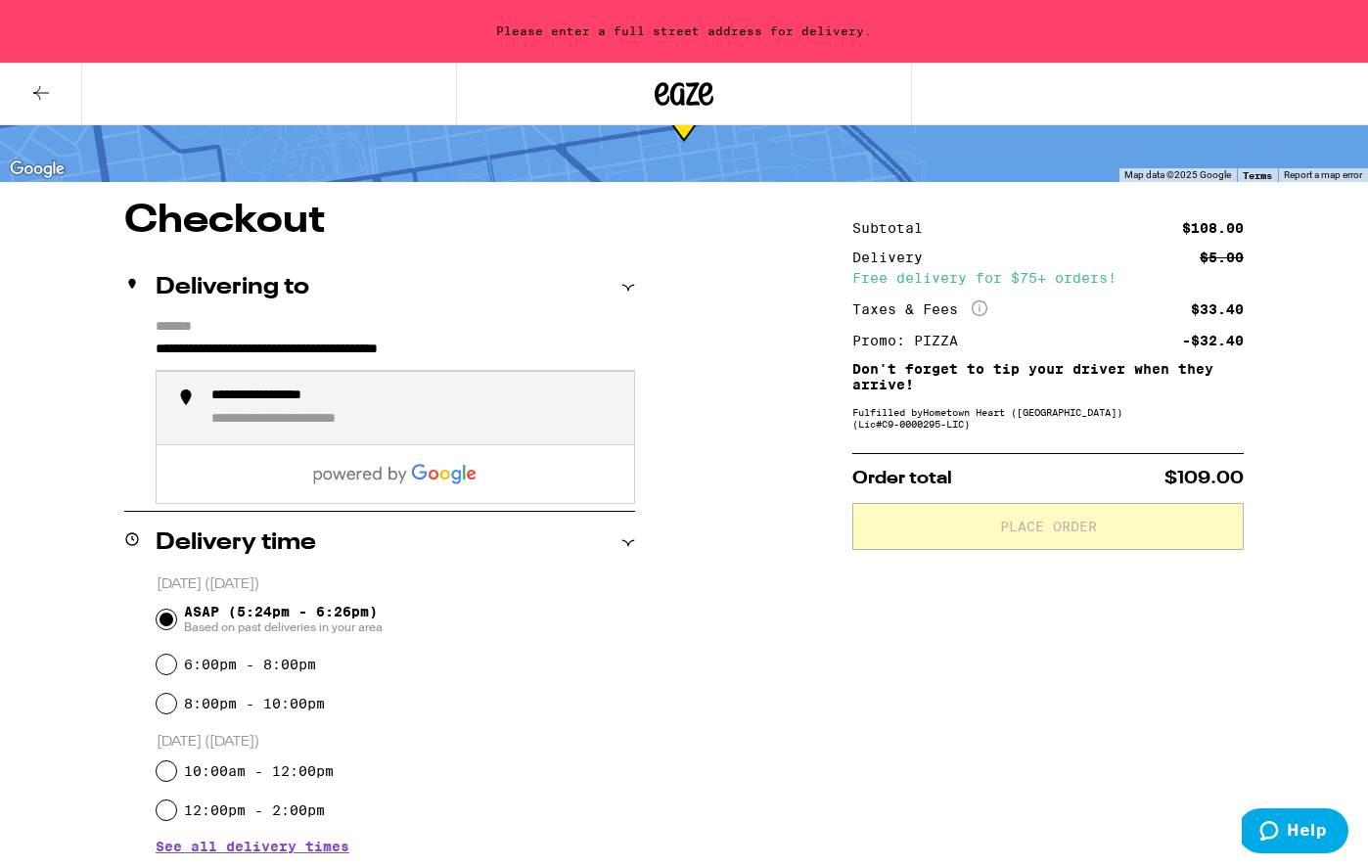
click at [460, 389] on li "**********" at bounding box center [396, 408] width 478 height 73
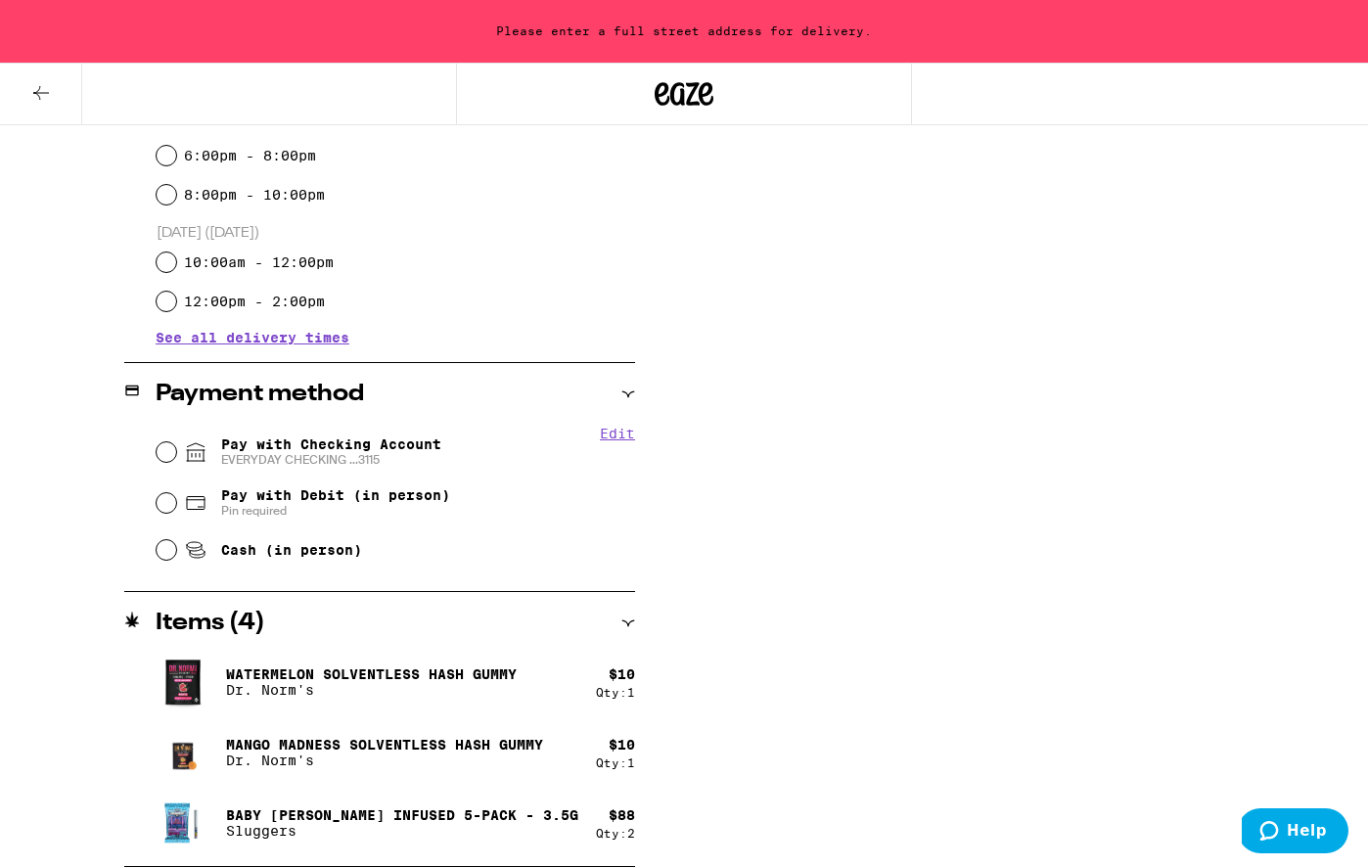
scroll to position [606, 0]
click at [172, 452] on input "Pay with Checking Account EVERYDAY CHECKING ...3115" at bounding box center [167, 453] width 20 height 20
radio input "true"
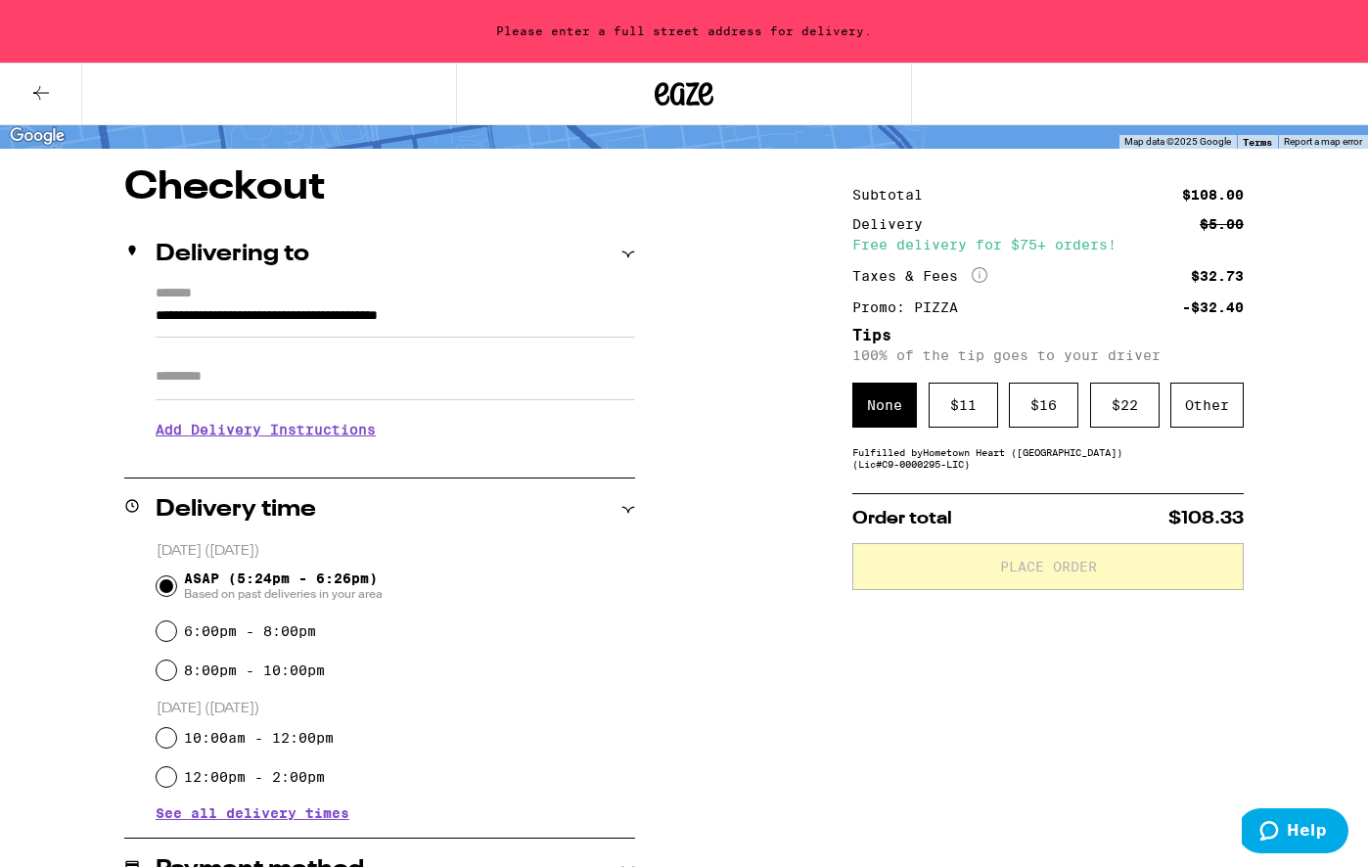
scroll to position [0, 0]
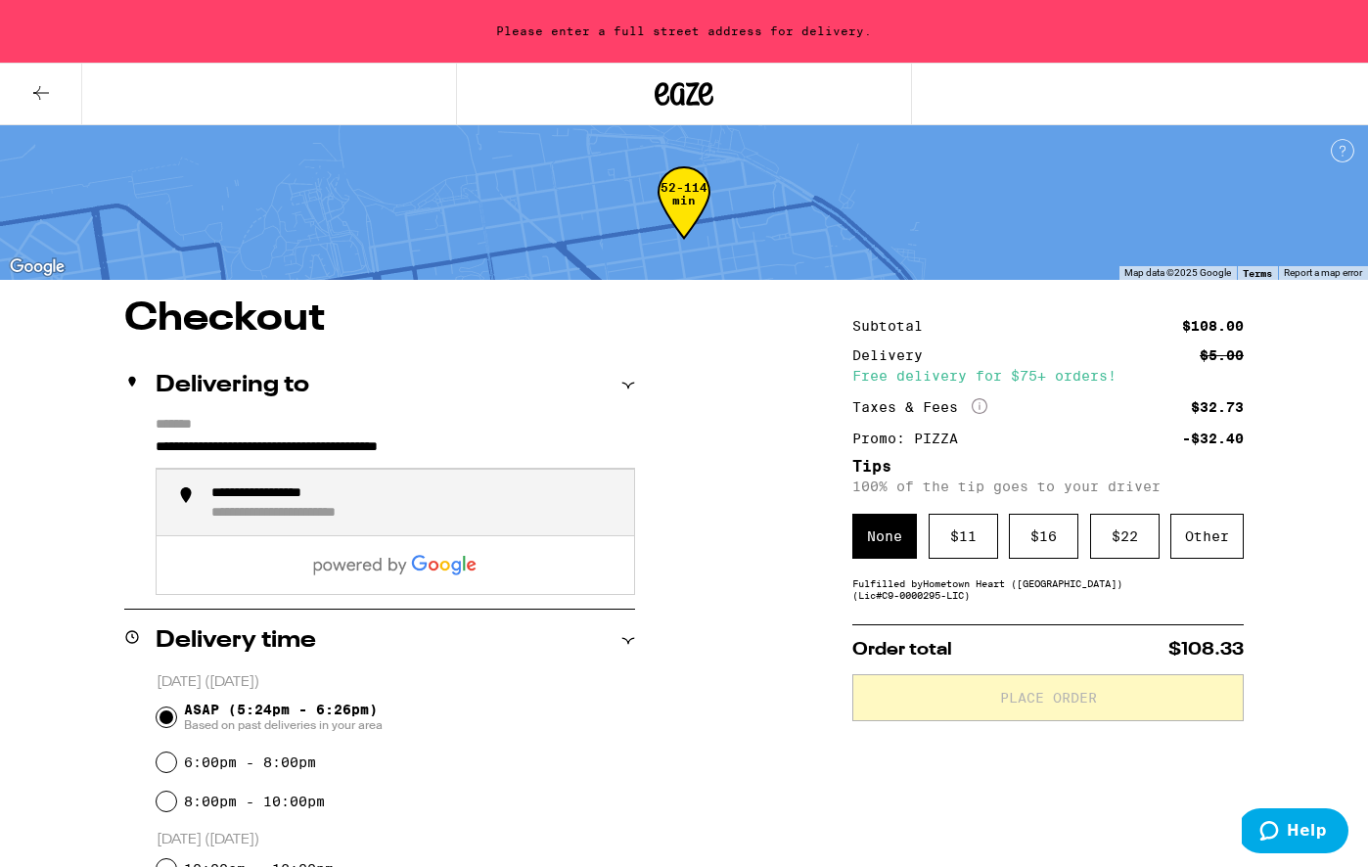
click at [529, 445] on input "**********" at bounding box center [396, 452] width 480 height 33
click at [208, 439] on input "**********" at bounding box center [396, 452] width 480 height 33
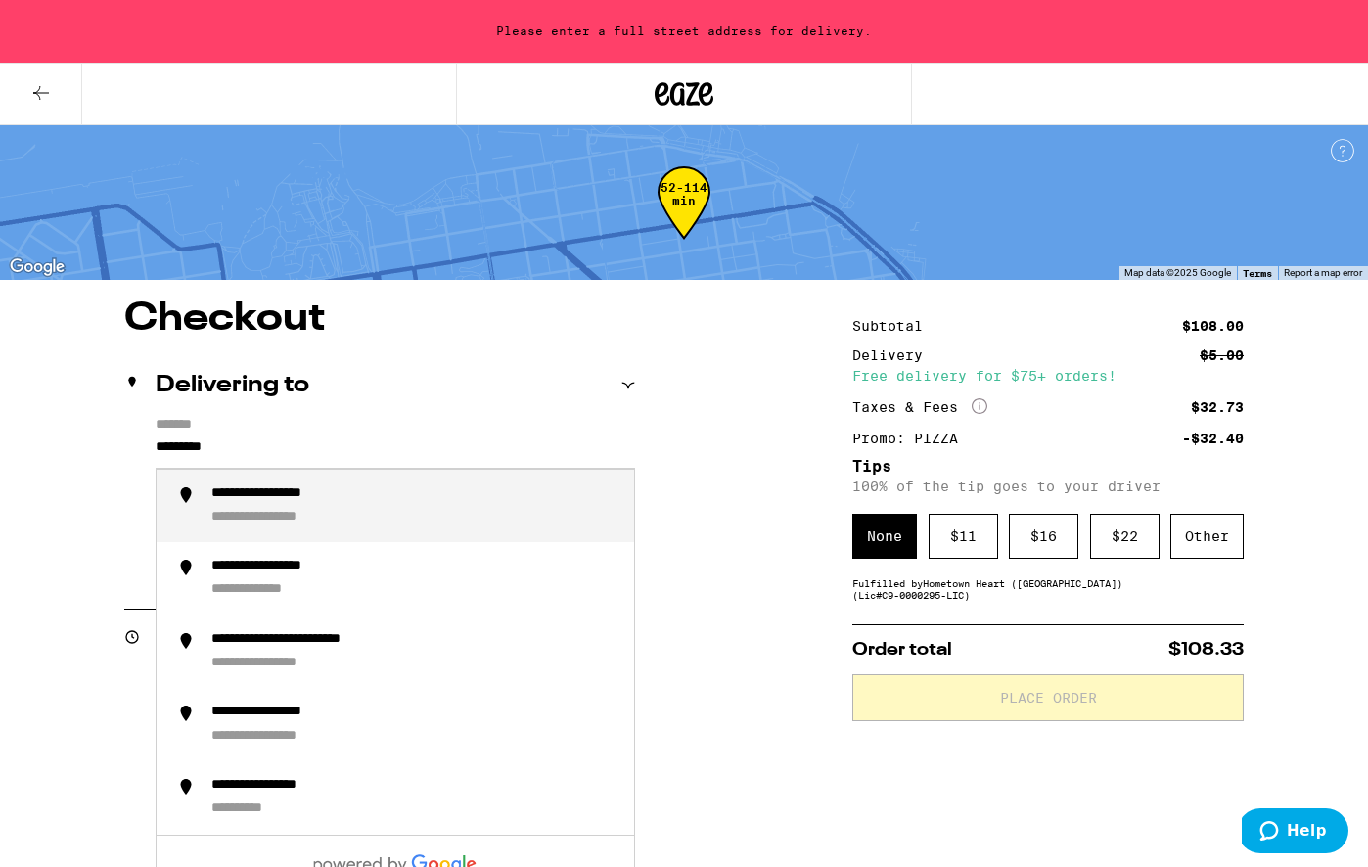
click at [352, 507] on div "**********" at bounding box center [414, 506] width 407 height 42
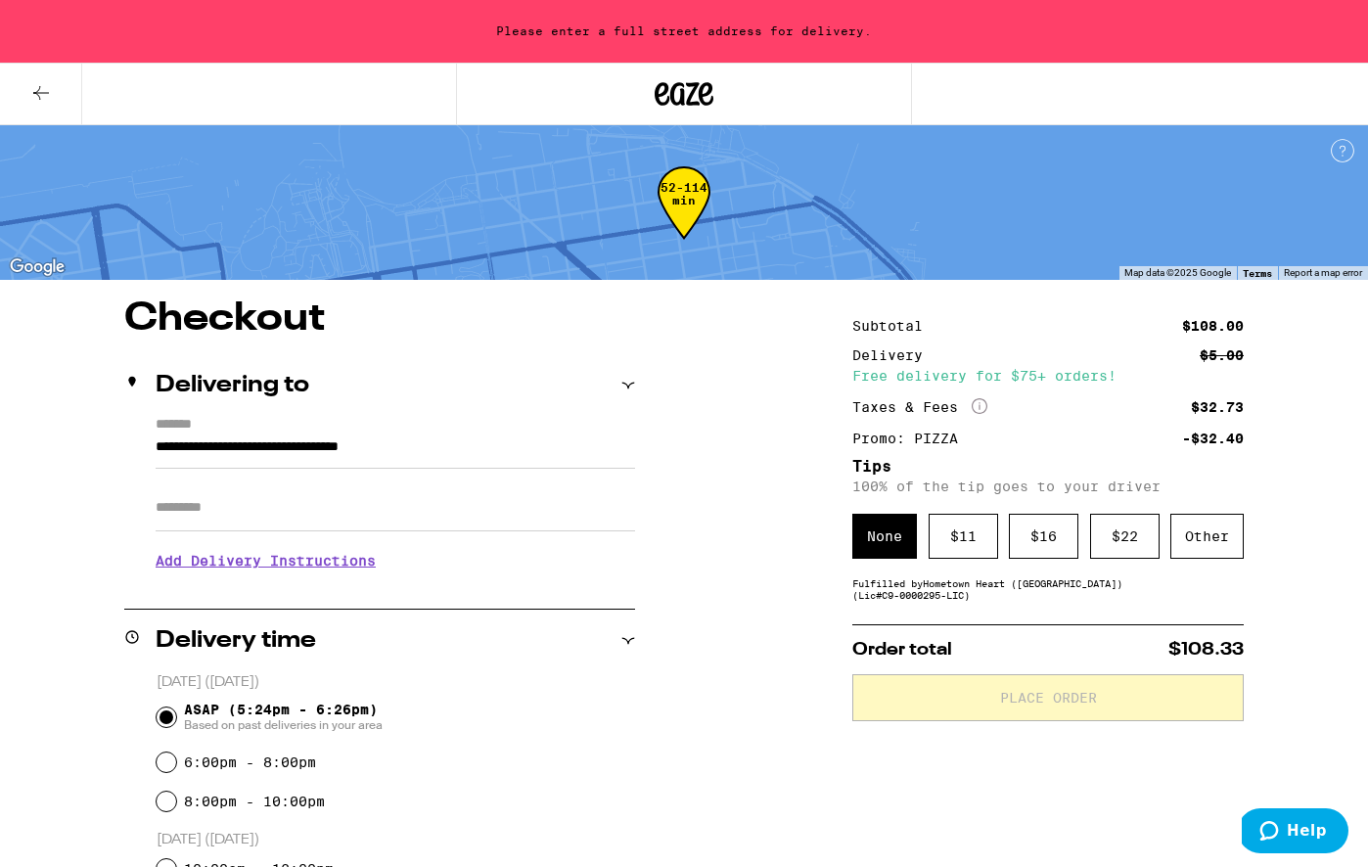
type input "**********"
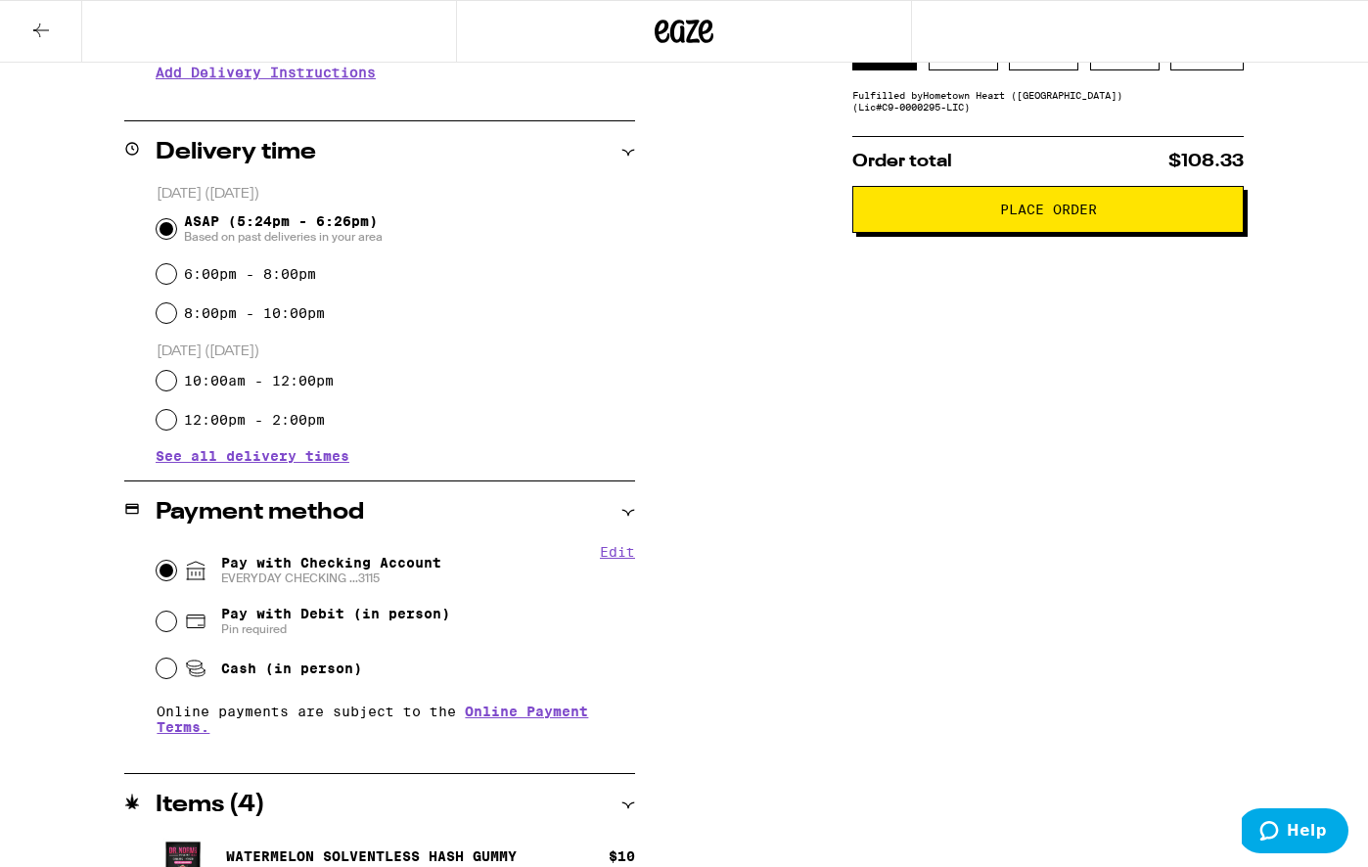
scroll to position [89, 0]
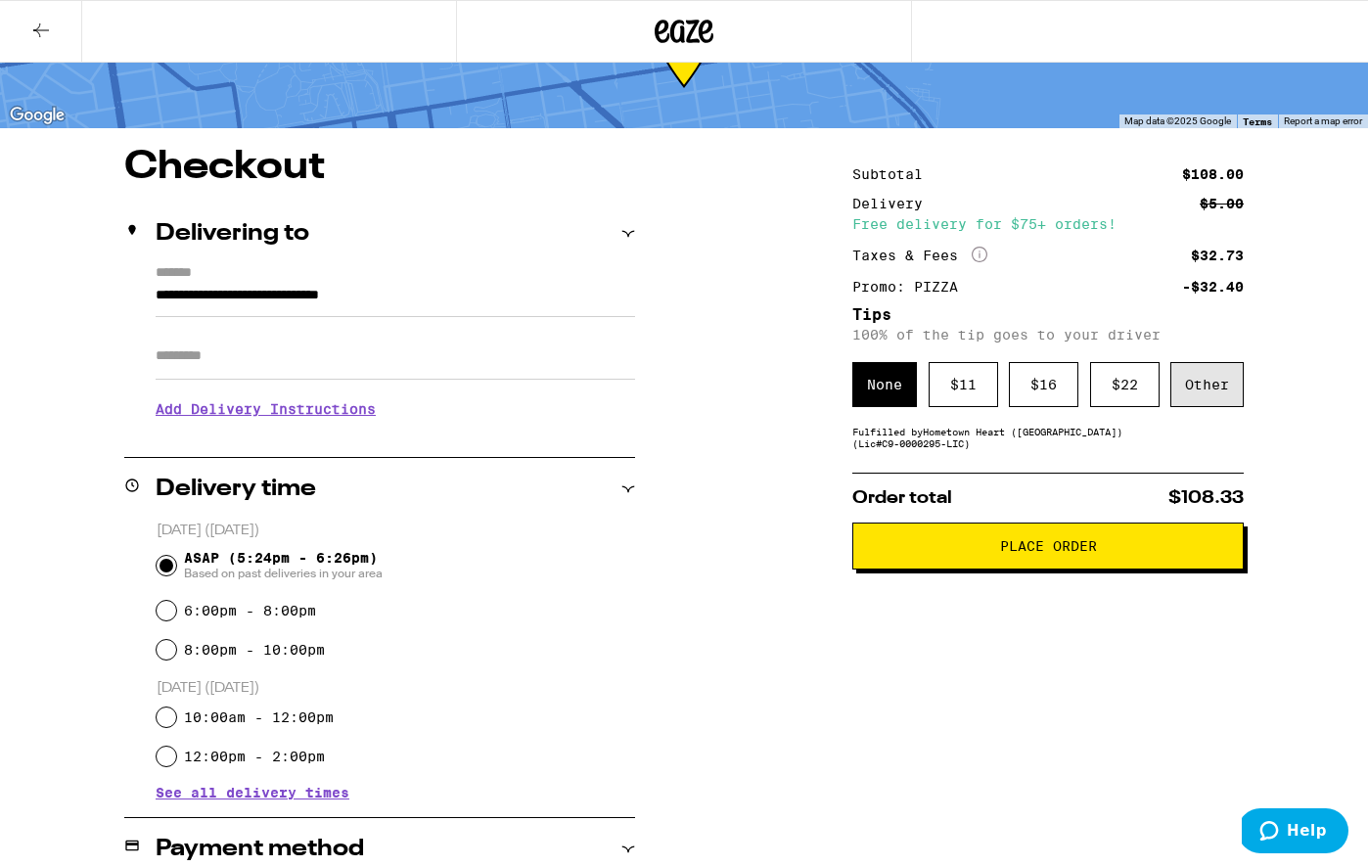
click at [1222, 379] on div "Other" at bounding box center [1207, 384] width 73 height 45
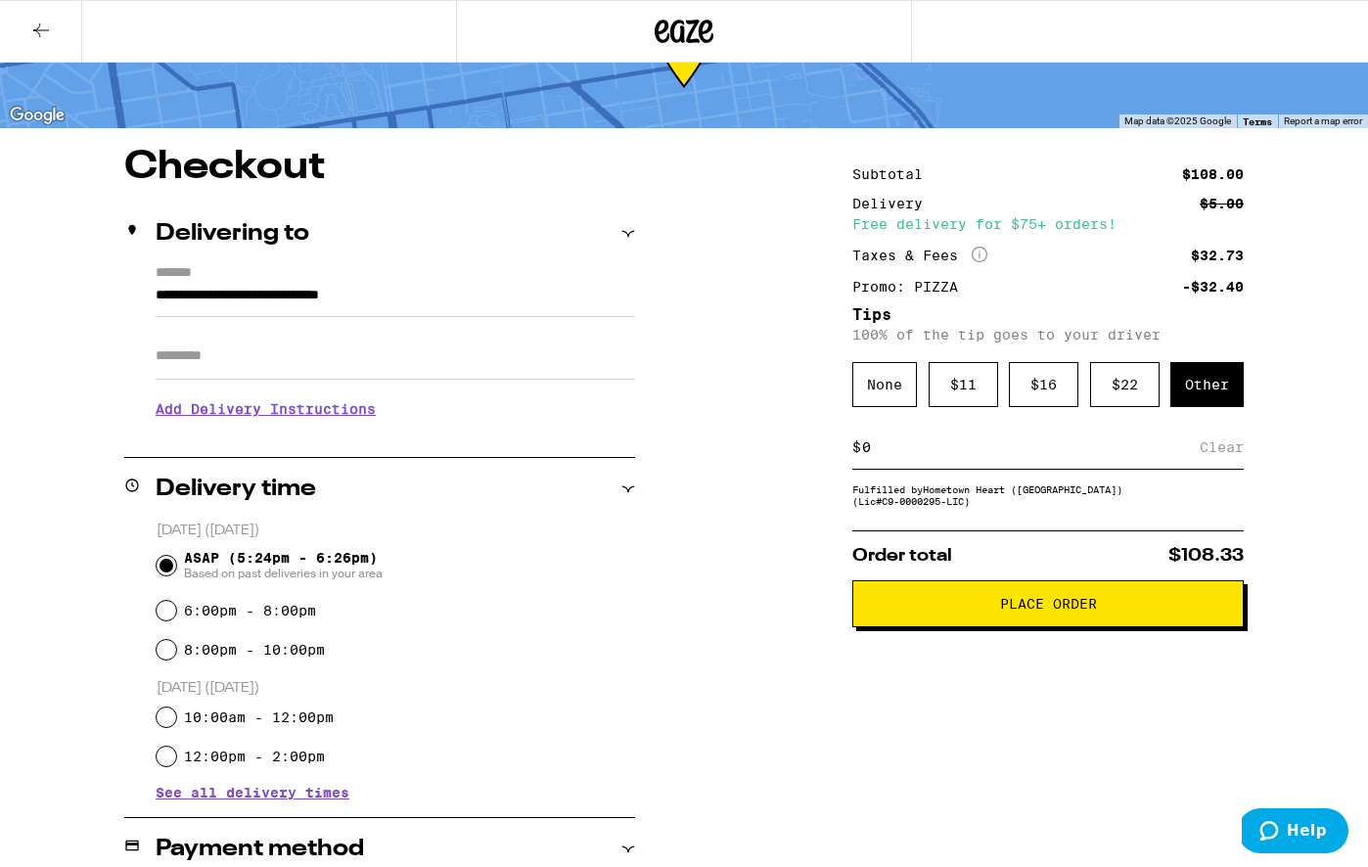
click at [927, 456] on input at bounding box center [1030, 447] width 339 height 18
type input "3"
click at [1226, 459] on div "Save" at bounding box center [1226, 447] width 35 height 43
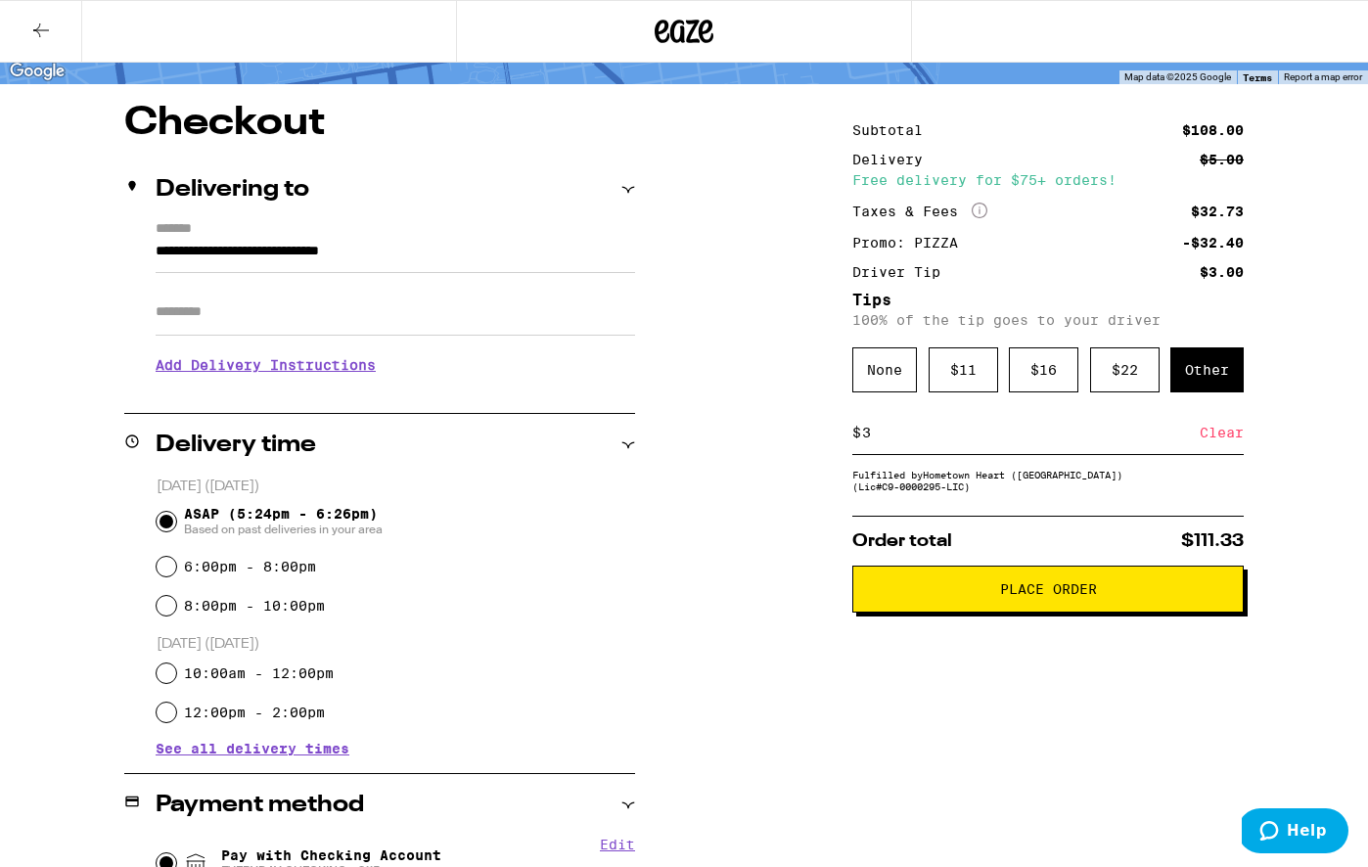
scroll to position [140, 0]
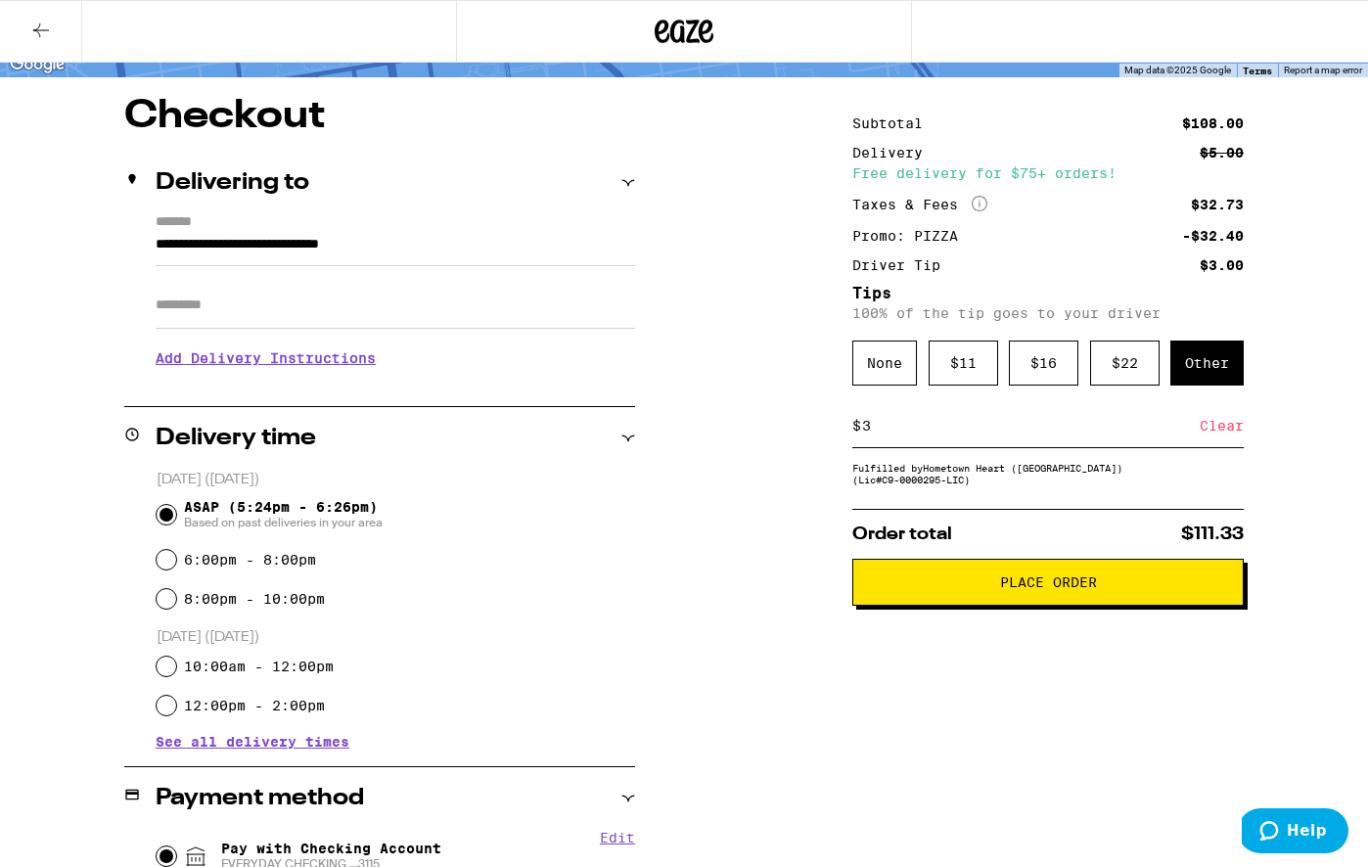
click at [1085, 589] on span "Place Order" at bounding box center [1048, 583] width 97 height 14
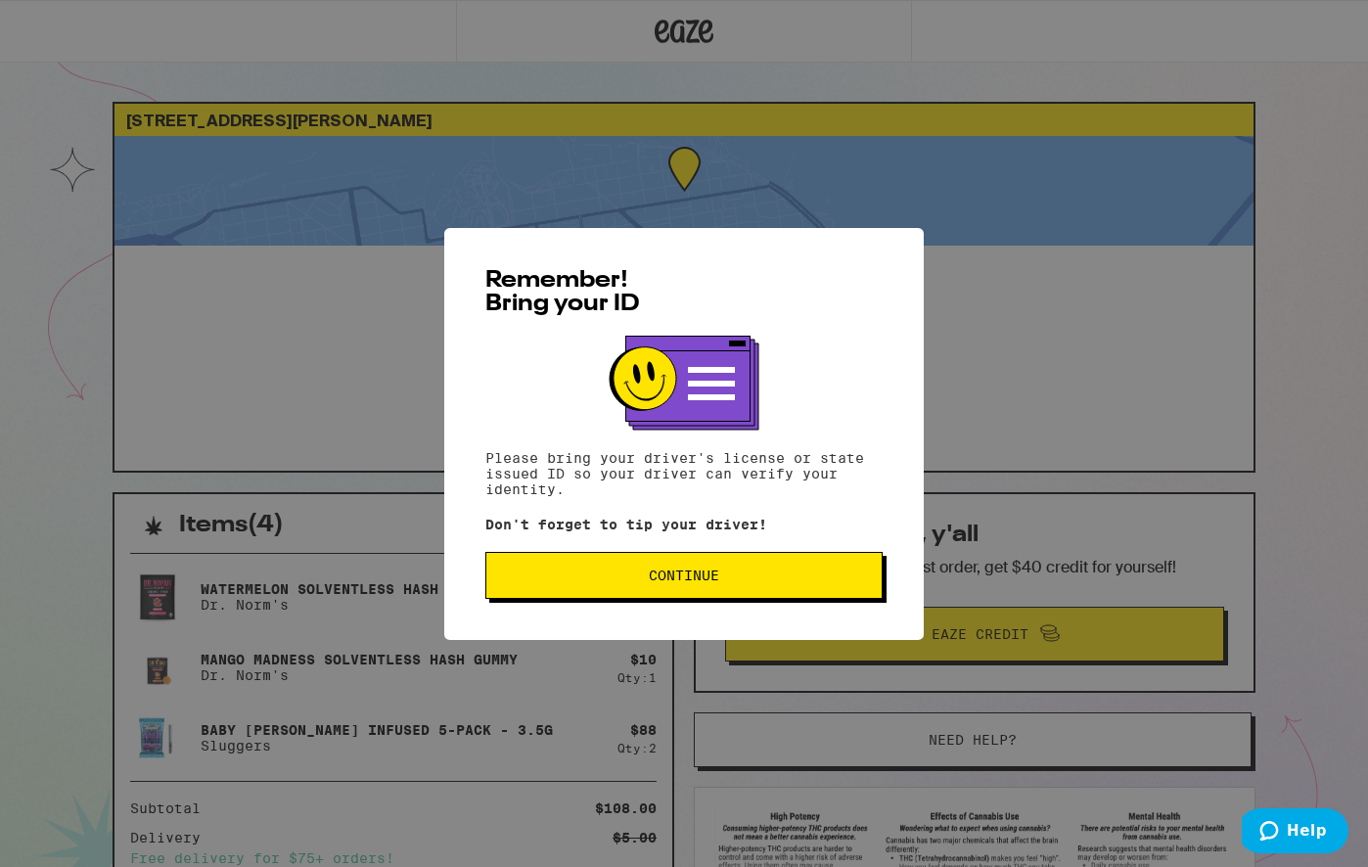
click at [718, 568] on button "Continue" at bounding box center [683, 575] width 397 height 47
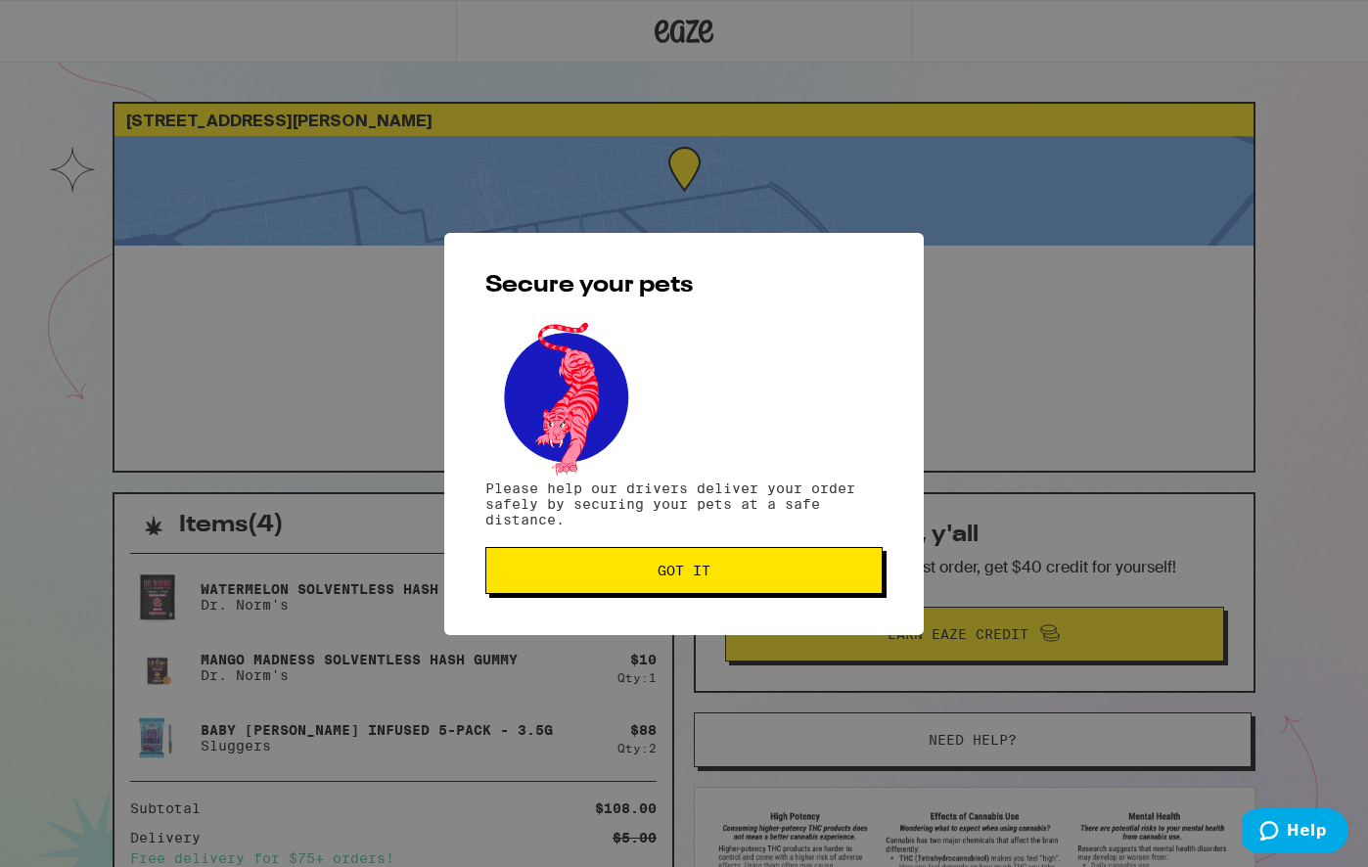
click at [710, 577] on span "Got it" at bounding box center [684, 571] width 53 height 14
